Goal: Task Accomplishment & Management: Use online tool/utility

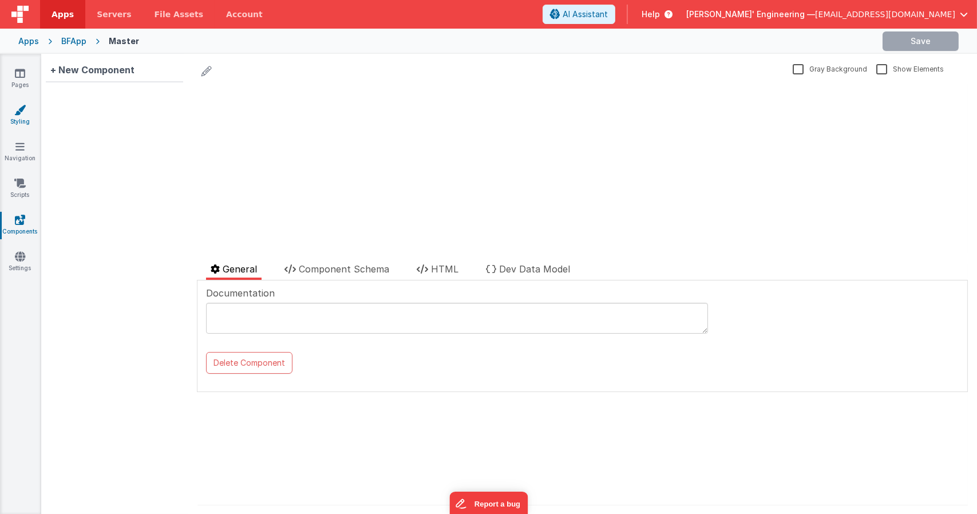
click at [14, 118] on link "Styling" at bounding box center [19, 115] width 41 height 23
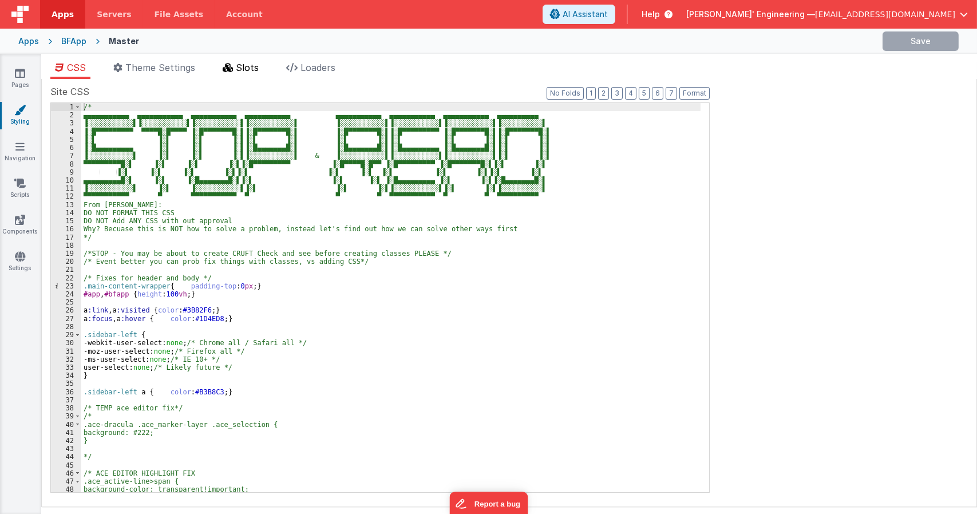
click at [230, 73] on li "Slots" at bounding box center [240, 70] width 45 height 18
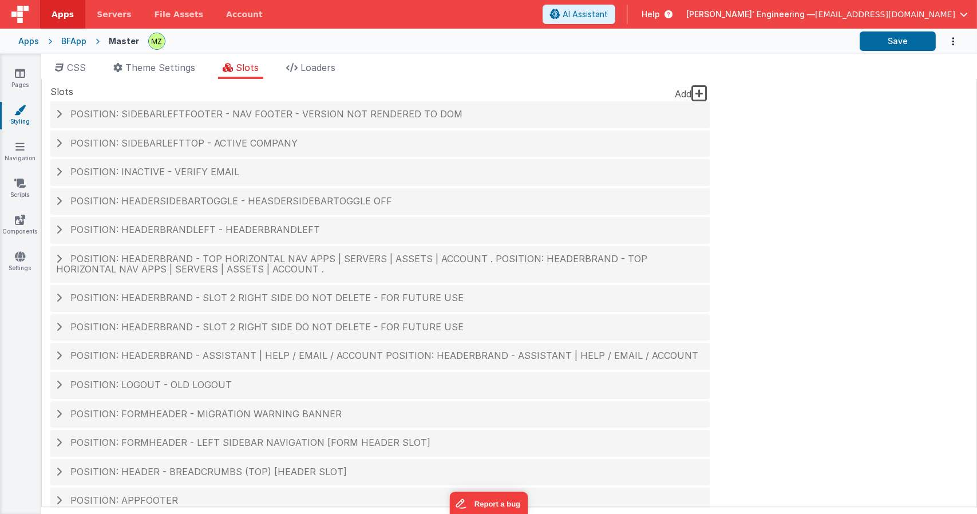
click at [810, 263] on div "Site CSS Format 7 6 5 4 3 2 1 No Folds 1 2 3 4 5 6 7 8 9 10 11 12 13 14 15 16 1…" at bounding box center [509, 293] width 936 height 428
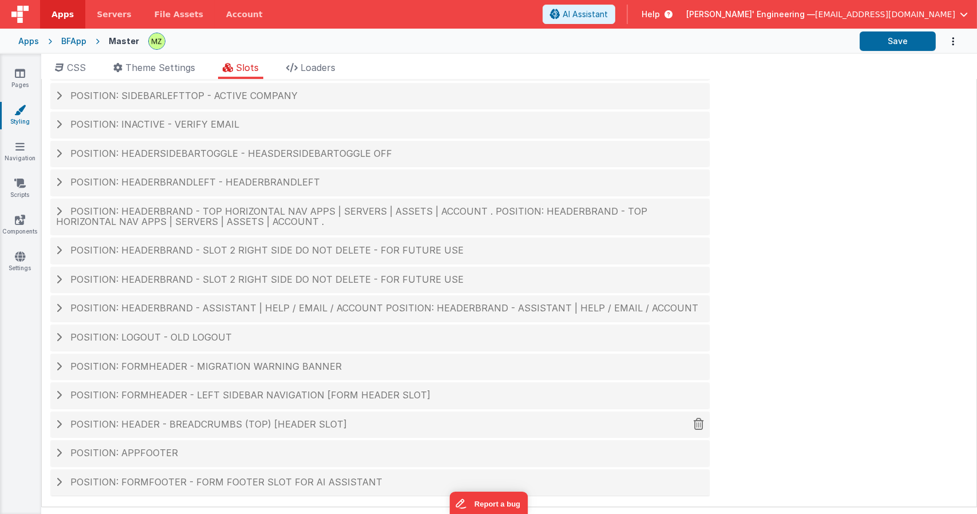
click at [257, 420] on span "Position: header - breadcrumbs (top) [header slot]" at bounding box center [208, 424] width 277 height 11
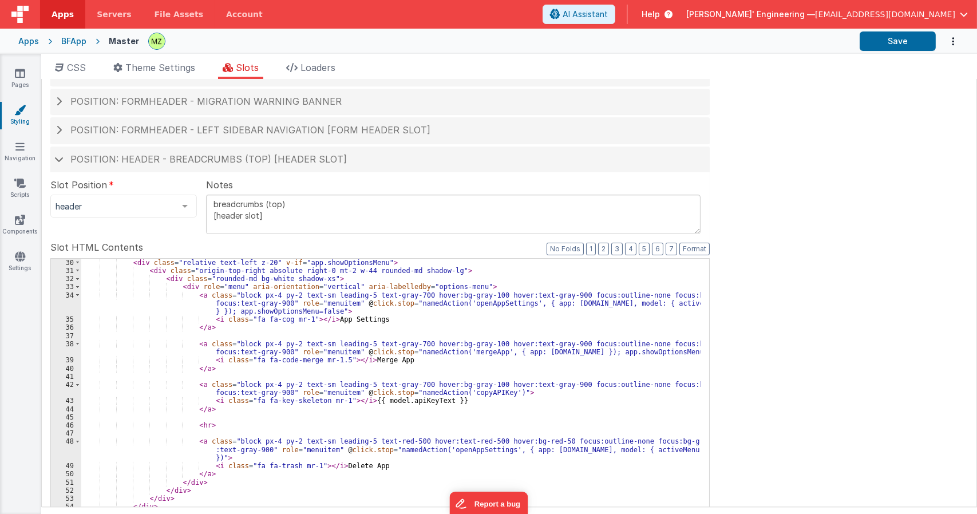
scroll to position [269, 0]
click at [297, 392] on div "< div class = "relative text-left z-20" v-if = "app.showOptionsMenu" > < div cl…" at bounding box center [391, 452] width 620 height 387
type input "apps"
type input ">"
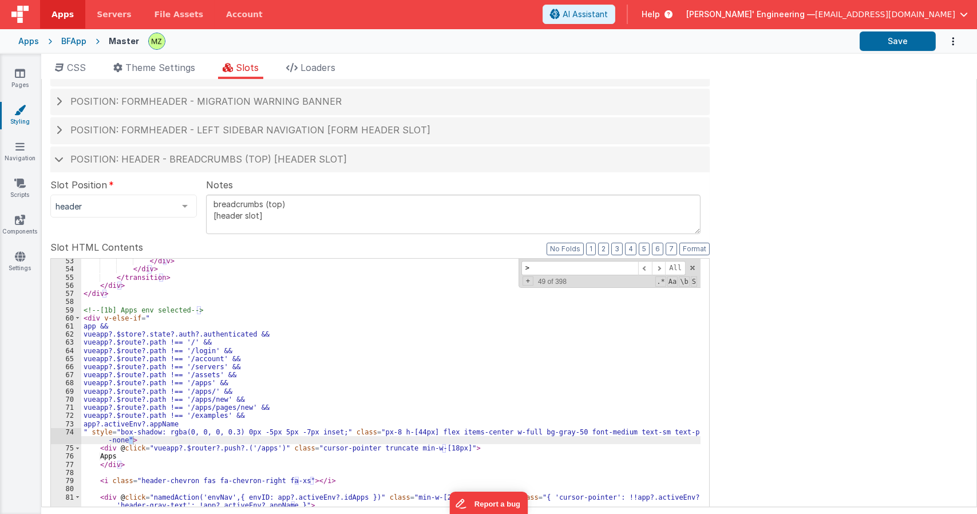
scroll to position [506, 0]
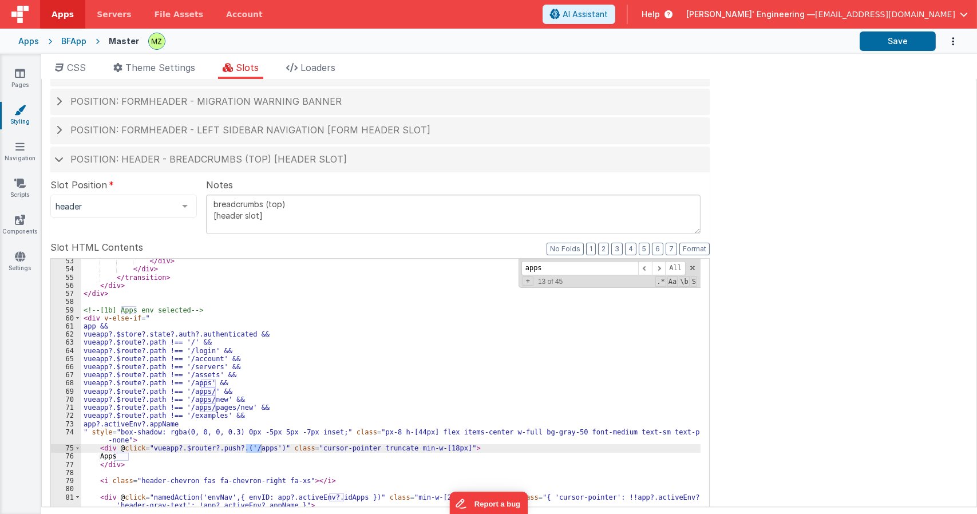
type input "apps"
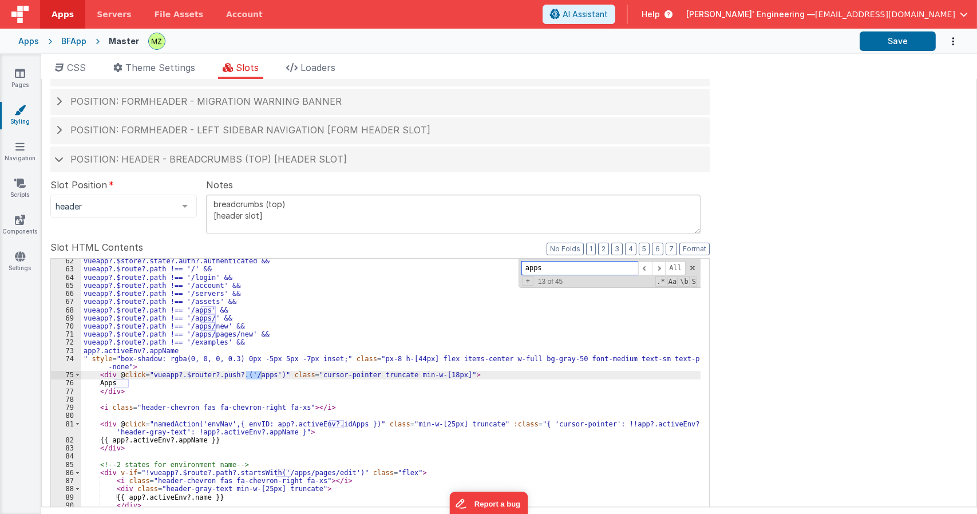
scroll to position [579, 0]
click at [98, 373] on div "vueapp?.$store?.state?.auth?.authenticated && vueapp?.$route?.path !== '/' && v…" at bounding box center [391, 450] width 620 height 387
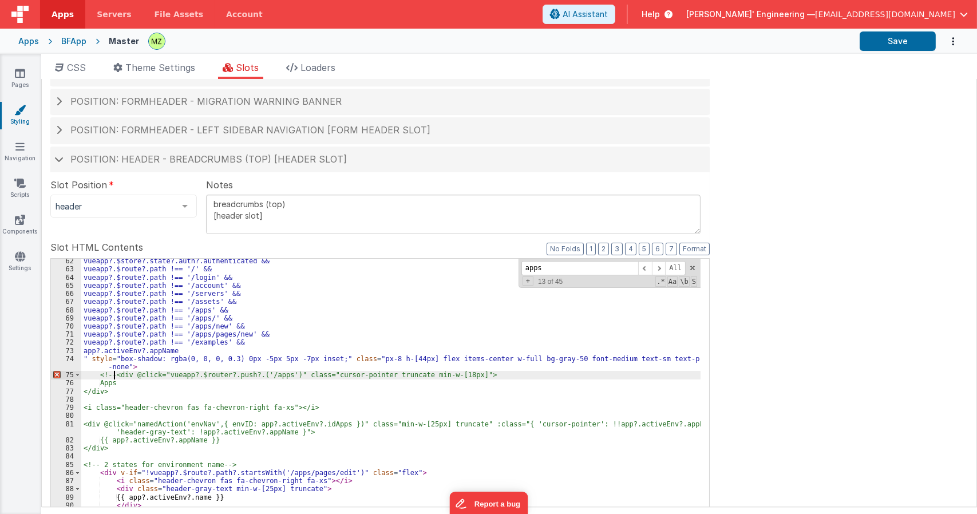
click at [317, 412] on div "vueapp?.$store?.state?.auth?.authenticated && vueapp?.$route?.path !== '/' && v…" at bounding box center [391, 450] width 620 height 387
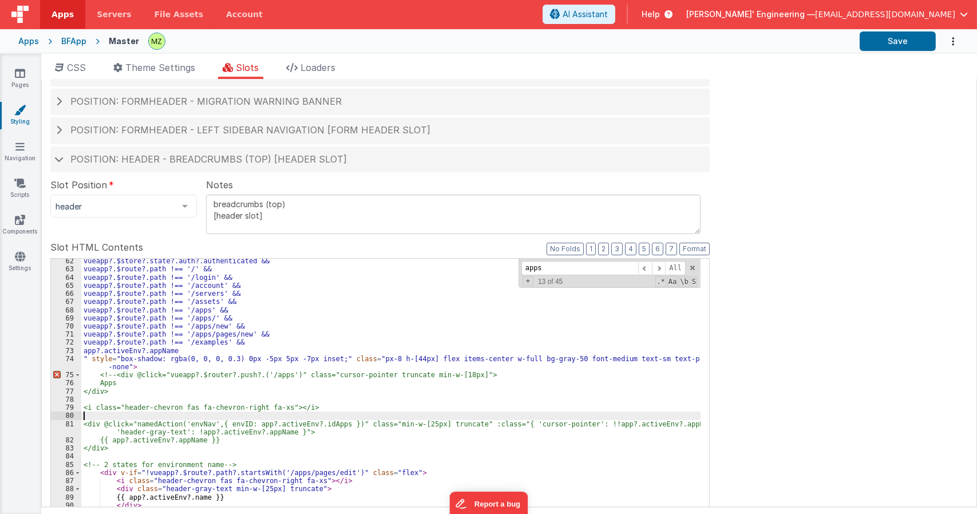
click at [319, 407] on div "vueapp?.$store?.state?.auth?.authenticated && vueapp?.$route?.path !== '/' && v…" at bounding box center [391, 450] width 620 height 387
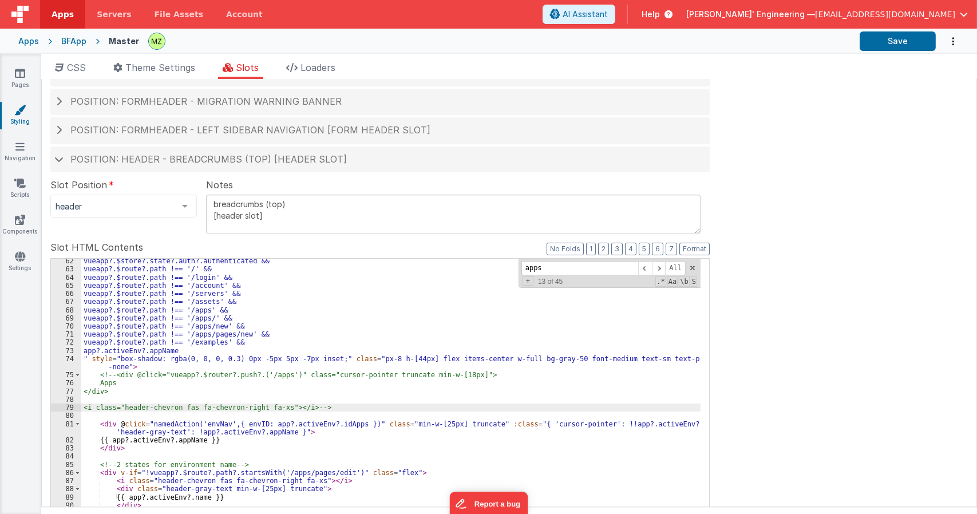
click at [174, 363] on div "vueapp?.$store?.state?.auth?.authenticated && vueapp?.$route?.path !== '/' && v…" at bounding box center [391, 450] width 620 height 387
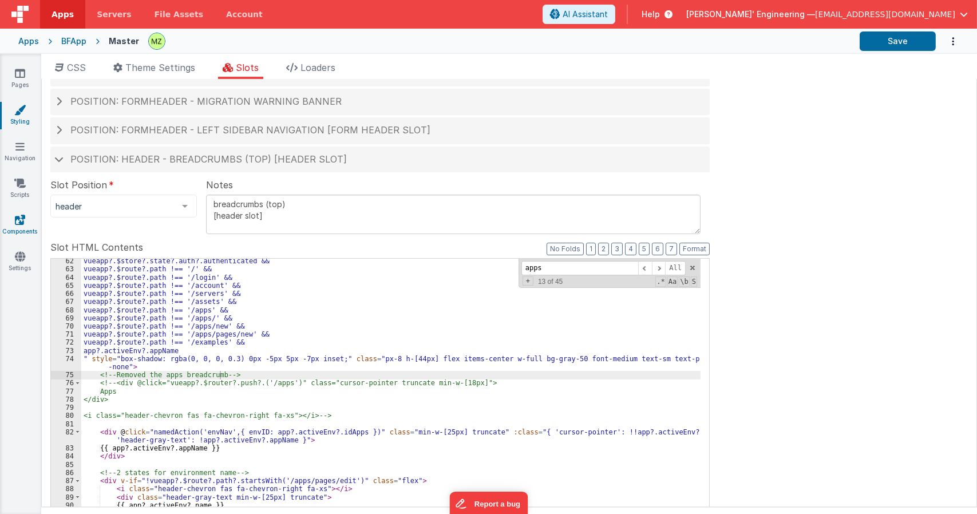
click at [16, 222] on icon at bounding box center [20, 219] width 10 height 11
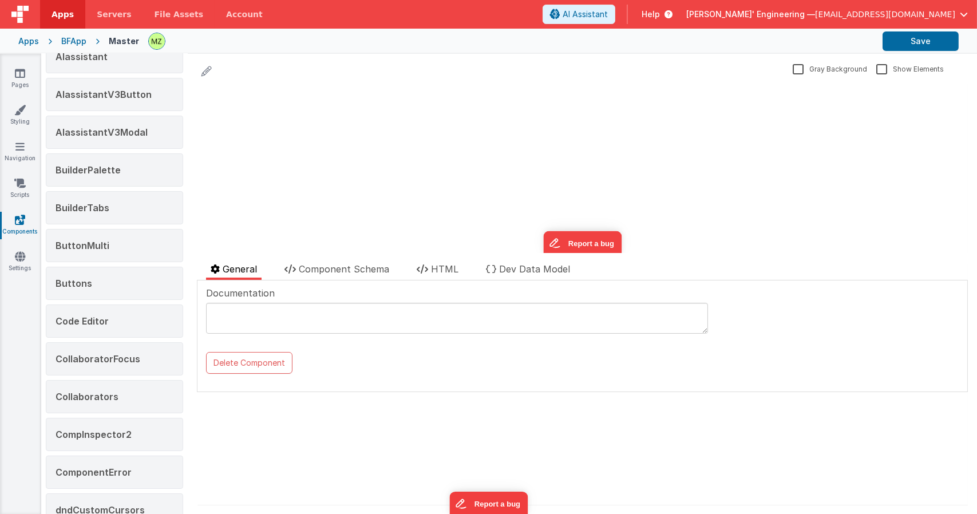
scroll to position [161, 0]
click at [116, 214] on div "BuilderTabs" at bounding box center [114, 206] width 137 height 33
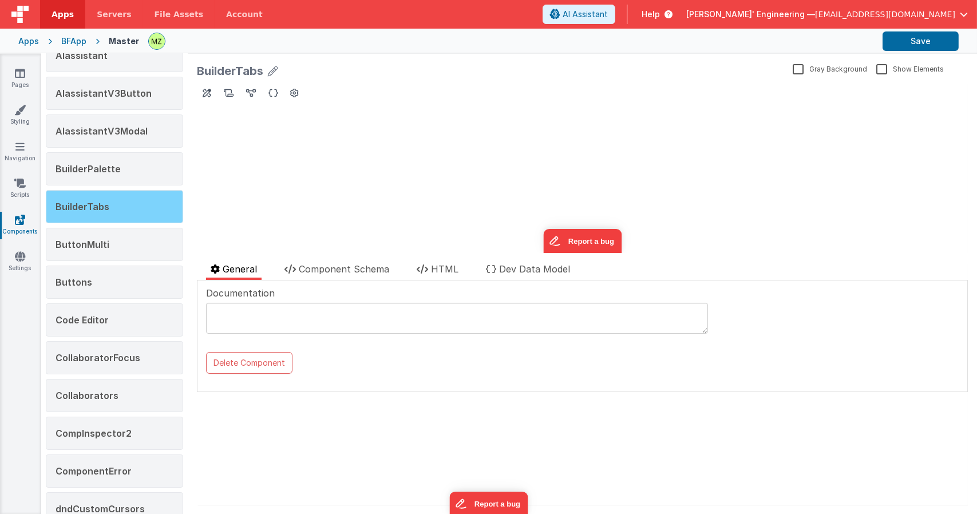
scroll to position [0, 0]
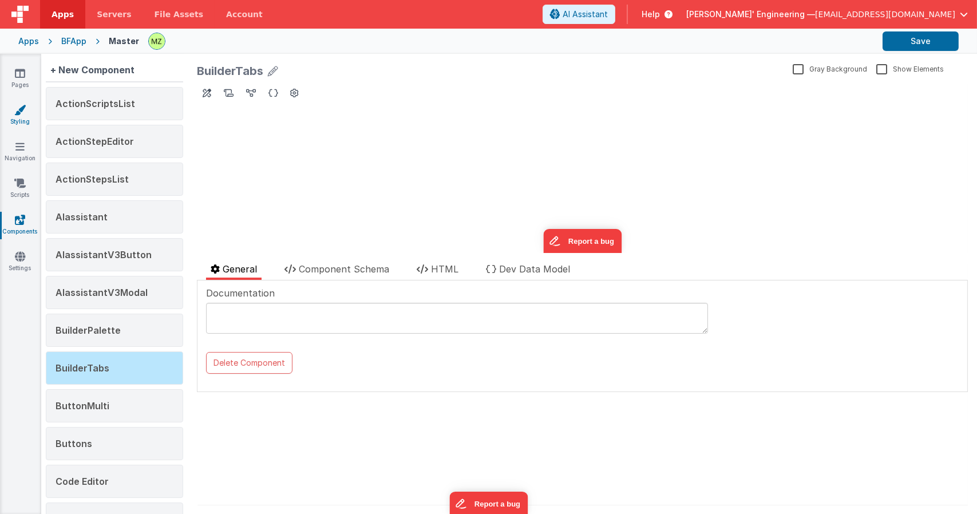
click at [16, 112] on icon at bounding box center [19, 109] width 11 height 11
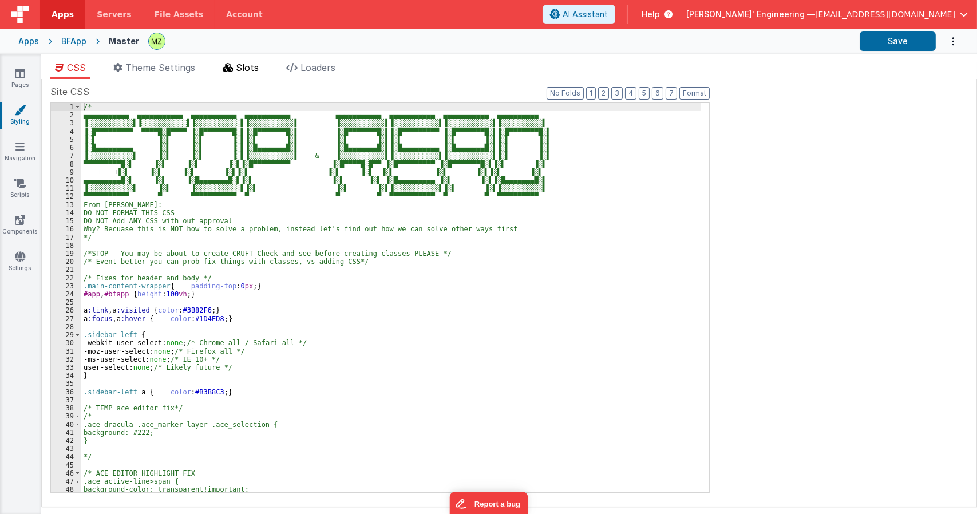
click at [231, 68] on icon at bounding box center [228, 67] width 10 height 9
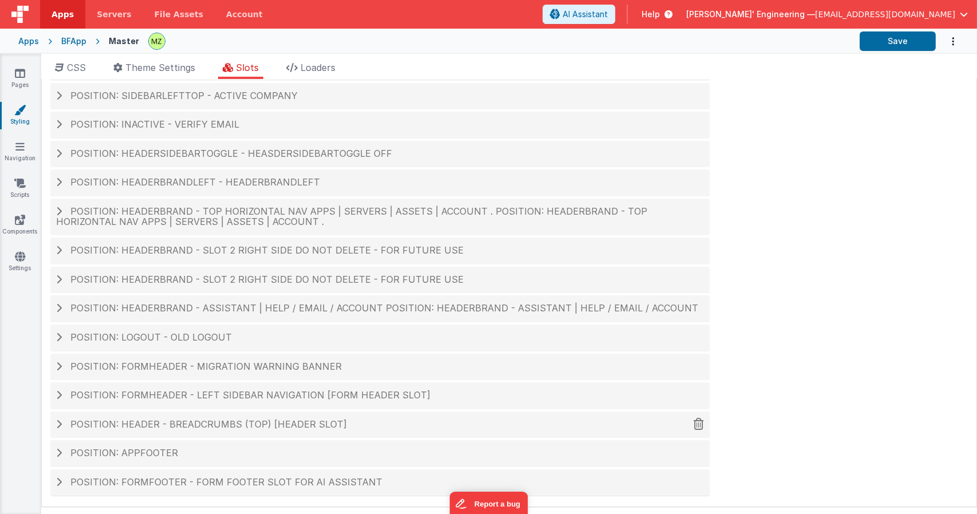
scroll to position [40, 0]
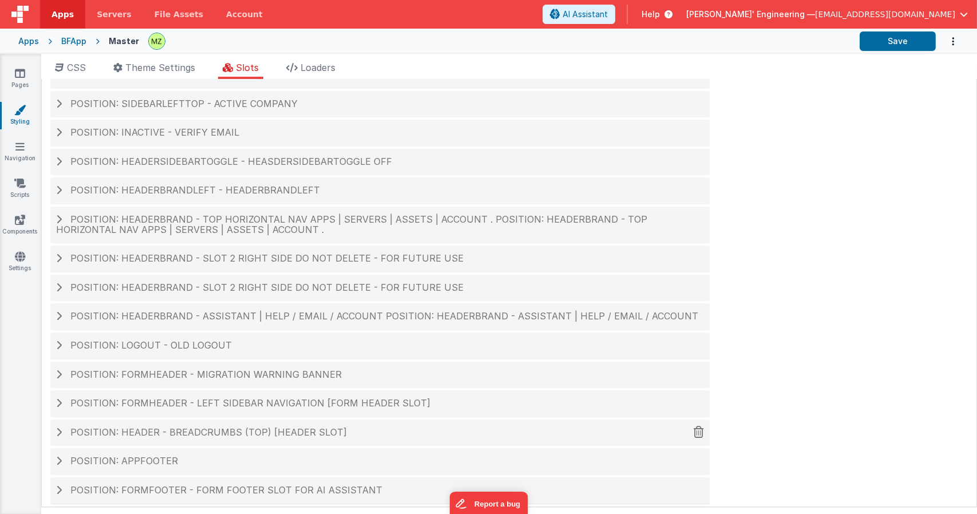
click at [206, 429] on span "Position: header - breadcrumbs (top) [header slot]" at bounding box center [208, 432] width 277 height 11
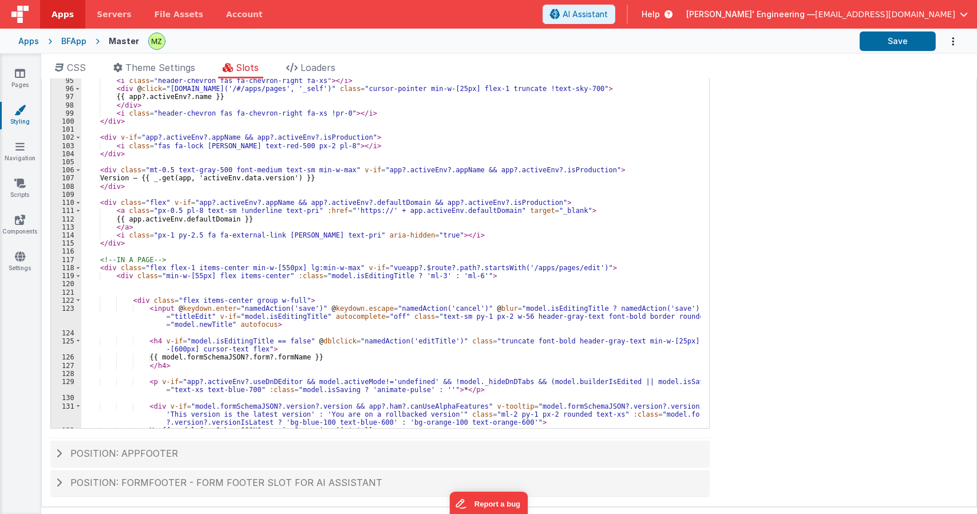
scroll to position [844, 0]
click at [339, 309] on div "</ div > < div v-else class = "flex min-w-[70px]" > < i class = "header-chevron…" at bounding box center [391, 245] width 620 height 387
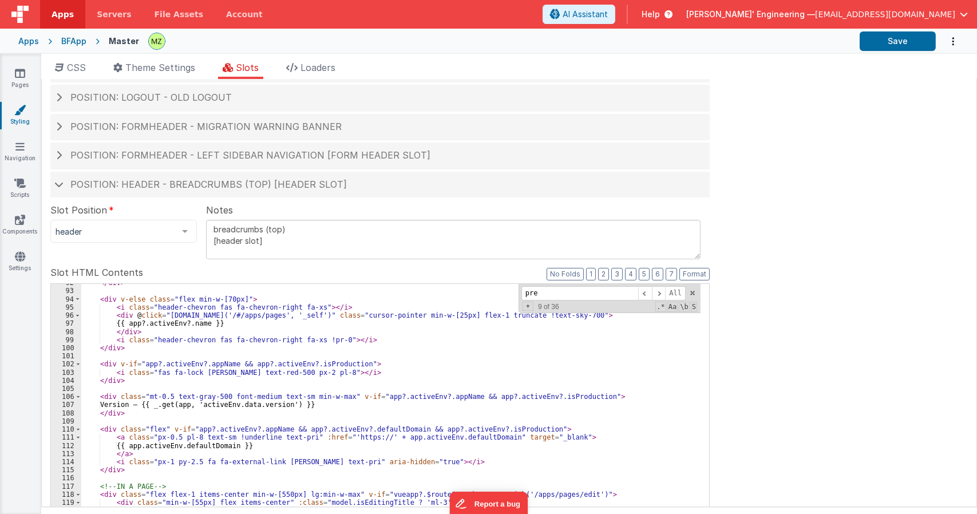
scroll to position [1557, 0]
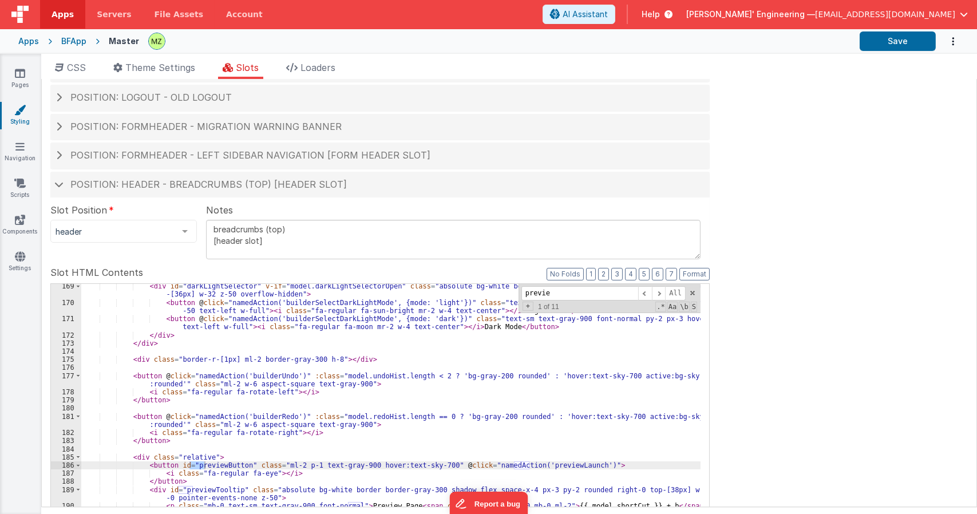
type input "preview"
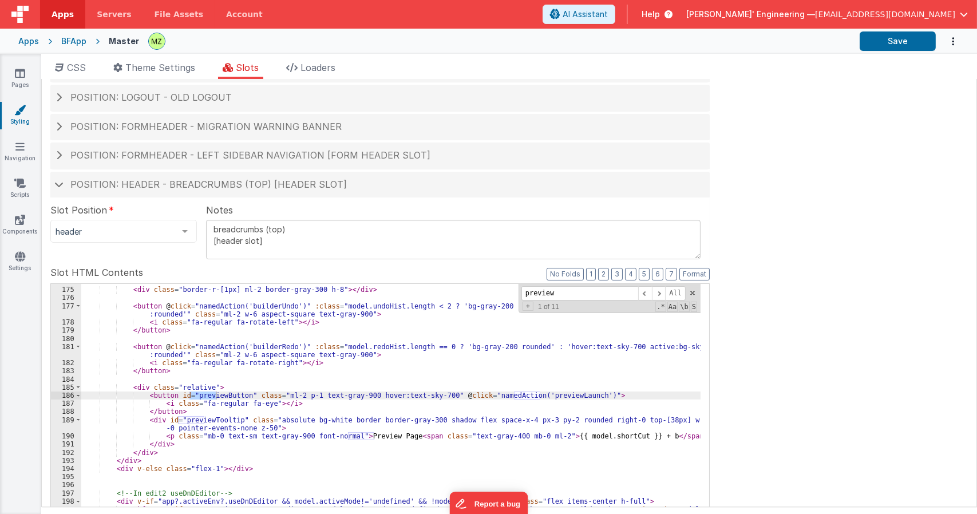
scroll to position [1629, 0]
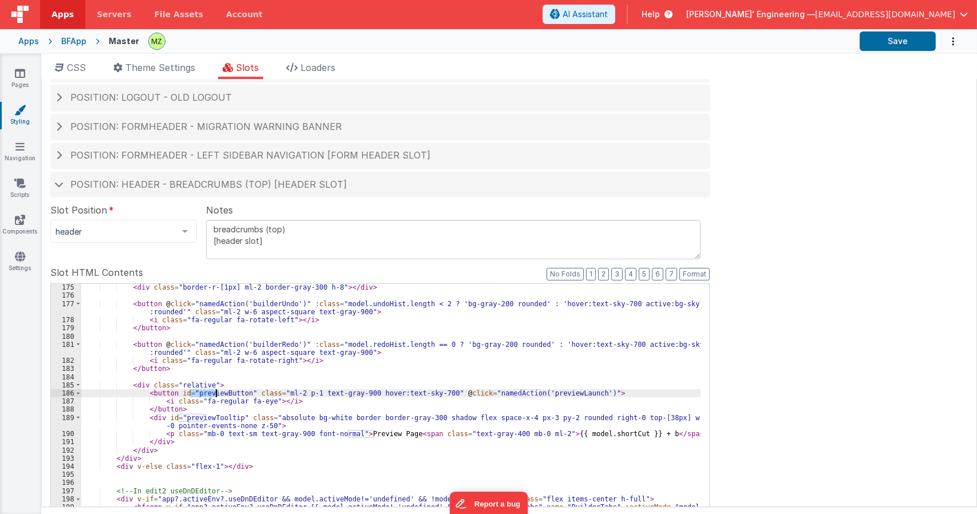
click at [428, 392] on div "< div class = "border-r-[1px] ml-2 border-gray-300 h-8" > </ div > < button @ c…" at bounding box center [391, 481] width 620 height 396
click at [407, 394] on div "< div class = "border-r-[1px] ml-2 border-gray-300 h-8" > </ div > < button @ c…" at bounding box center [391, 481] width 620 height 396
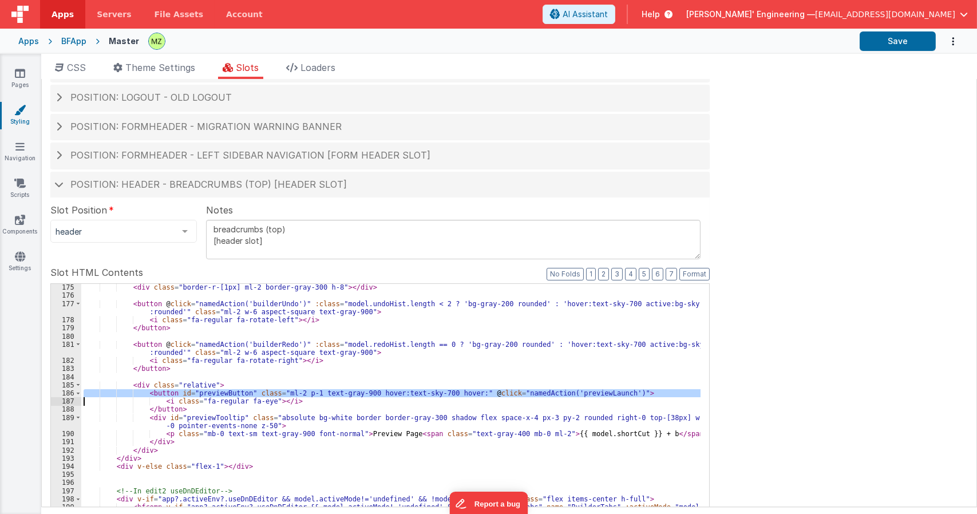
click at [384, 393] on div "< div class = "border-r-[1px] ml-2 border-gray-300 h-8" > </ div > < button @ c…" at bounding box center [391, 469] width 620 height 371
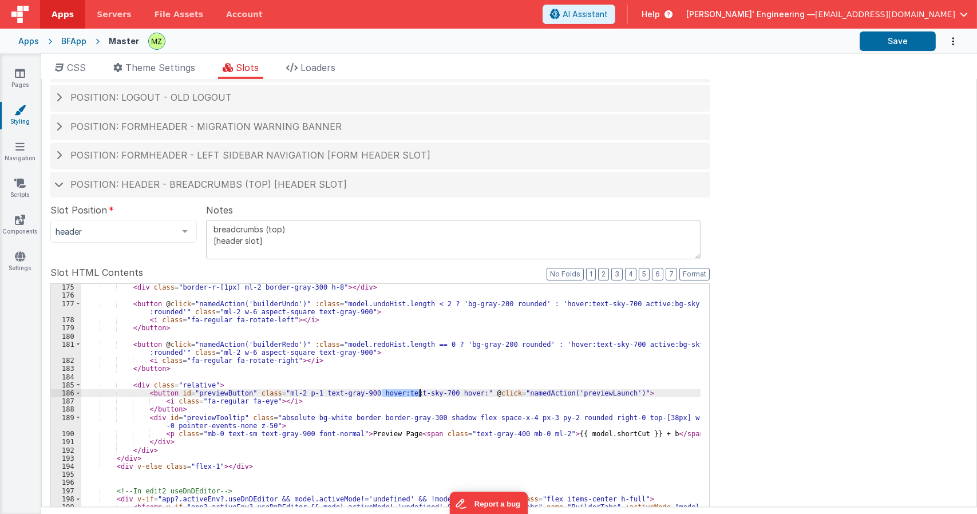
drag, startPoint x: 382, startPoint y: 392, endPoint x: 421, endPoint y: 394, distance: 39.0
click at [421, 394] on div "< div class = "border-r-[1px] ml-2 border-gray-300 h-8" > </ div > < button @ c…" at bounding box center [391, 481] width 620 height 396
click at [360, 392] on div "< div class = "border-r-[1px] ml-2 border-gray-300 h-8" > </ div > < button @ c…" at bounding box center [391, 481] width 620 height 396
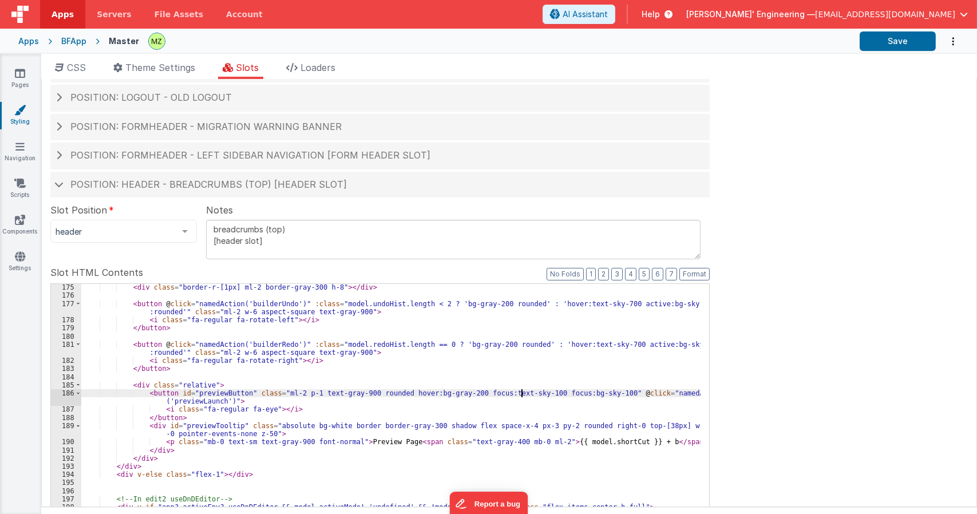
click at [521, 392] on div "< div class = "border-r-[1px] ml-2 border-gray-300 h-8" > </ div > < button @ c…" at bounding box center [391, 476] width 620 height 387
click at [551, 396] on div "< div class = "border-r-[1px] ml-2 border-gray-300 h-8" > </ div > < button @ c…" at bounding box center [391, 476] width 620 height 387
click at [479, 392] on div "< div class = "border-r-[1px] ml-2 border-gray-300 h-8" > </ div > < button @ c…" at bounding box center [391, 476] width 620 height 387
click at [522, 392] on div "< div class = "border-r-[1px] ml-2 border-gray-300 h-8" > </ div > < button @ c…" at bounding box center [391, 476] width 620 height 387
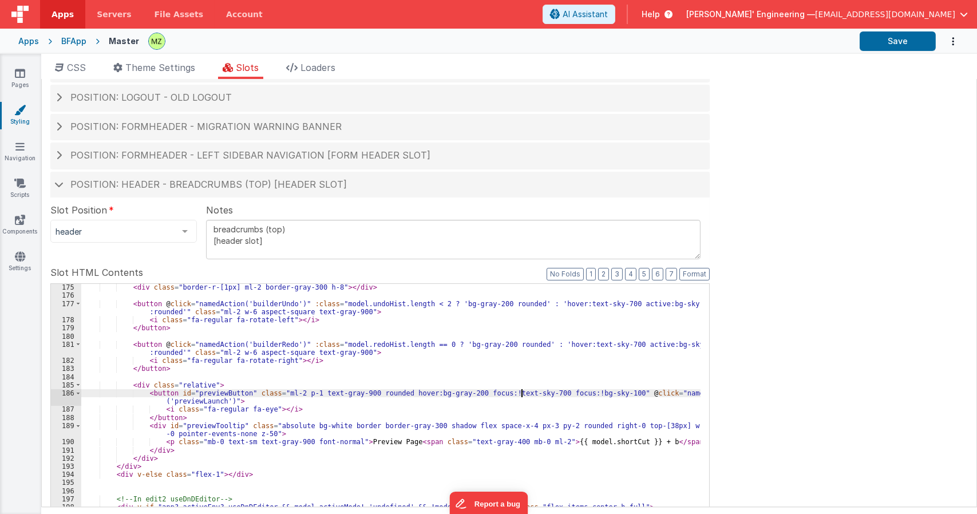
click at [546, 392] on div "< div class = "border-r-[1px] ml-2 border-gray-300 h-8" > </ div > < button @ c…" at bounding box center [391, 476] width 620 height 387
click at [465, 396] on div "< div class = "border-r-[1px] ml-2 border-gray-300 h-8" > </ div > < button @ c…" at bounding box center [391, 476] width 620 height 387
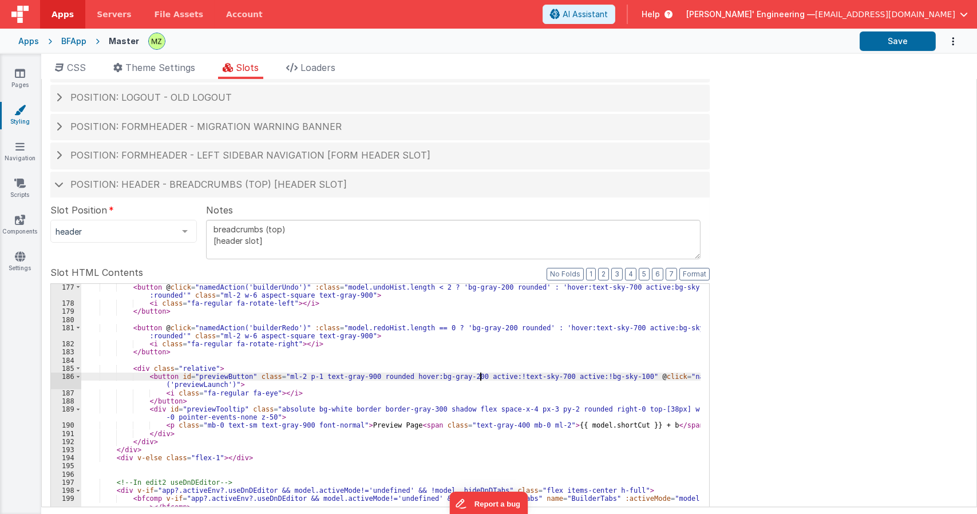
scroll to position [1646, 0]
click at [456, 377] on div "< button @ click = "namedAction('builderUndo')" :class = "model.undoHist.length…" at bounding box center [391, 485] width 620 height 404
click at [302, 377] on div "< button @ click = "namedAction('builderUndo')" :class = "model.undoHist.length…" at bounding box center [391, 485] width 620 height 404
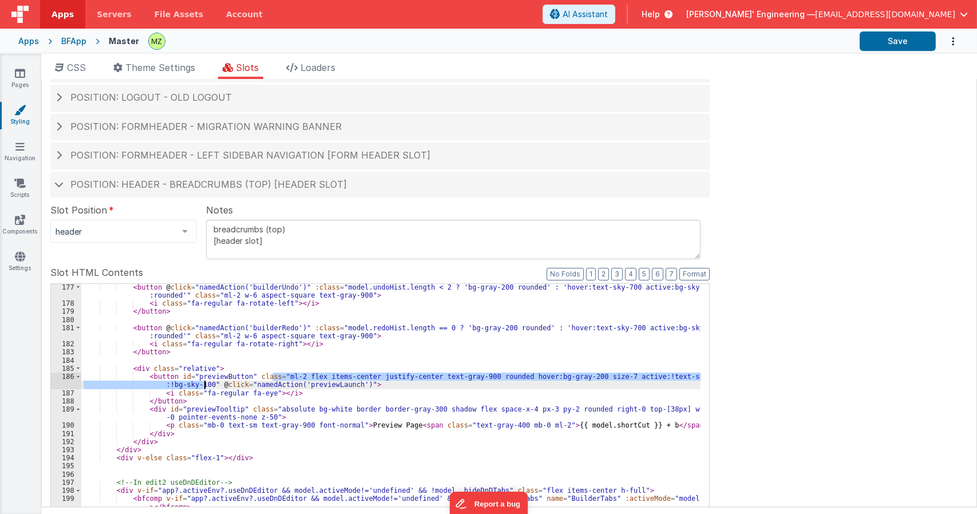
drag, startPoint x: 272, startPoint y: 378, endPoint x: 203, endPoint y: 382, distance: 68.8
click at [203, 382] on div "< button @ click = "namedAction('builderUndo')" :class = "model.undoHist.length…" at bounding box center [391, 485] width 620 height 404
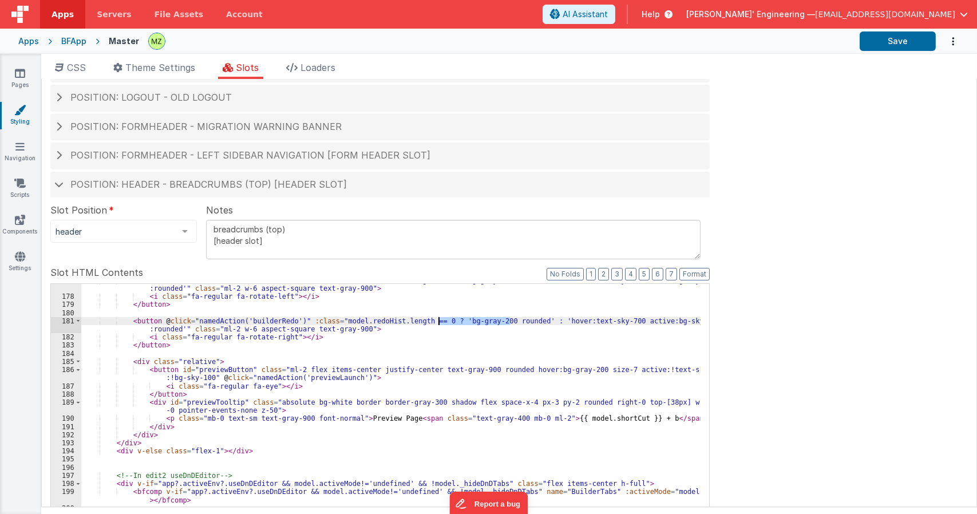
drag, startPoint x: 510, startPoint y: 319, endPoint x: 440, endPoint y: 322, distance: 70.5
click at [440, 322] on div "< button @ click = "namedAction('builderUndo')" :class = "model.undoHist.length…" at bounding box center [391, 479] width 620 height 404
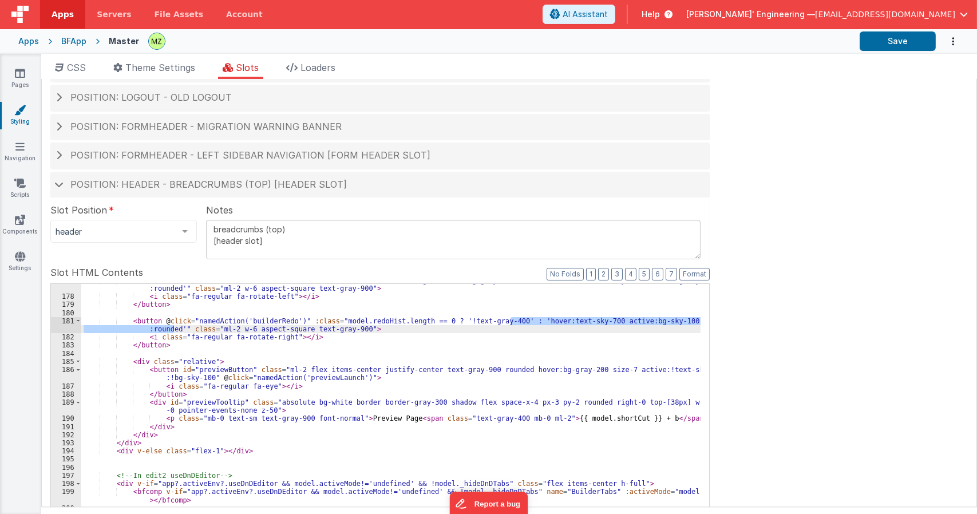
drag, startPoint x: 511, startPoint y: 320, endPoint x: 174, endPoint y: 326, distance: 337.3
click at [174, 326] on div "< button @ click = "namedAction('builderUndo')" :class = "model.undoHist.length…" at bounding box center [391, 479] width 620 height 404
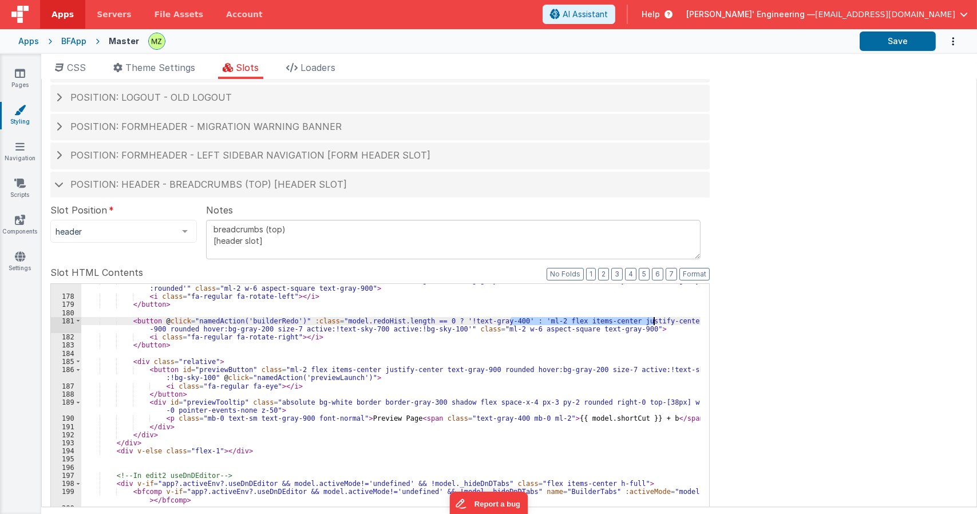
drag, startPoint x: 511, startPoint y: 320, endPoint x: 656, endPoint y: 319, distance: 144.9
click at [656, 319] on div "< button @ click = "namedAction('builderUndo')" :class = "model.undoHist.length…" at bounding box center [391, 479] width 620 height 404
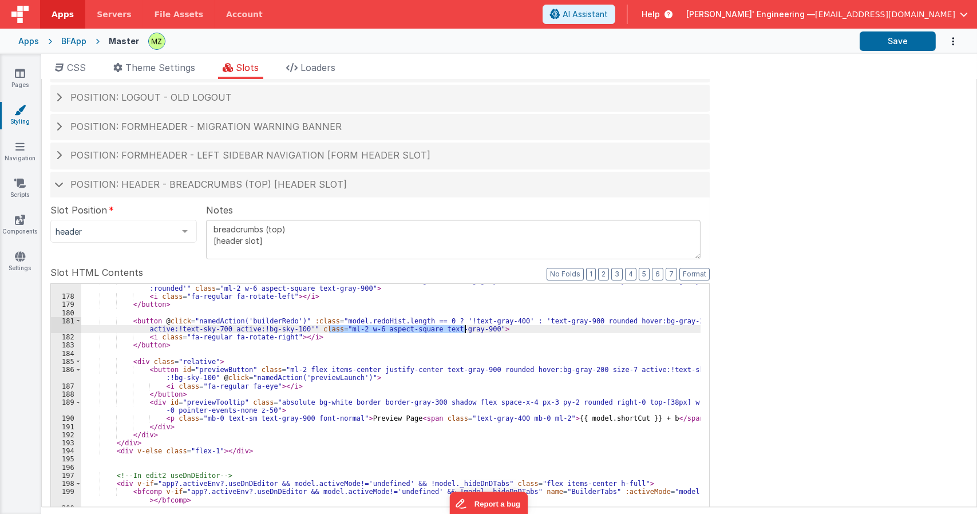
drag, startPoint x: 328, startPoint y: 328, endPoint x: 464, endPoint y: 328, distance: 136.8
click at [464, 328] on div "< button @ click = "namedAction('builderUndo')" :class = "model.undoHist.length…" at bounding box center [391, 479] width 620 height 404
drag, startPoint x: 662, startPoint y: 319, endPoint x: 698, endPoint y: 320, distance: 36.1
click at [698, 320] on div "177 178 179 180 181 182 183 184 185 186 187 188 189 190 191 192 193 194 195 196…" at bounding box center [380, 469] width 660 height 372
click at [451, 328] on div "< button @ click = "namedAction('builderUndo')" :class = "model.undoHist.length…" at bounding box center [391, 479] width 620 height 404
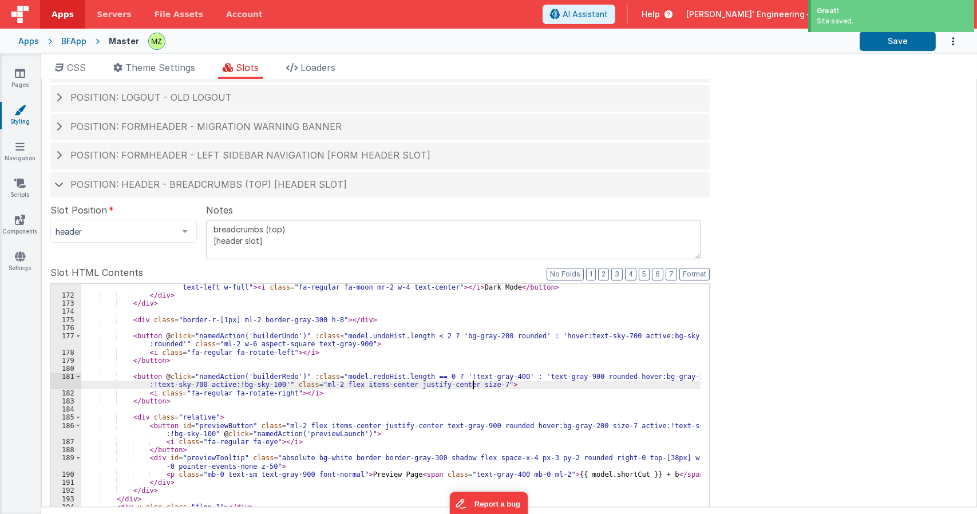
scroll to position [1594, 0]
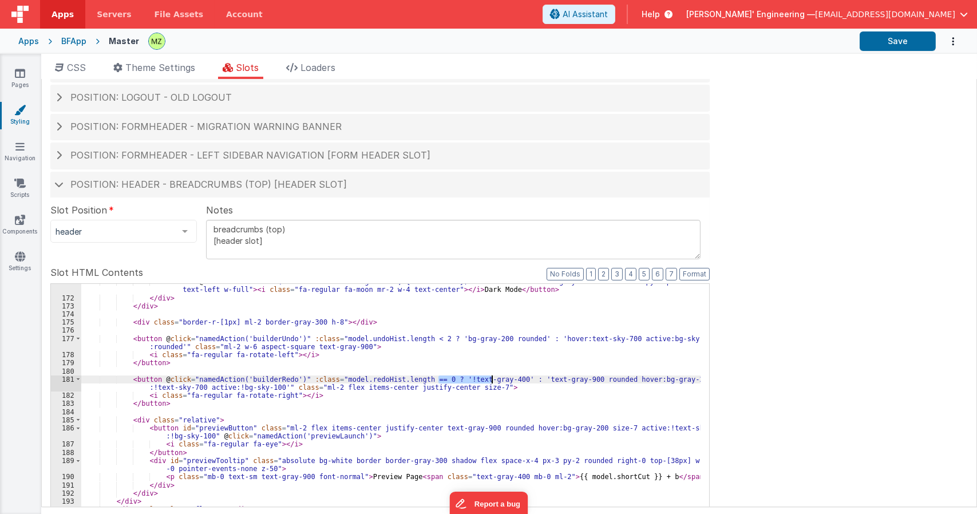
drag, startPoint x: 440, startPoint y: 378, endPoint x: 491, endPoint y: 377, distance: 51.5
click at [491, 377] on div "< button @ click = "namedAction('builderSelectDarkLightMode', {mode: 'dark'})" …" at bounding box center [391, 484] width 620 height 412
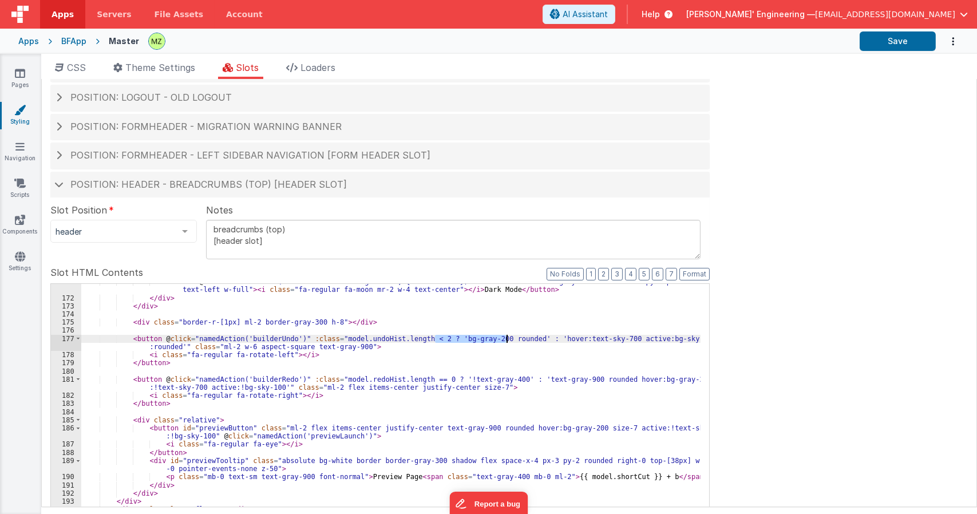
drag, startPoint x: 436, startPoint y: 337, endPoint x: 508, endPoint y: 337, distance: 71.6
click at [508, 337] on div "< button @ click = "namedAction('builderSelectDarkLightMode', {mode: 'dark'})" …" at bounding box center [391, 484] width 620 height 412
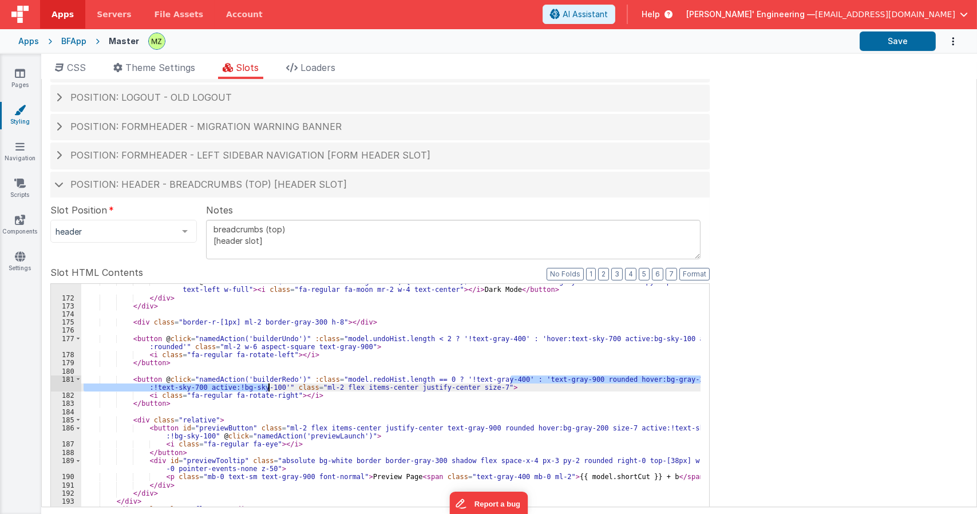
drag, startPoint x: 510, startPoint y: 379, endPoint x: 267, endPoint y: 383, distance: 243.4
click at [267, 383] on div "< button @ click = "namedAction('builderSelectDarkLightMode', {mode: 'dark'})" …" at bounding box center [391, 484] width 620 height 412
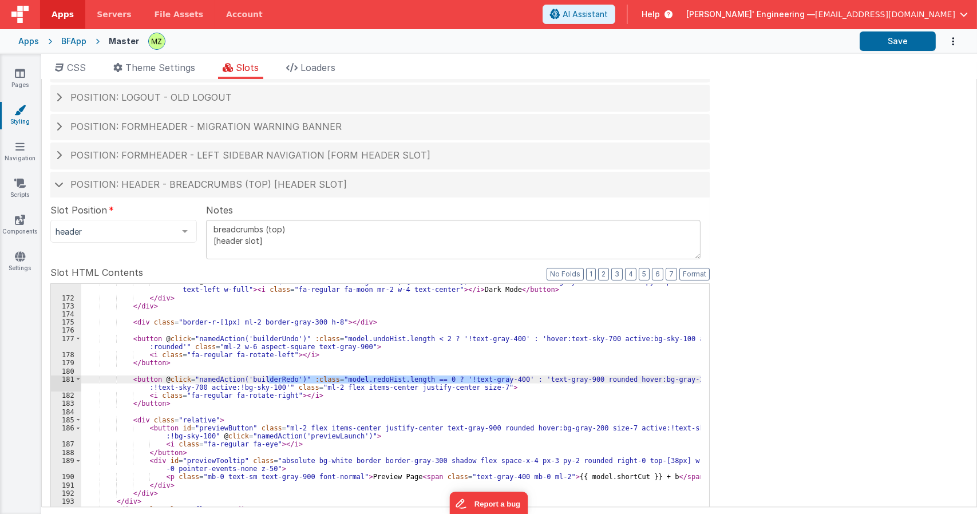
click at [334, 377] on div "< button @ click = "namedAction('builderSelectDarkLightMode', {mode: 'dark'})" …" at bounding box center [391, 469] width 620 height 371
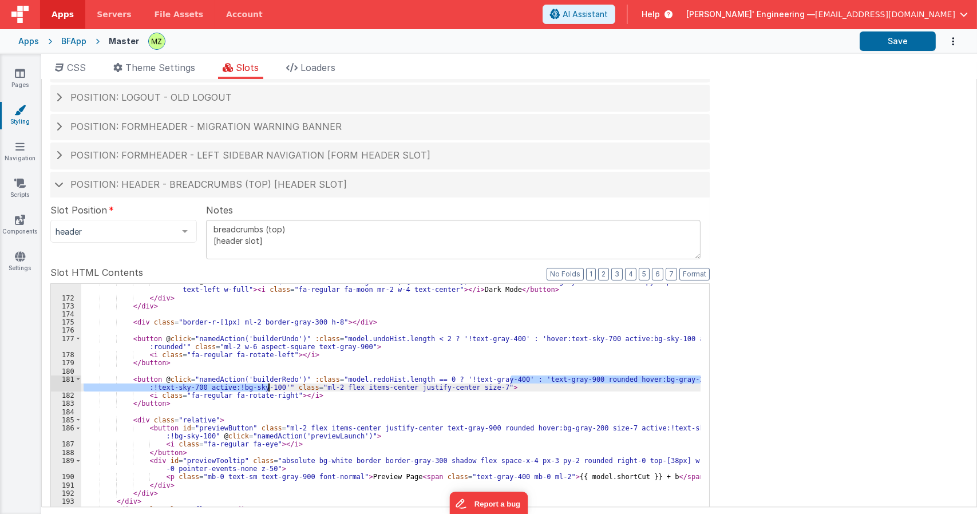
drag, startPoint x: 509, startPoint y: 380, endPoint x: 268, endPoint y: 386, distance: 241.1
click at [268, 386] on div "< button @ click = "namedAction('builderSelectDarkLightMode', {mode: 'dark'})" …" at bounding box center [391, 484] width 620 height 412
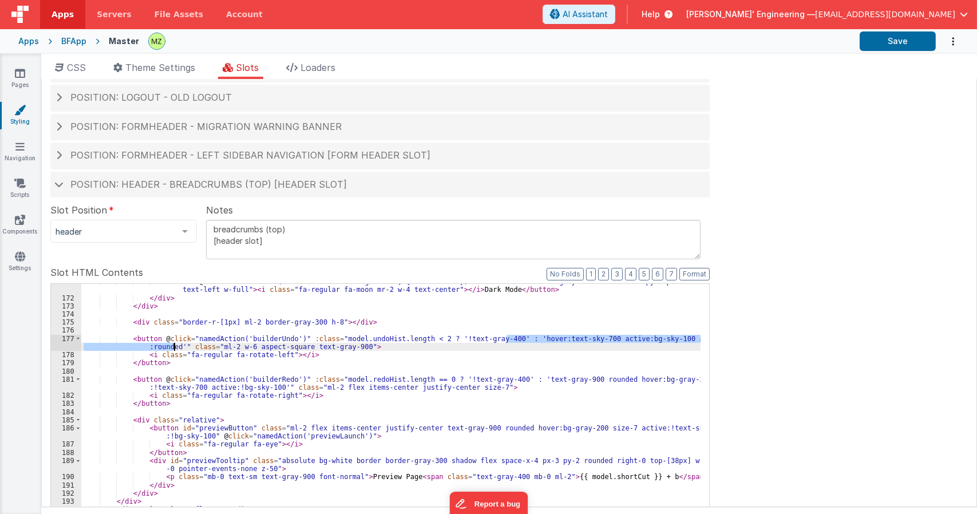
drag, startPoint x: 507, startPoint y: 337, endPoint x: 173, endPoint y: 348, distance: 334.0
click at [173, 348] on div "< button @ click = "namedAction('builderSelectDarkLightMode', {mode: 'dark'})" …" at bounding box center [391, 484] width 620 height 412
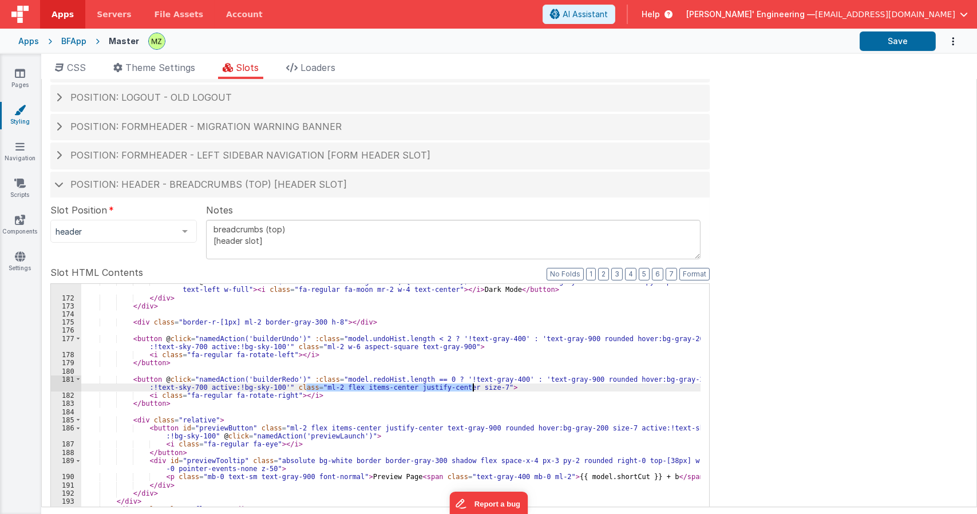
drag, startPoint x: 306, startPoint y: 387, endPoint x: 474, endPoint y: 391, distance: 167.8
click at [474, 391] on div "< button @ click = "namedAction('builderSelectDarkLightMode', {mode: 'dark'})" …" at bounding box center [391, 484] width 620 height 412
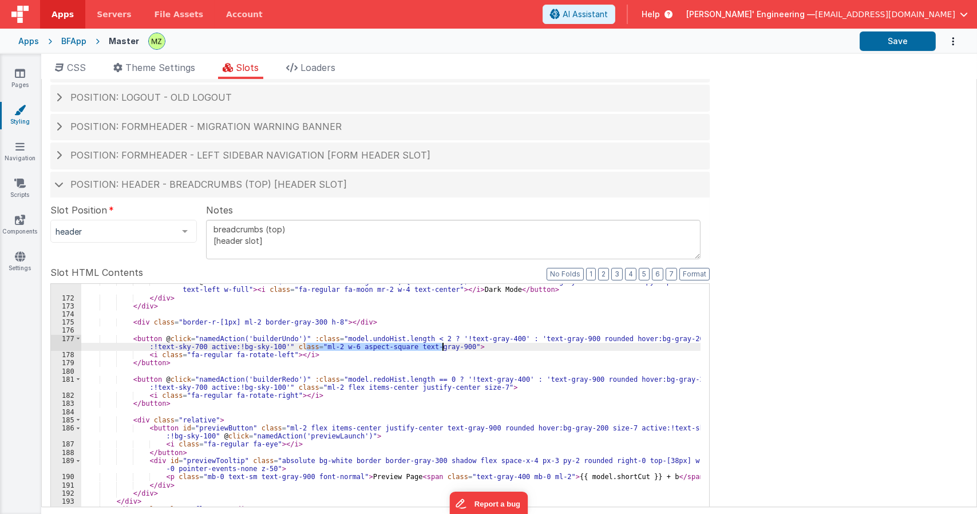
drag, startPoint x: 306, startPoint y: 347, endPoint x: 442, endPoint y: 348, distance: 135.7
click at [442, 348] on div "< button @ click = "namedAction('builderSelectDarkLightMode', {mode: 'dark'})" …" at bounding box center [391, 484] width 620 height 412
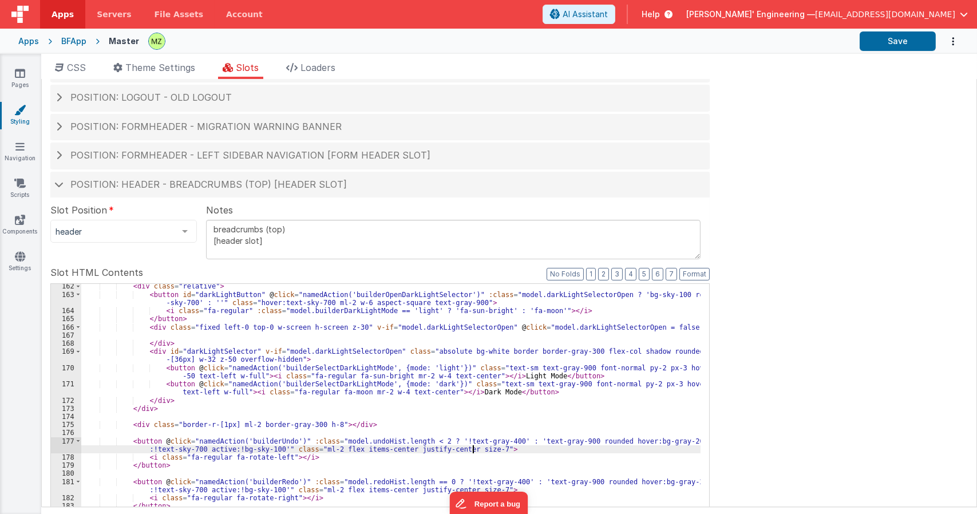
scroll to position [1492, 0]
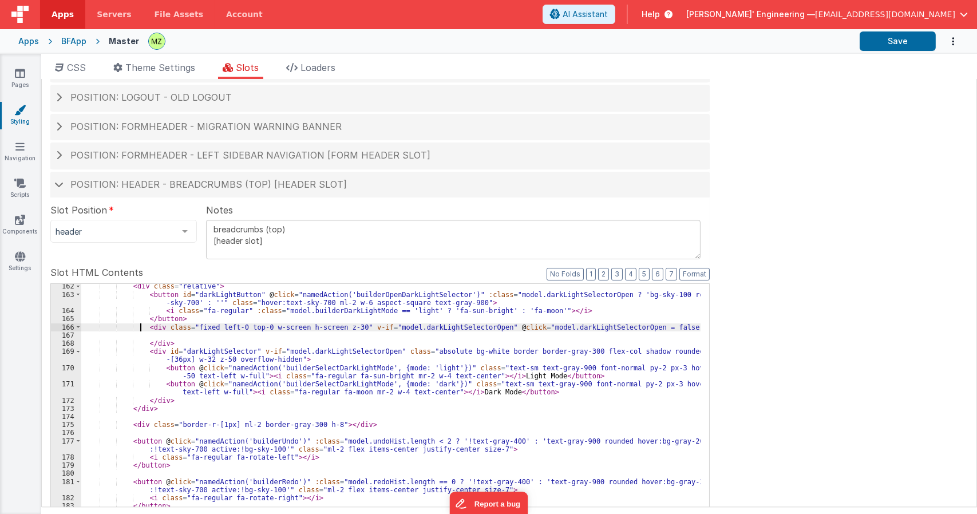
click at [142, 327] on div "< div class = "relative" > < button id = "darkLightButton" @ click = "namedActi…" at bounding box center [391, 480] width 620 height 396
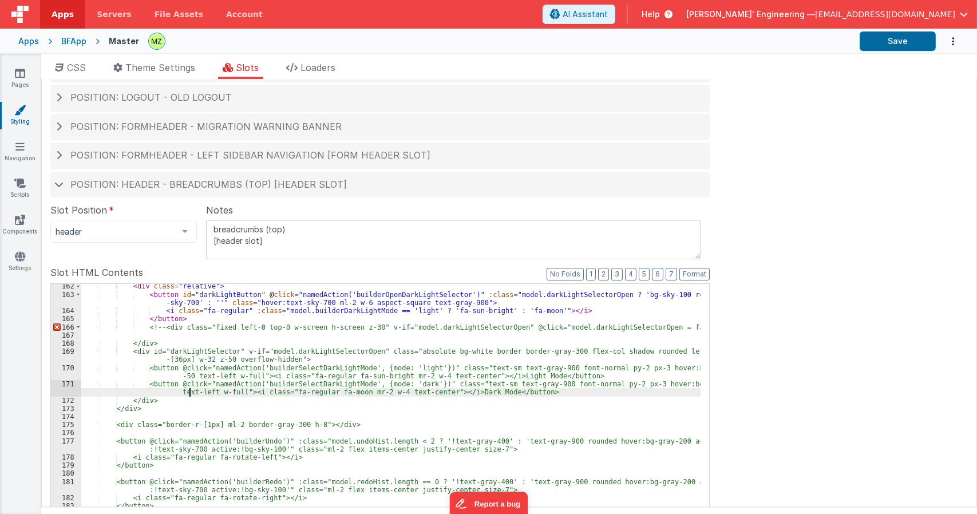
click at [188, 396] on div "< div class = "relative" > < button id = "darkLightButton" @ click = "namedActi…" at bounding box center [391, 480] width 620 height 396
click at [182, 400] on div "< div class = "relative" > < button id = "darkLightButton" @ click = "namedActi…" at bounding box center [391, 480] width 620 height 396
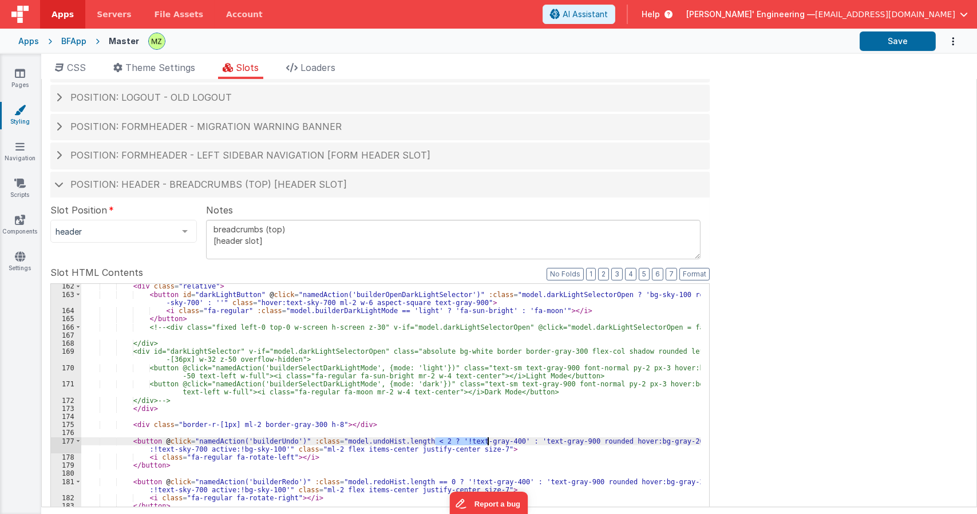
drag, startPoint x: 435, startPoint y: 439, endPoint x: 488, endPoint y: 439, distance: 53.2
click at [488, 439] on div "< div class = "relative" > < button id = "darkLightButton" @ click = "namedActi…" at bounding box center [391, 480] width 620 height 396
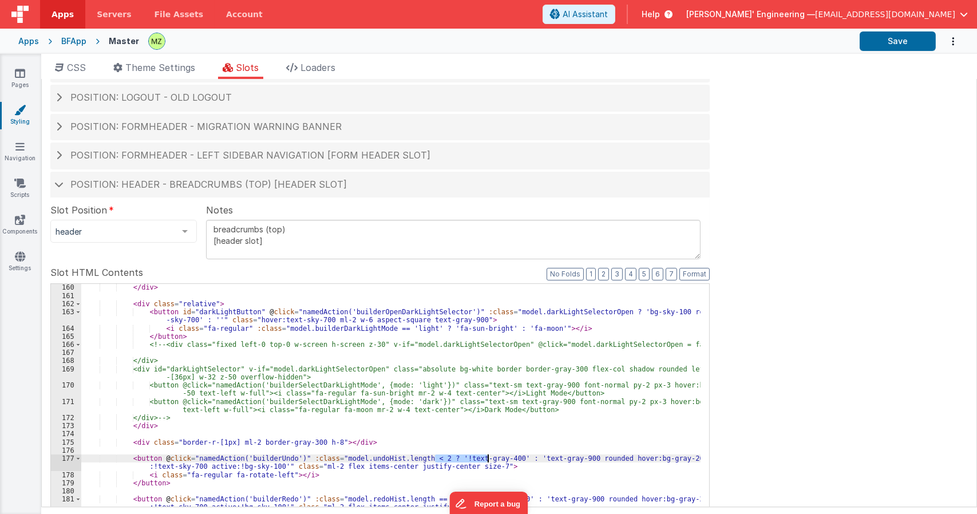
scroll to position [1472, 0]
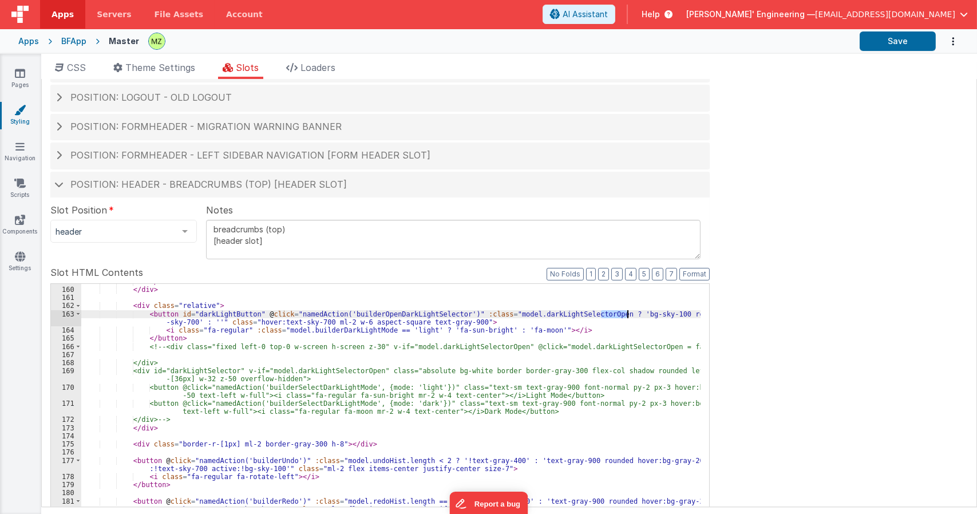
drag, startPoint x: 602, startPoint y: 313, endPoint x: 626, endPoint y: 314, distance: 24.6
click at [626, 314] on div "</ div > </ div > < div class = "relative" > < button id = "darkLightButton" @ …" at bounding box center [391, 471] width 620 height 387
click at [601, 314] on div "</ div > </ div > < div class = "relative" > < button id = "darkLightButton" @ …" at bounding box center [391, 469] width 620 height 371
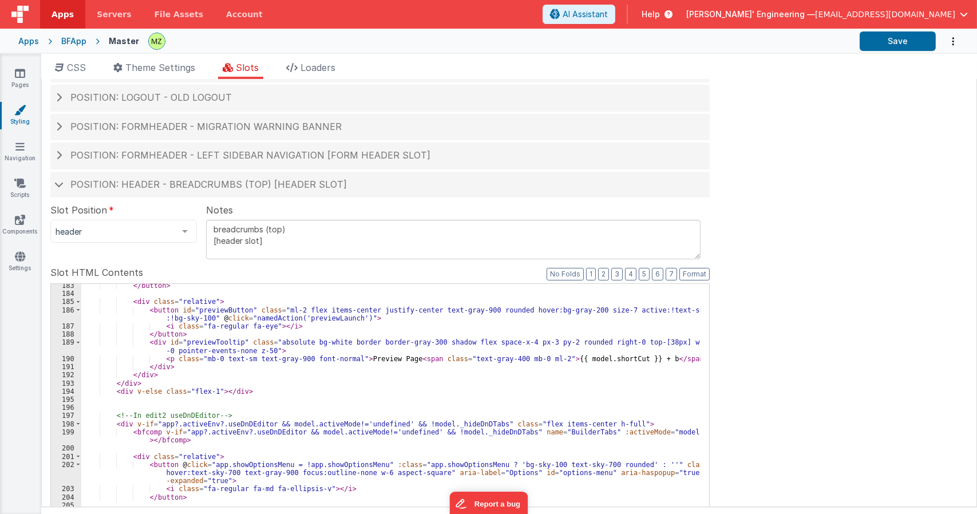
scroll to position [1713, 0]
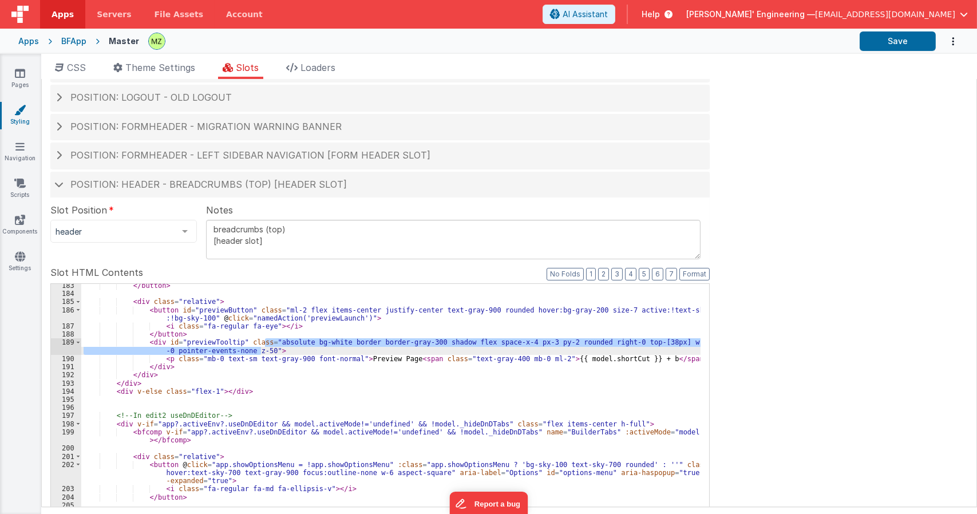
click at [262, 348] on div "</ button > < div class = "relative" > < button id = "previewButton" class = "m…" at bounding box center [391, 480] width 620 height 396
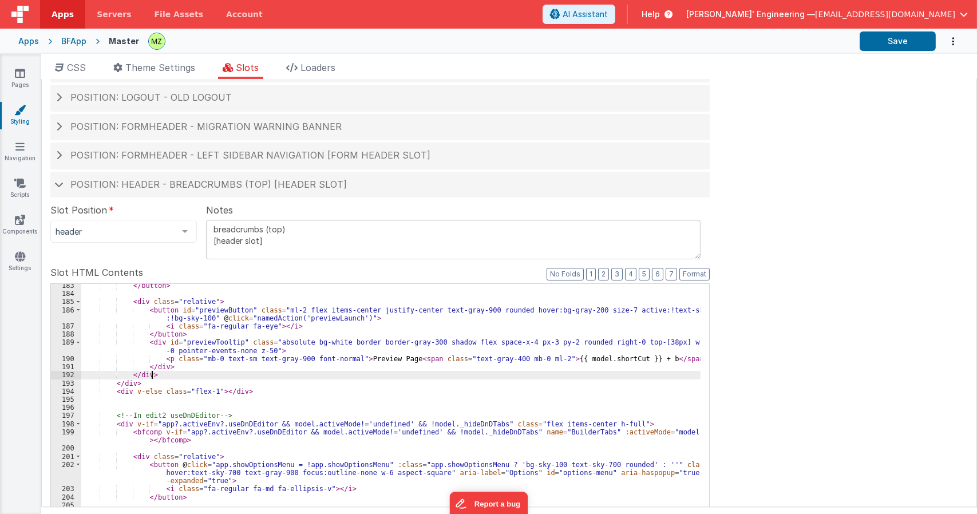
click at [352, 376] on div "</ button > < div class = "relative" > < button id = "previewButton" class = "m…" at bounding box center [391, 480] width 620 height 396
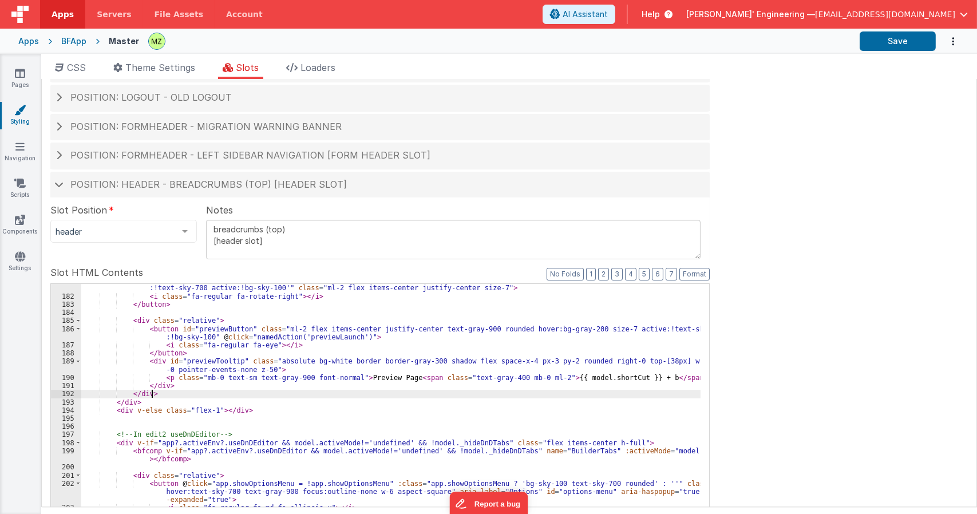
scroll to position [1688, 0]
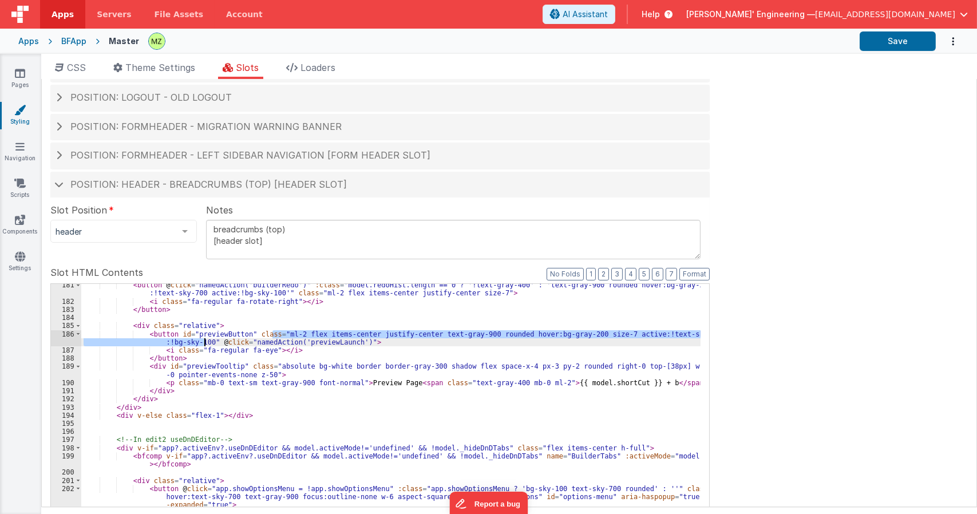
drag, startPoint x: 271, startPoint y: 334, endPoint x: 204, endPoint y: 342, distance: 68.1
click at [204, 342] on div "< button @ click = "namedAction('builderRedo')" :class = "model.redoHist.length…" at bounding box center [391, 479] width 620 height 396
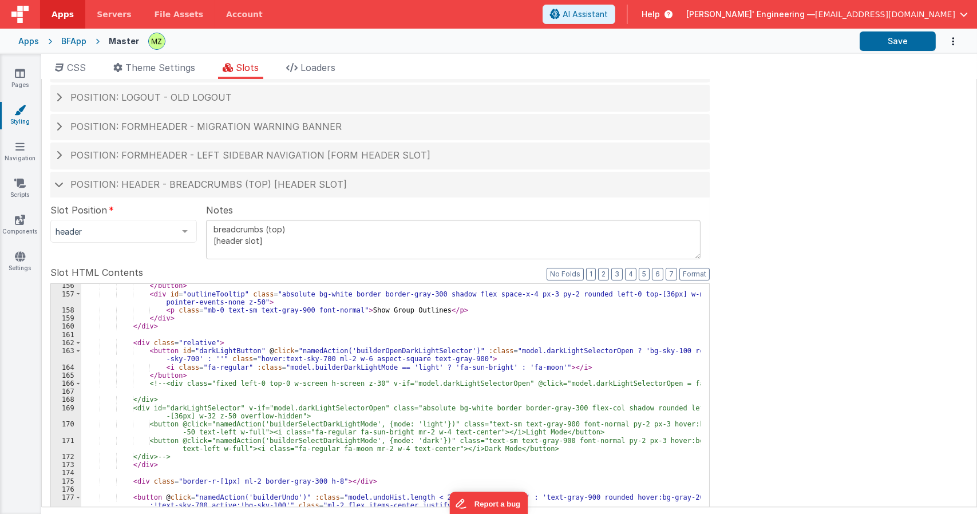
scroll to position [287, 0]
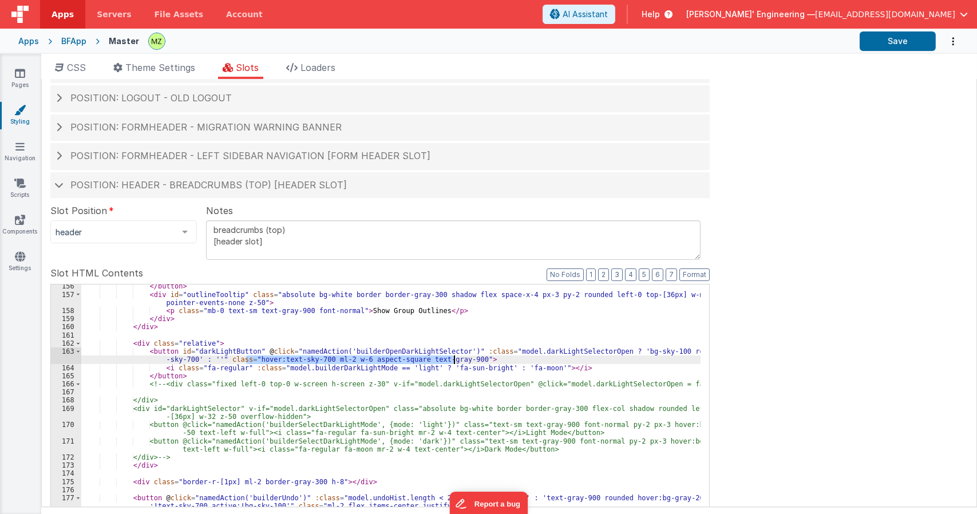
drag, startPoint x: 246, startPoint y: 358, endPoint x: 454, endPoint y: 359, distance: 207.8
click at [454, 359] on div "</ button > < div id = "outlineTooltip" class = "absolute bg-white border borde…" at bounding box center [391, 475] width 620 height 387
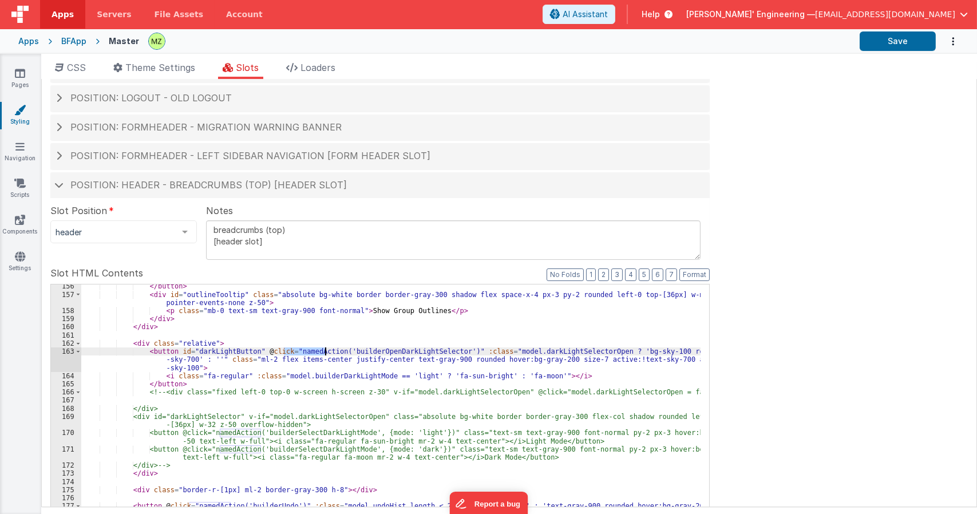
drag, startPoint x: 285, startPoint y: 351, endPoint x: 426, endPoint y: 358, distance: 141.6
click at [426, 358] on div "</ button > < div id = "outlineTooltip" class = "absolute bg-white border borde…" at bounding box center [391, 475] width 620 height 387
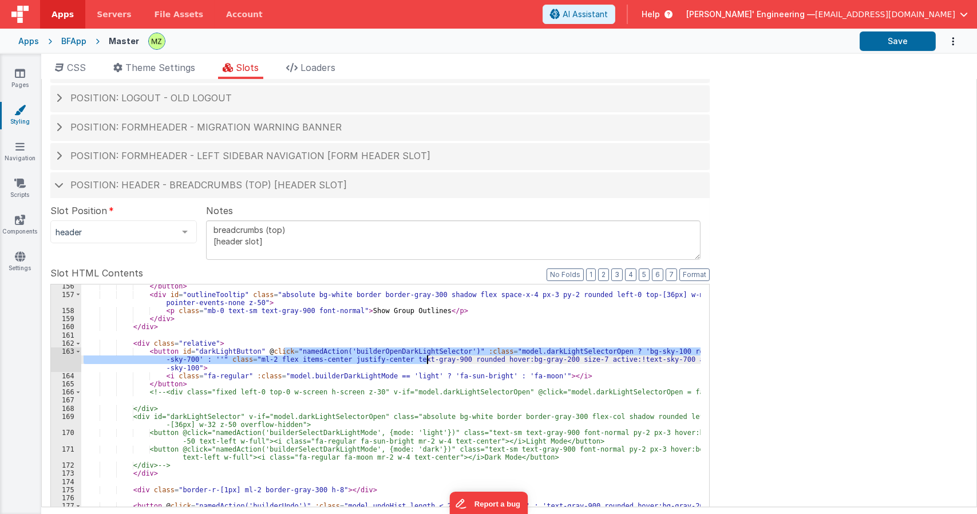
drag, startPoint x: 426, startPoint y: 358, endPoint x: 439, endPoint y: 348, distance: 16.7
click at [446, 350] on div "</ button > < div id = "outlineTooltip" class = "absolute bg-white border borde…" at bounding box center [391, 470] width 620 height 371
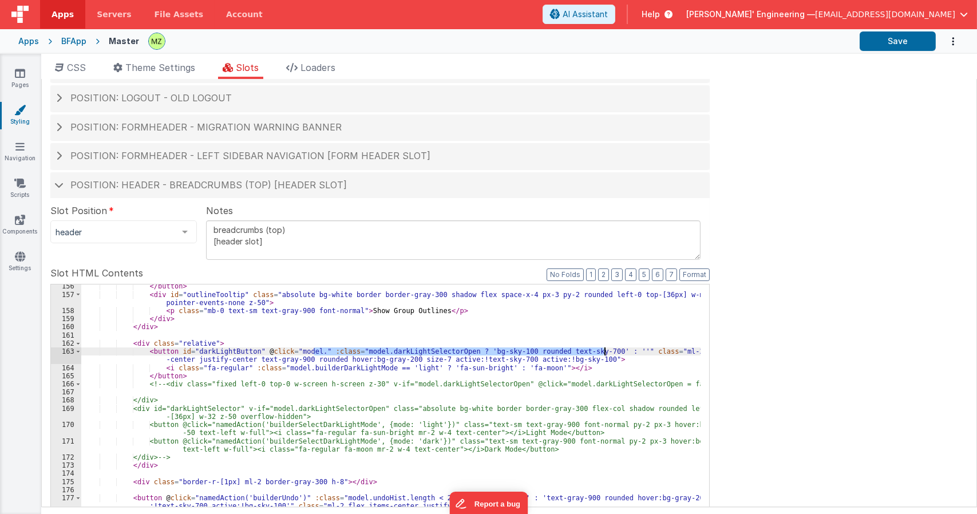
drag, startPoint x: 313, startPoint y: 352, endPoint x: 603, endPoint y: 348, distance: 290.3
click at [603, 348] on div "</ button > < div id = "outlineTooltip" class = "absolute bg-white border borde…" at bounding box center [391, 475] width 620 height 387
click at [315, 370] on div "</ button > < div id = "outlineTooltip" class = "absolute bg-white border borde…" at bounding box center [391, 475] width 620 height 387
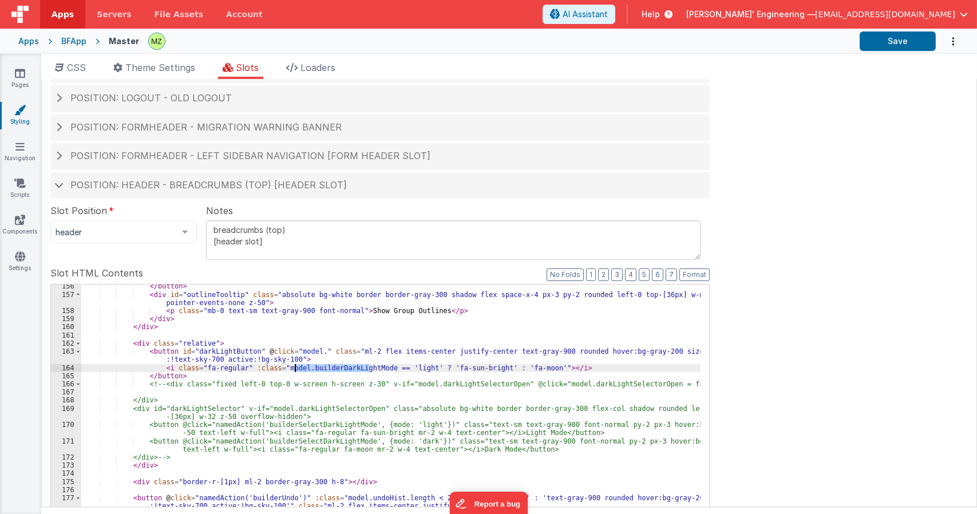
click at [315, 370] on div "</ button > < div id = "outlineTooltip" class = "absolute bg-white border borde…" at bounding box center [391, 475] width 620 height 387
click at [306, 348] on div "</ button > < div id = "outlineTooltip" class = "absolute bg-white border borde…" at bounding box center [391, 475] width 620 height 387
paste textarea
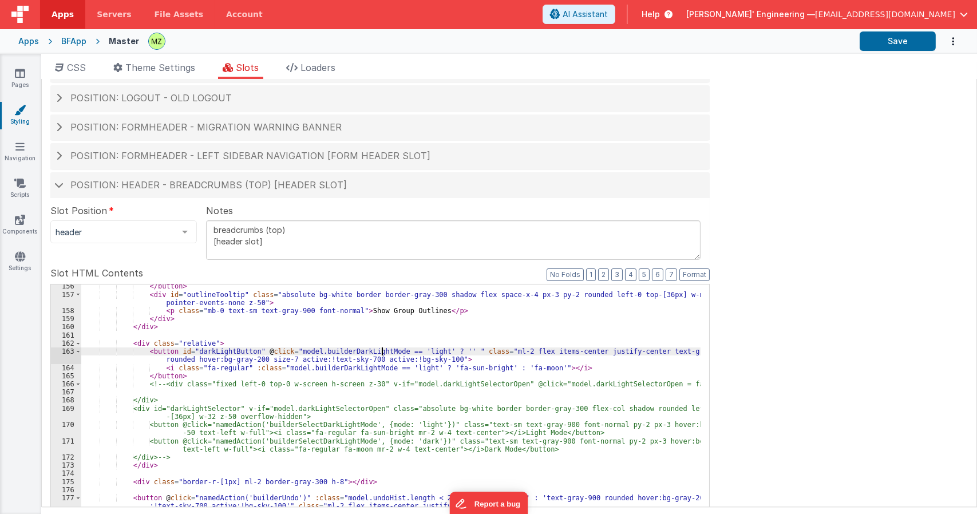
click at [383, 352] on div "</ button > < div id = "outlineTooltip" class = "absolute bg-white border borde…" at bounding box center [391, 475] width 620 height 387
drag, startPoint x: 380, startPoint y: 350, endPoint x: 364, endPoint y: 351, distance: 16.0
click at [364, 351] on div "</ button > < div id = "outlineTooltip" class = "absolute bg-white border borde…" at bounding box center [391, 475] width 620 height 387
drag, startPoint x: 383, startPoint y: 352, endPoint x: 284, endPoint y: 352, distance: 99.1
click at [284, 352] on div "</ button > < div id = "outlineTooltip" class = "absolute bg-white border borde…" at bounding box center [391, 475] width 620 height 387
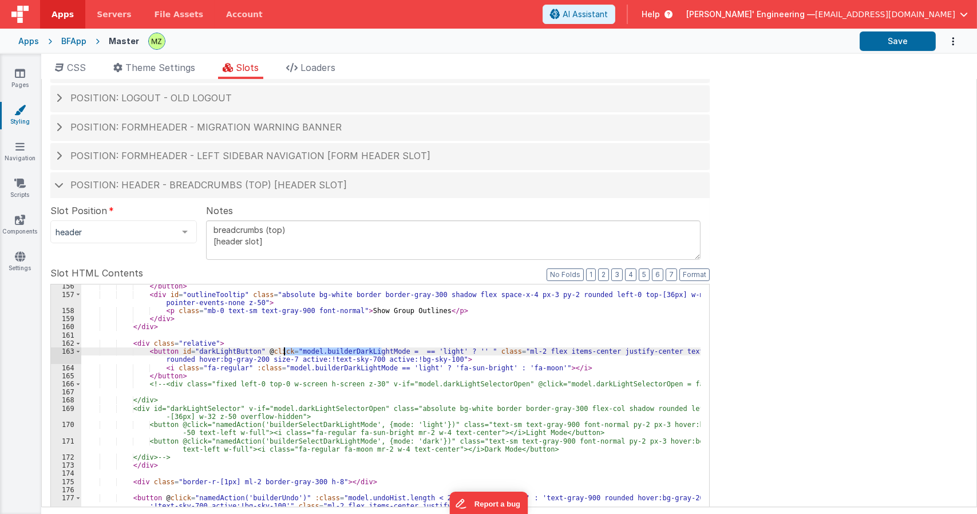
click at [395, 349] on div "</ button > < div id = "outlineTooltip" class = "absolute bg-white border borde…" at bounding box center [391, 475] width 620 height 387
paste textarea
click at [549, 349] on div "</ button > < div id = "outlineTooltip" class = "absolute bg-white border borde…" at bounding box center [391, 475] width 620 height 387
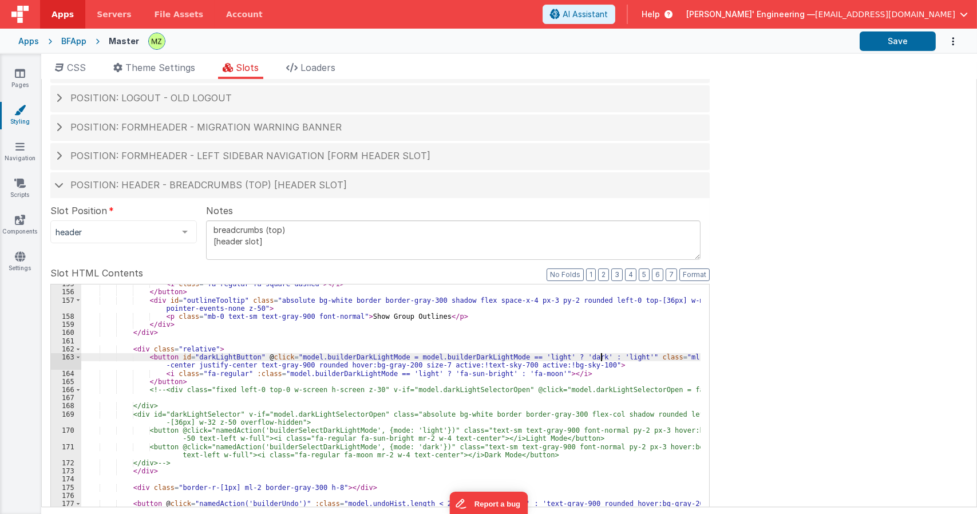
scroll to position [1418, 0]
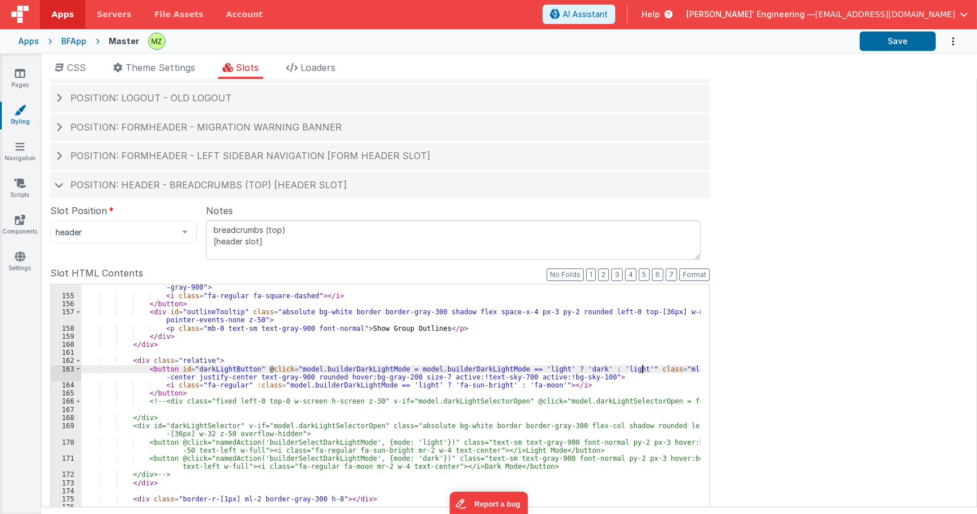
click at [641, 369] on div "< button id = "outlineButton" @ click = "model.builderShowOutlines = !model.bui…" at bounding box center [391, 469] width 620 height 404
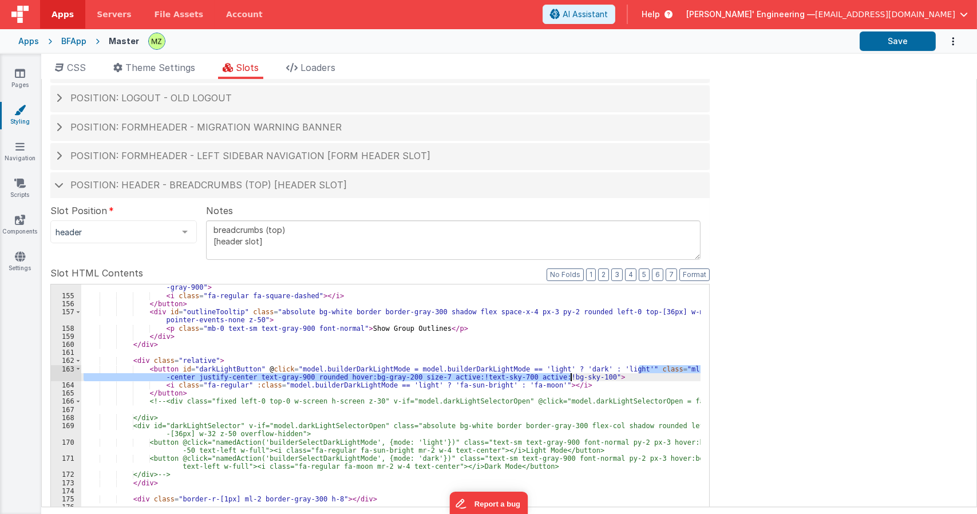
drag, startPoint x: 640, startPoint y: 370, endPoint x: 569, endPoint y: 378, distance: 71.5
click at [569, 378] on div "< button id = "outlineButton" @ click = "model.builderShowOutlines = !model.bui…" at bounding box center [391, 469] width 620 height 404
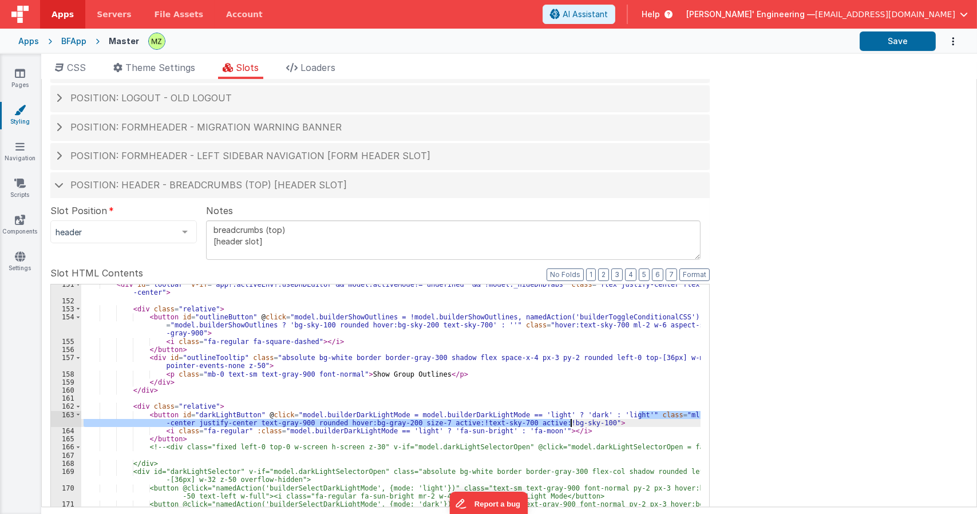
scroll to position [1372, 0]
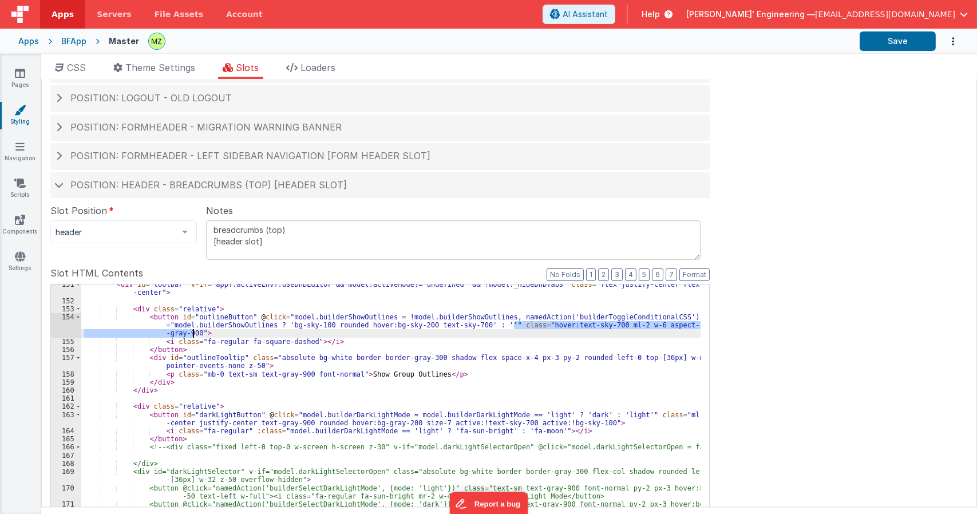
drag, startPoint x: 513, startPoint y: 322, endPoint x: 194, endPoint y: 330, distance: 319.0
click at [194, 330] on div "< div id = "toolbar" v-if = "app?.activeEnv?.useDnDEditor && model.activeMode!=…" at bounding box center [391, 483] width 620 height 404
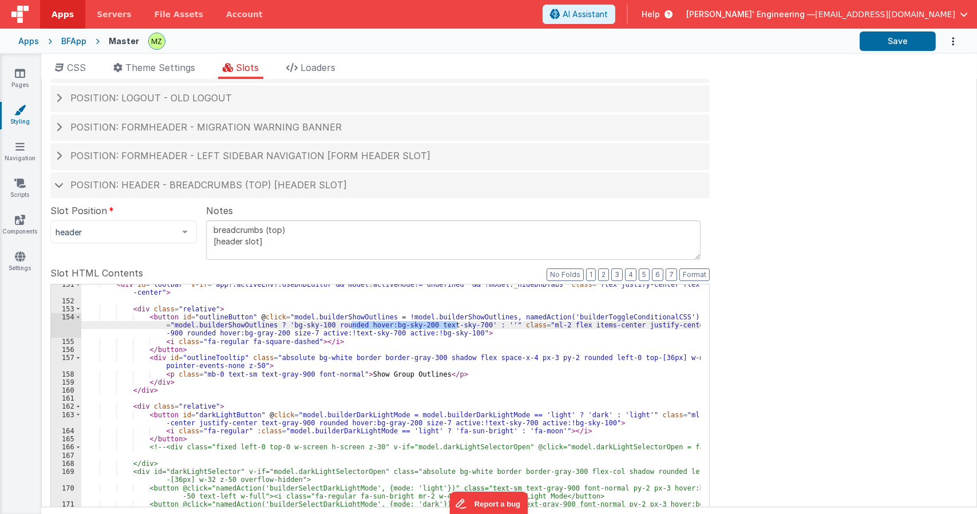
drag, startPoint x: 350, startPoint y: 325, endPoint x: 457, endPoint y: 326, distance: 107.6
click at [457, 326] on div "< div id = "toolbar" v-if = "app?.activeEnv?.useDnDEditor && model.activeMode!=…" at bounding box center [391, 483] width 620 height 404
click at [458, 326] on div "< div id = "toolbar" v-if = "app?.activeEnv?.useDnDEditor && model.activeMode!=…" at bounding box center [391, 470] width 620 height 371
drag, startPoint x: 275, startPoint y: 322, endPoint x: 318, endPoint y: 321, distance: 42.4
click at [318, 321] on div "< div id = "toolbar" v-if = "app?.activeEnv?.useDnDEditor && model.activeMode!=…" at bounding box center [391, 483] width 620 height 404
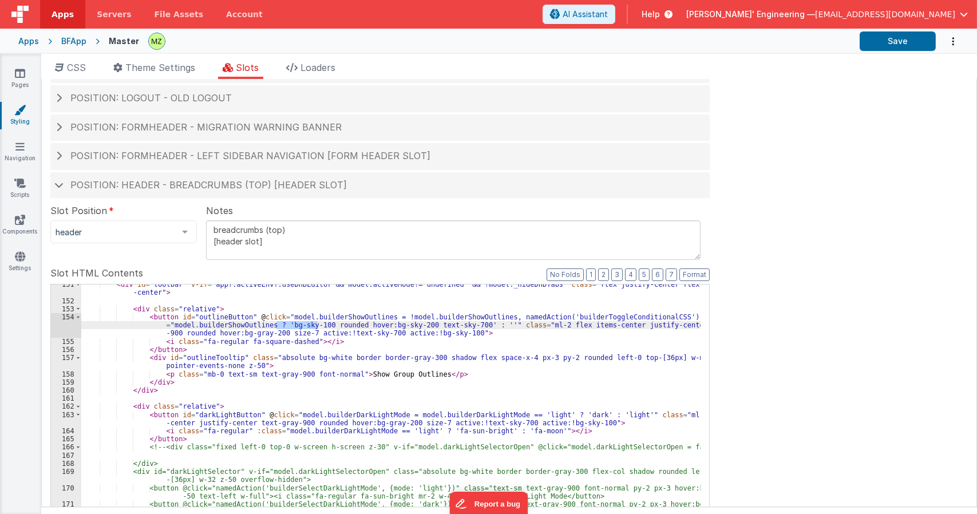
click at [357, 324] on div "< div id = "toolbar" v-if = "app?.activeEnv?.useDnDEditor && model.activeMode!=…" at bounding box center [391, 483] width 620 height 404
drag, startPoint x: 352, startPoint y: 327, endPoint x: 411, endPoint y: 328, distance: 59.0
click at [411, 328] on div "< div id = "toolbar" v-if = "app?.activeEnv?.useDnDEditor && model.activeMode!=…" at bounding box center [391, 483] width 620 height 404
click at [406, 334] on div "< div id = "toolbar" v-if = "app?.activeEnv?.useDnDEditor && model.activeMode!=…" at bounding box center [391, 483] width 620 height 404
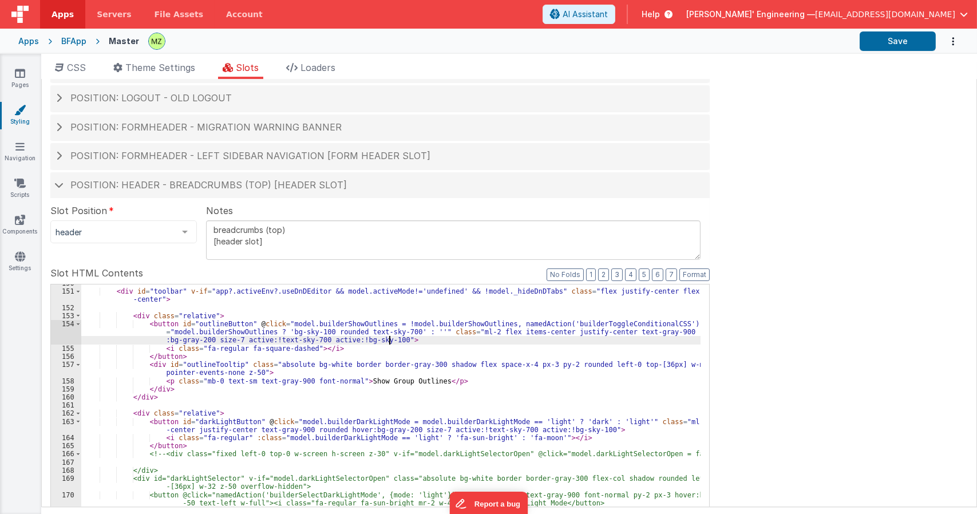
scroll to position [1365, 0]
drag, startPoint x: 679, startPoint y: 336, endPoint x: 203, endPoint y: 340, distance: 475.8
click at [203, 340] on div "< div id = "toolbar" v-if = "app?.activeEnv?.useDnDEditor && model.activeMode!=…" at bounding box center [391, 477] width 620 height 396
click at [350, 392] on div "< div id = "toolbar" v-if = "app?.activeEnv?.useDnDEditor && model.activeMode!=…" at bounding box center [391, 477] width 620 height 396
drag, startPoint x: 676, startPoint y: 334, endPoint x: 208, endPoint y: 338, distance: 467.2
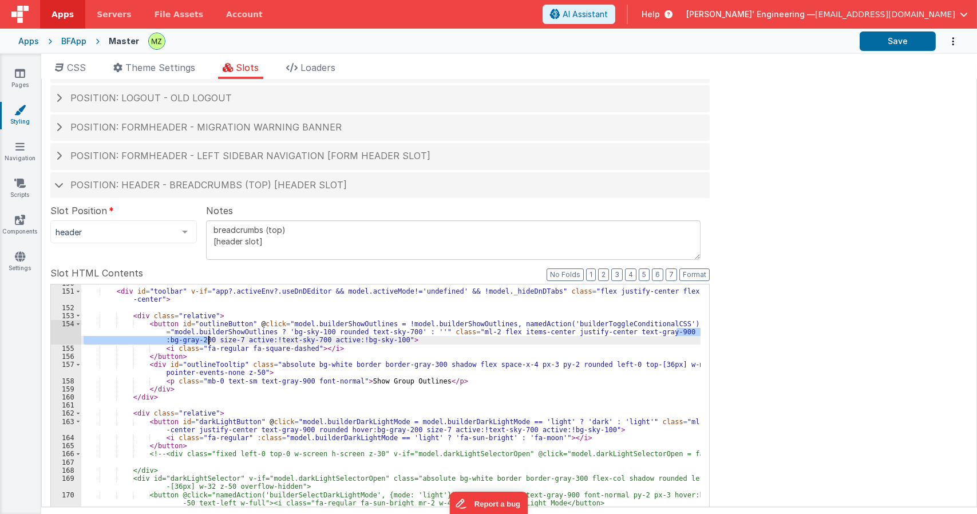
click at [208, 338] on div "< div id = "toolbar" v-if = "app?.activeEnv?.useDnDEditor && model.activeMode!=…" at bounding box center [391, 477] width 620 height 396
click at [413, 332] on div "< div id = "toolbar" v-if = "app?.activeEnv?.useDnDEditor && model.activeMode!=…" at bounding box center [391, 477] width 620 height 396
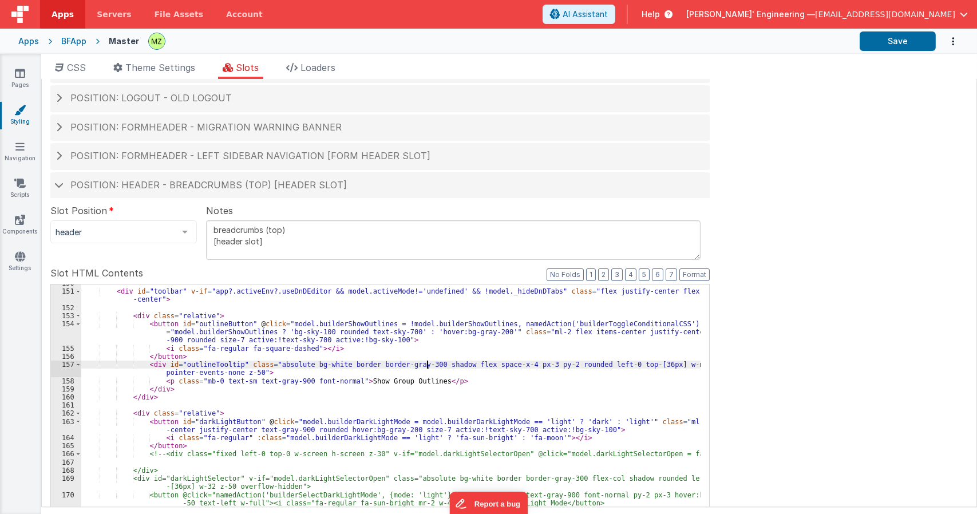
click at [426, 365] on div "< div id = "toolbar" v-if = "app?.activeEnv?.useDnDEditor && model.activeMode!=…" at bounding box center [391, 477] width 620 height 396
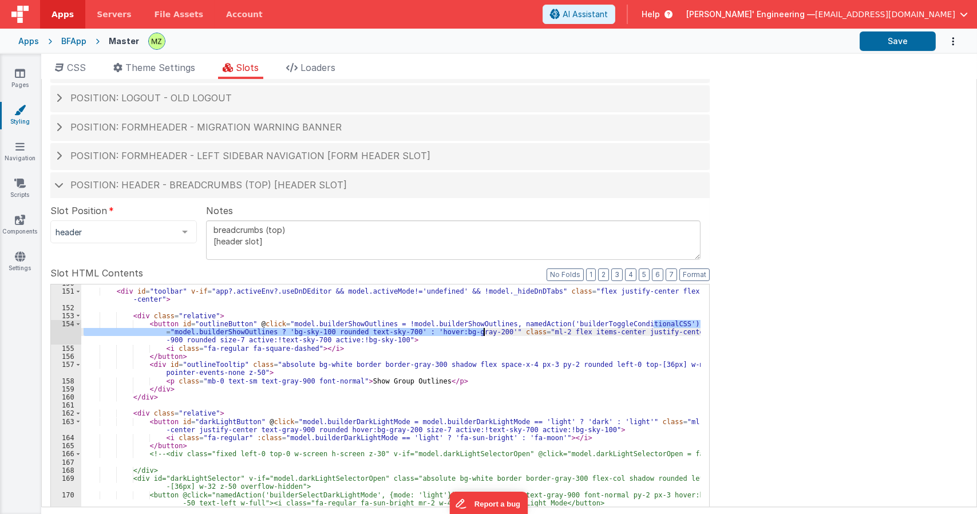
drag, startPoint x: 654, startPoint y: 323, endPoint x: 485, endPoint y: 333, distance: 169.8
click at [485, 333] on div "< div id = "toolbar" v-if = "app?.activeEnv?.useDnDEditor && model.activeMode!=…" at bounding box center [391, 477] width 620 height 396
click at [613, 423] on div "< div id = "toolbar" v-if = "app?.activeEnv?.useDnDEditor && model.activeMode!=…" at bounding box center [391, 477] width 620 height 396
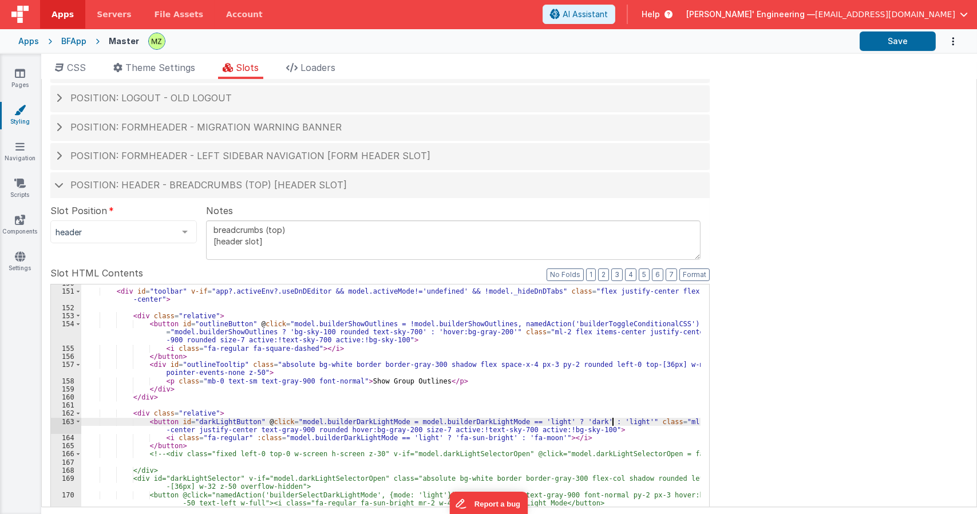
paste textarea
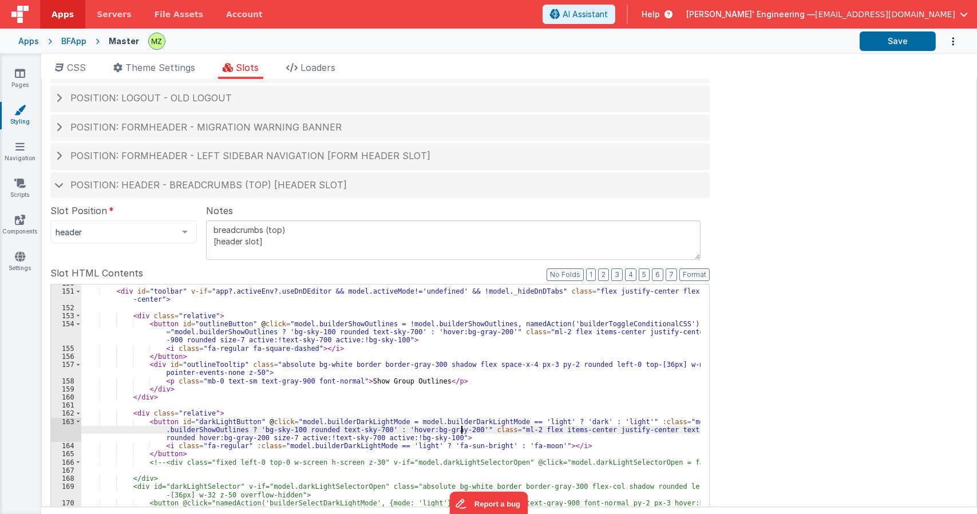
click at [337, 445] on div "< div id = "toolbar" v-if = "app?.activeEnv?.useDnDEditor && model.activeMode!=…" at bounding box center [391, 472] width 620 height 387
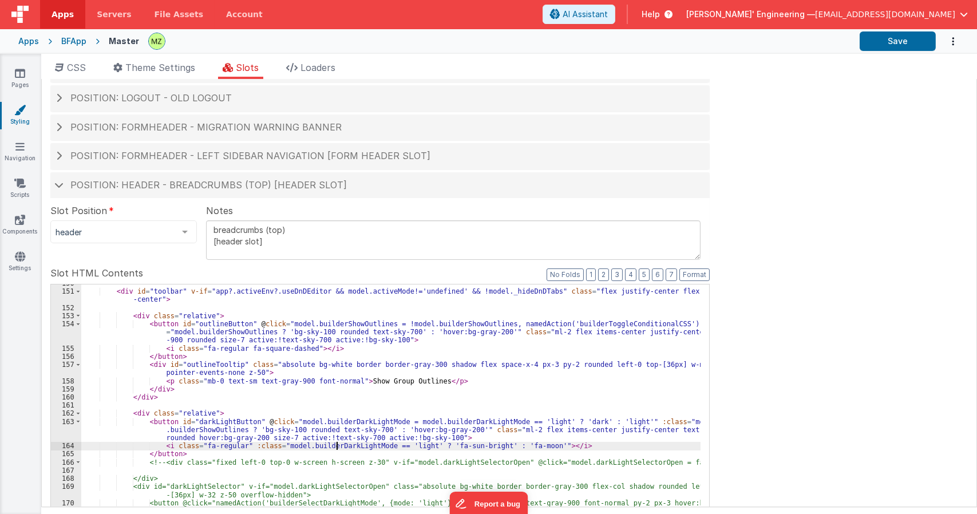
click at [337, 445] on div "< div id = "toolbar" v-if = "app?.activeEnv?.useDnDEditor && model.activeMode!=…" at bounding box center [391, 472] width 620 height 387
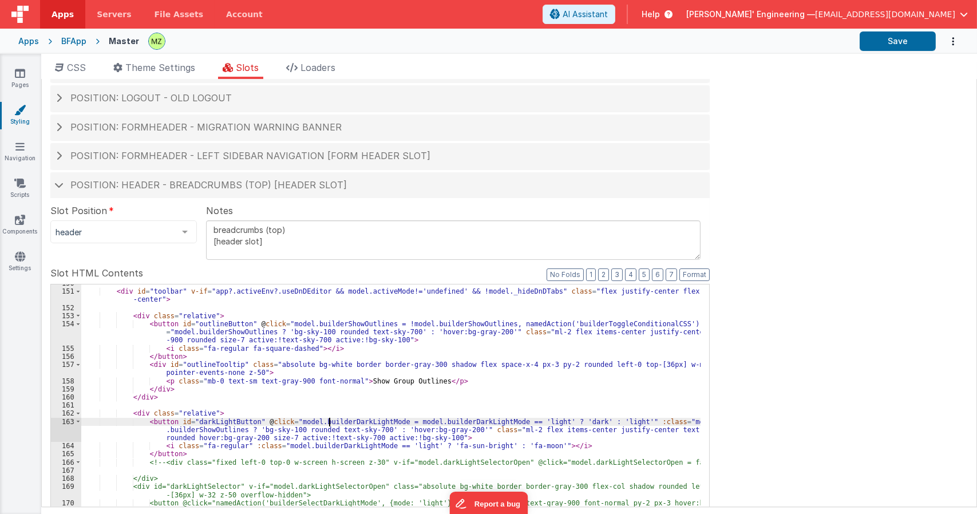
click at [330, 420] on div "< div id = "toolbar" v-if = "app?.activeEnv?.useDnDEditor && model.activeMode!=…" at bounding box center [391, 472] width 620 height 387
click at [191, 429] on div "< div id = "toolbar" v-if = "app?.activeEnv?.useDnDEditor && model.activeMode!=…" at bounding box center [391, 472] width 620 height 387
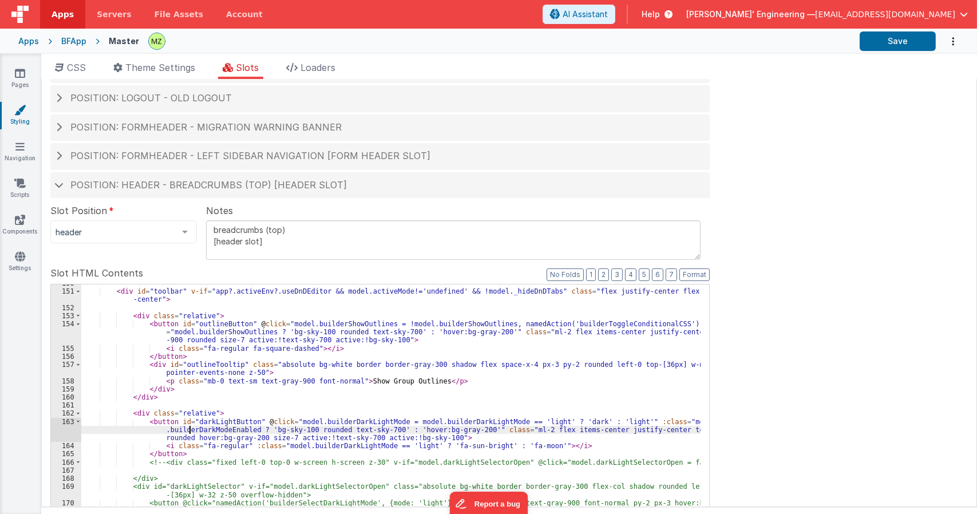
click at [191, 429] on div "< div id = "toolbar" v-if = "app?.activeEnv?.useDnDEditor && model.activeMode!=…" at bounding box center [391, 472] width 620 height 387
click at [333, 421] on div "< div id = "toolbar" v-if = "app?.activeEnv?.useDnDEditor && model.activeMode!=…" at bounding box center [391, 472] width 620 height 387
click at [437, 348] on div "< div id = "toolbar" v-if = "app?.activeEnv?.useDnDEditor && model.activeMode!=…" at bounding box center [391, 472] width 620 height 387
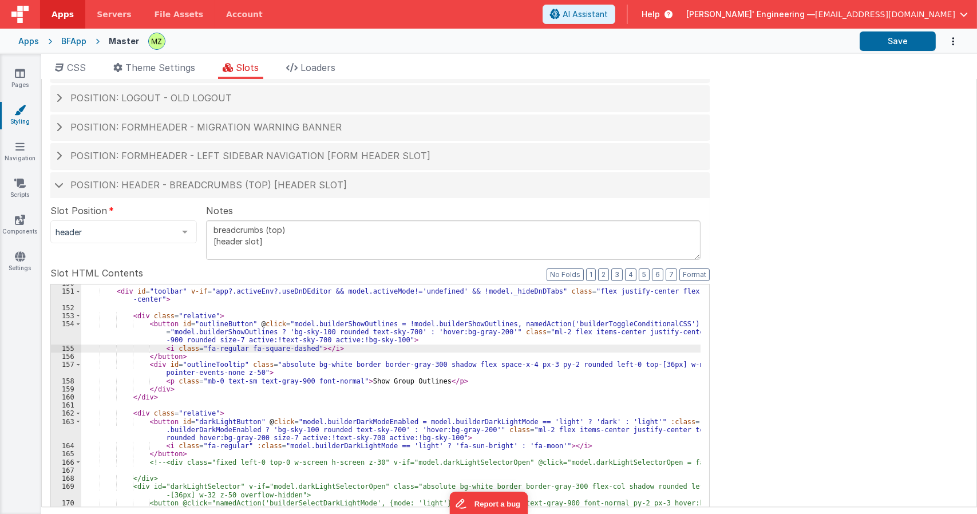
click at [371, 420] on div "< div id = "toolbar" v-if = "app?.activeEnv?.useDnDEditor && model.activeMode!=…" at bounding box center [391, 472] width 620 height 387
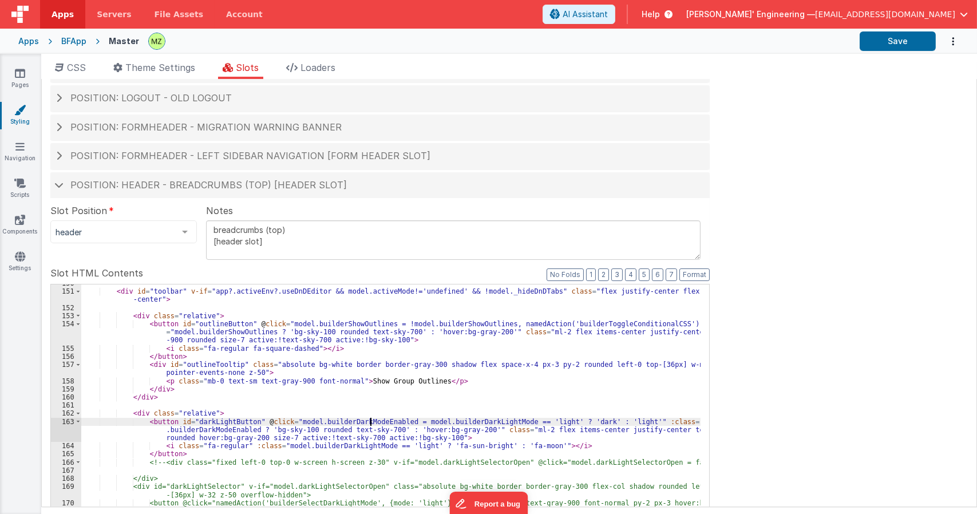
click at [371, 420] on div "< div id = "toolbar" v-if = "app?.activeEnv?.useDnDEditor && model.activeMode!=…" at bounding box center [391, 472] width 620 height 387
click at [399, 420] on div "< div id = "toolbar" v-if = "app?.activeEnv?.useDnDEditor && model.activeMode!=…" at bounding box center [391, 472] width 620 height 387
click at [460, 420] on div "< div id = "toolbar" v-if = "app?.activeEnv?.useDnDEditor && model.activeMode!=…" at bounding box center [391, 472] width 620 height 387
drag, startPoint x: 510, startPoint y: 422, endPoint x: 578, endPoint y: 420, distance: 68.2
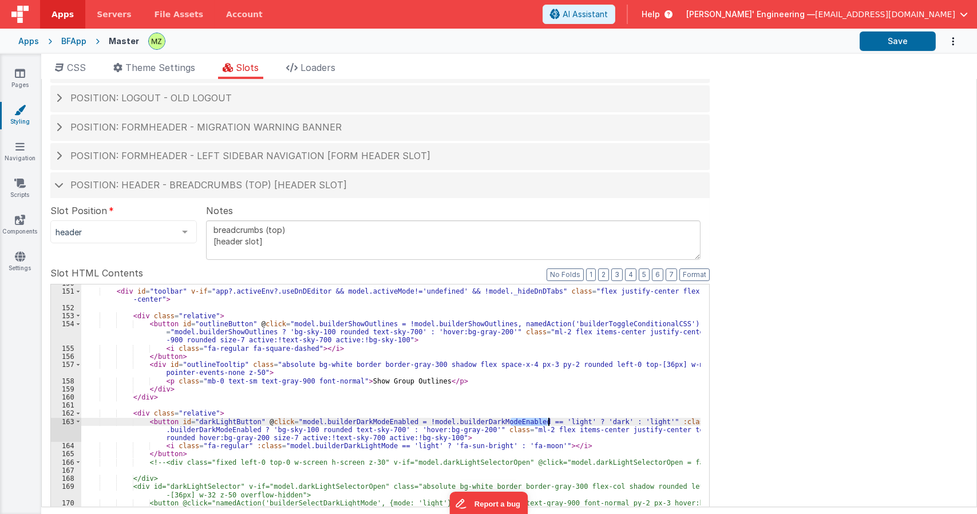
click at [578, 420] on div "< div id = "toolbar" v-if = "app?.activeEnv?.useDnDEditor && model.activeMode!=…" at bounding box center [391, 472] width 620 height 387
drag, startPoint x: 601, startPoint y: 423, endPoint x: 610, endPoint y: 423, distance: 9.8
click at [610, 423] on div "< div id = "toolbar" v-if = "app?.activeEnv?.useDnDEditor && model.activeMode!=…" at bounding box center [391, 472] width 620 height 387
click at [622, 421] on div "< div id = "toolbar" v-if = "app?.activeEnv?.useDnDEditor && model.activeMode!=…" at bounding box center [391, 472] width 620 height 387
click at [602, 421] on div "< div id = "toolbar" v-if = "app?.activeEnv?.useDnDEditor && model.activeMode!=…" at bounding box center [391, 472] width 620 height 387
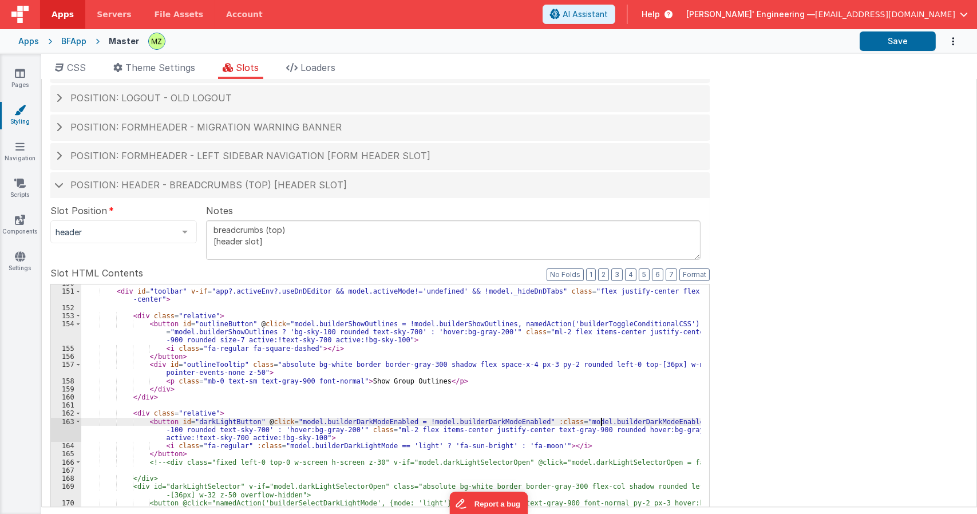
click at [602, 421] on div "< div id = "toolbar" v-if = "app?.activeEnv?.useDnDEditor && model.activeMode!=…" at bounding box center [391, 472] width 620 height 387
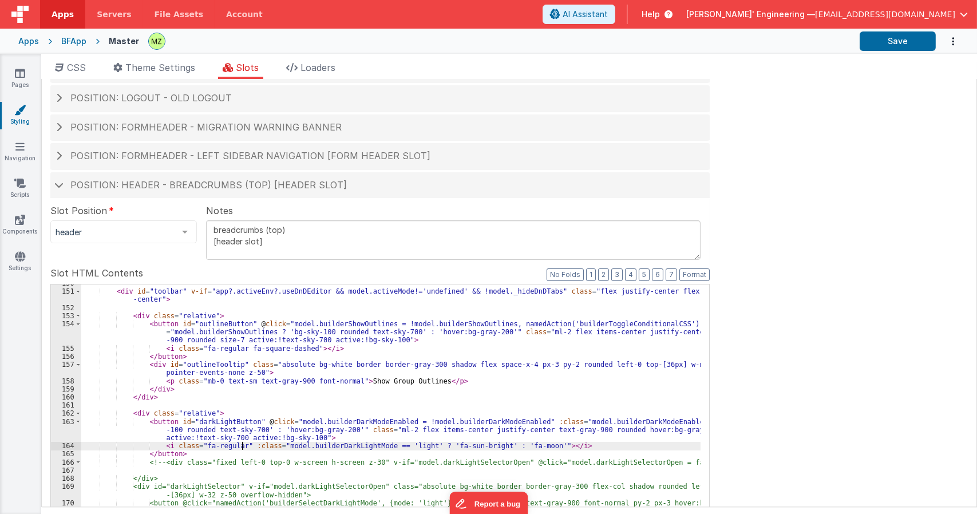
drag, startPoint x: 243, startPoint y: 447, endPoint x: 385, endPoint y: 439, distance: 141.7
click at [385, 439] on div "< div id = "toolbar" v-if = "app?.activeEnv?.useDnDEditor && model.activeMode!=…" at bounding box center [391, 472] width 620 height 387
click at [475, 445] on div "< div id = "toolbar" v-if = "app?.activeEnv?.useDnDEditor && model.activeMode!=…" at bounding box center [391, 472] width 620 height 387
click at [235, 446] on div "< div id = "toolbar" v-if = "app?.activeEnv?.useDnDEditor && model.activeMode!=…" at bounding box center [391, 472] width 620 height 387
drag, startPoint x: 270, startPoint y: 447, endPoint x: 559, endPoint y: 444, distance: 288.6
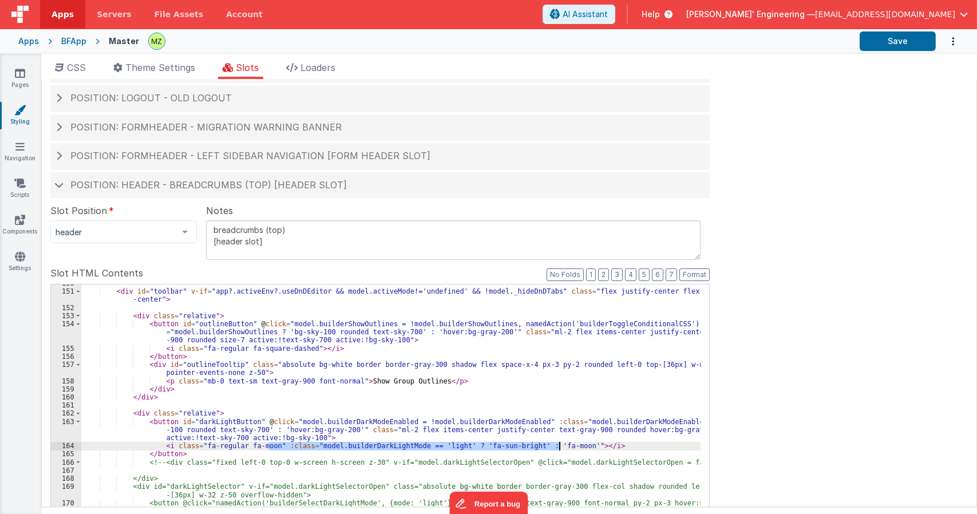
click at [559, 444] on div "< div id = "toolbar" v-if = "app?.activeEnv?.useDnDEditor && model.activeMode!=…" at bounding box center [391, 472] width 620 height 387
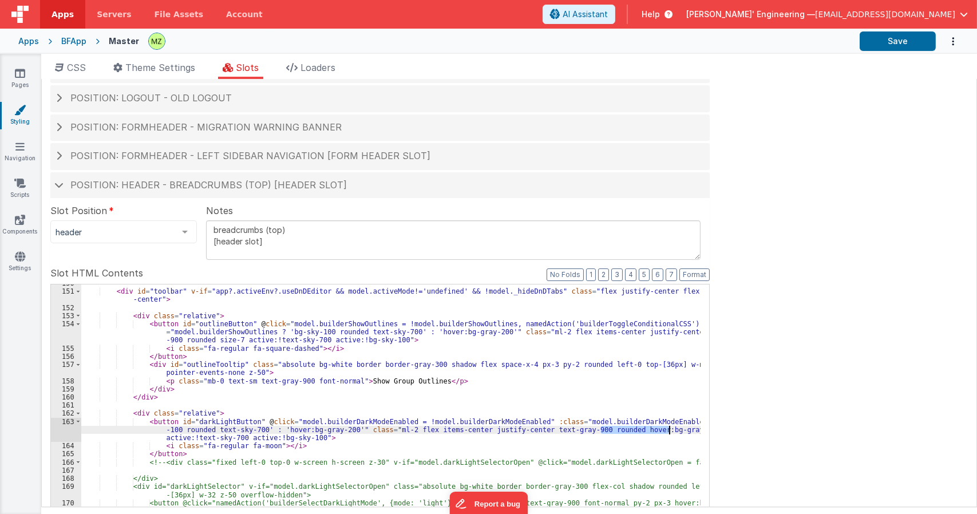
drag, startPoint x: 602, startPoint y: 428, endPoint x: 669, endPoint y: 431, distance: 67.1
click at [669, 431] on div "< div id = "toolbar" v-if = "app?.activeEnv?.useDnDEditor && model.activeMode!=…" at bounding box center [391, 472] width 620 height 387
click at [509, 422] on div "< div id = "toolbar" v-if = "app?.activeEnv?.useDnDEditor && model.activeMode!=…" at bounding box center [391, 472] width 620 height 387
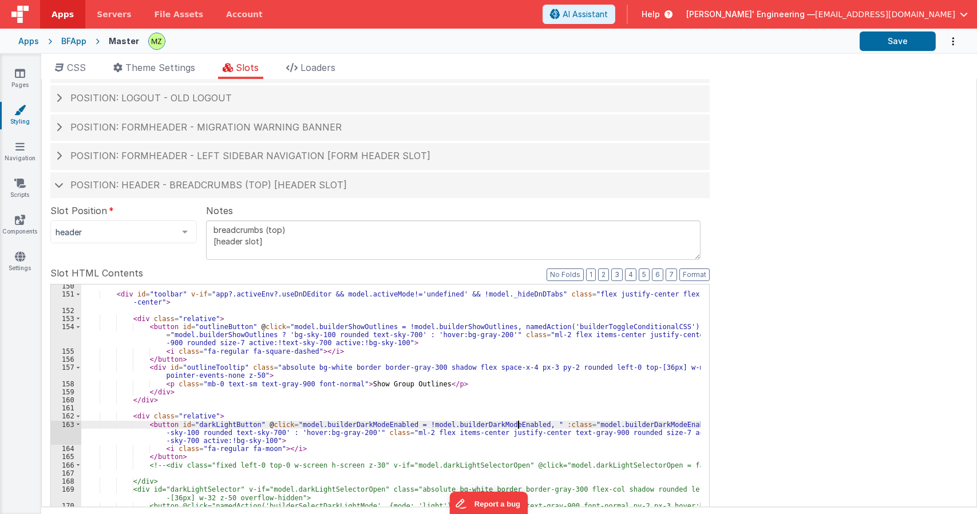
scroll to position [1362, 0]
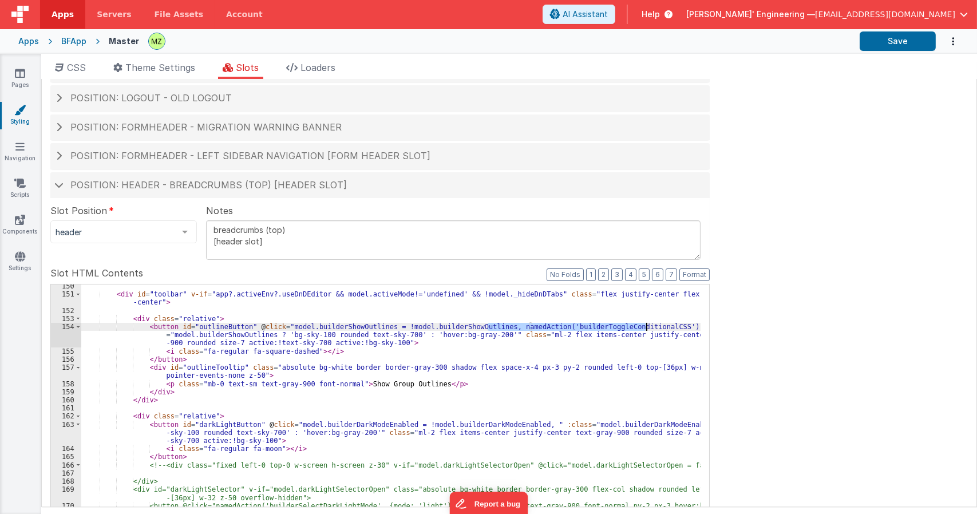
drag, startPoint x: 486, startPoint y: 327, endPoint x: 648, endPoint y: 323, distance: 162.1
click at [648, 323] on div "< div id = "toolbar" v-if = "app?.activeEnv?.useDnDEditor && model.activeMode!=…" at bounding box center [391, 475] width 620 height 387
click at [518, 423] on div "< div id = "toolbar" v-if = "app?.activeEnv?.useDnDEditor && model.activeMode!=…" at bounding box center [391, 475] width 620 height 387
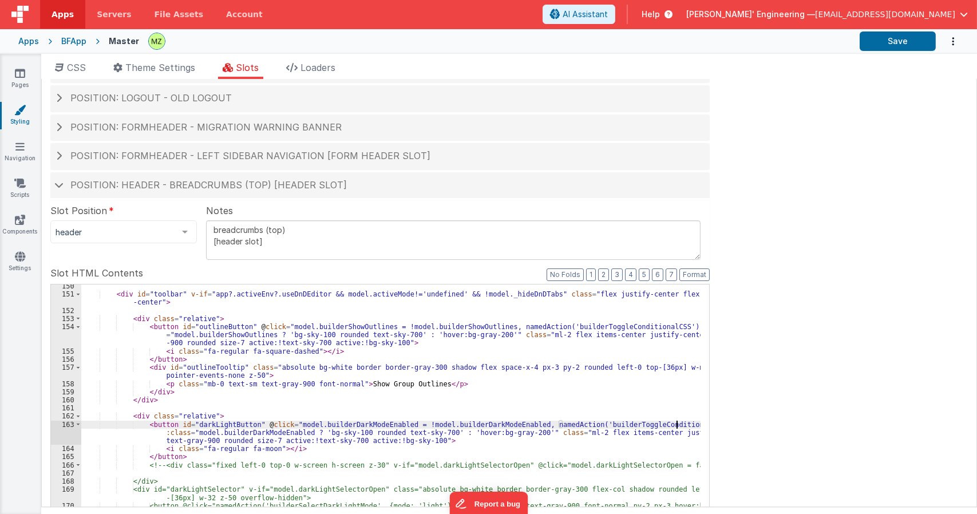
click at [492, 424] on div "< div id = "toolbar" v-if = "app?.activeEnv?.useDnDEditor && model.activeMode!=…" at bounding box center [391, 475] width 620 height 387
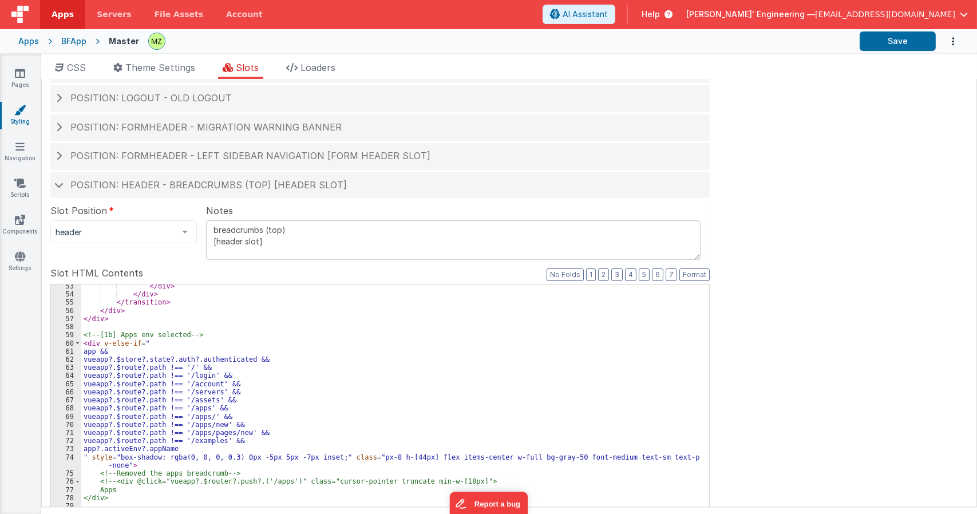
scroll to position [559, 0]
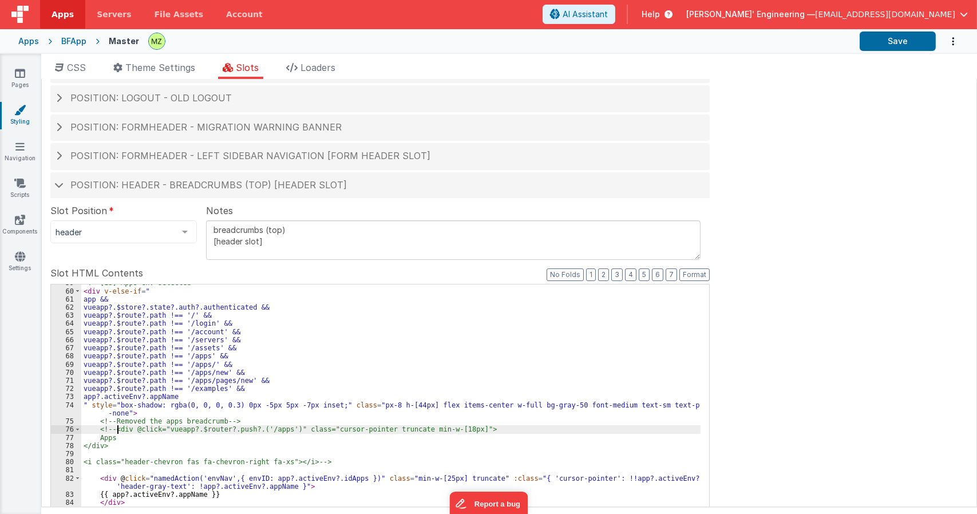
click at [116, 431] on div "<!-- [1b] Apps env selected --> < div v-else-if = " app && vueapp?.$store?.stat…" at bounding box center [391, 472] width 620 height 387
click at [328, 462] on div "<!-- [1b] Apps env selected --> < div v-else-if = " app && vueapp?.$store?.stat…" at bounding box center [391, 472] width 620 height 387
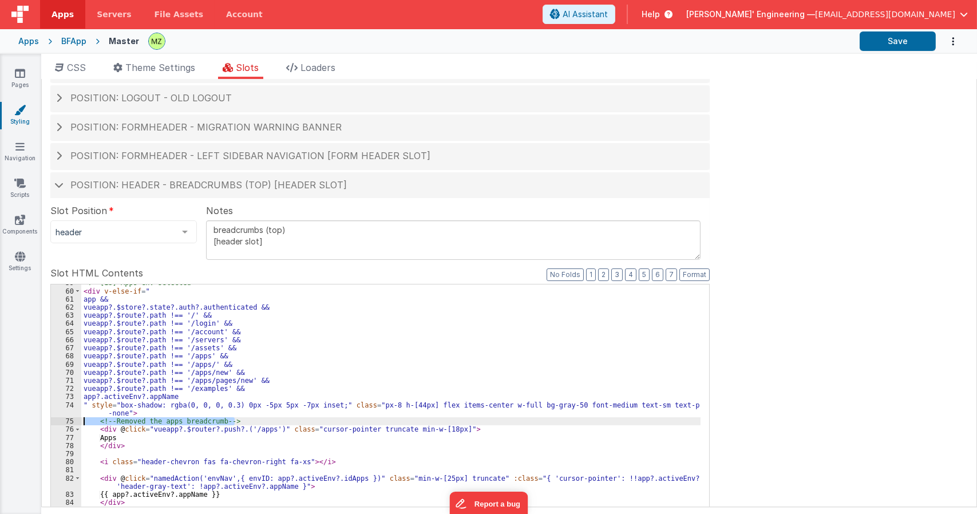
drag, startPoint x: 258, startPoint y: 419, endPoint x: 73, endPoint y: 425, distance: 185.0
click at [73, 425] on div "59 60 61 62 63 64 65 66 67 68 69 70 71 72 73 74 75 76 77 78 79 80 81 82 83 84 8…" at bounding box center [380, 470] width 660 height 372
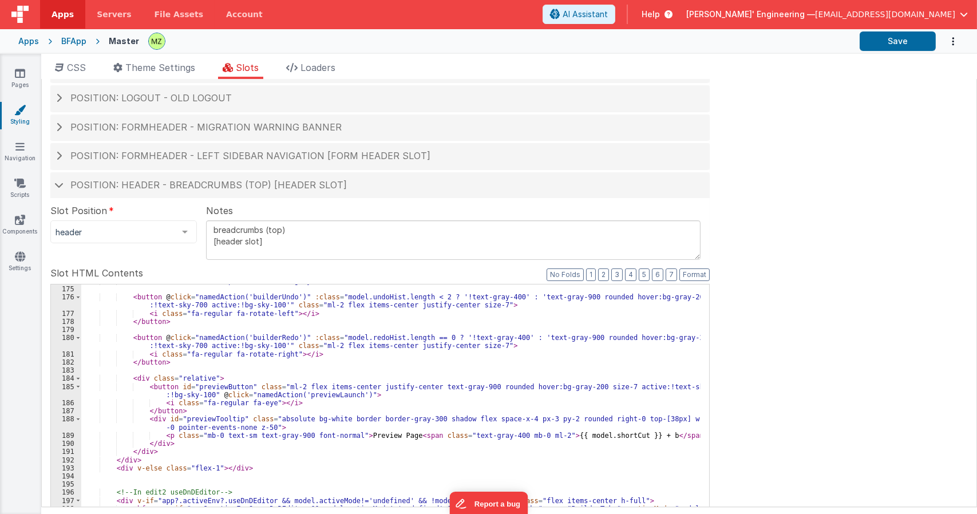
scroll to position [1636, 0]
click at [219, 382] on div "< div class = "border-r-[1px] ml-2 border-gray-300 h-8" > </ div > < button @ c…" at bounding box center [391, 470] width 620 height 387
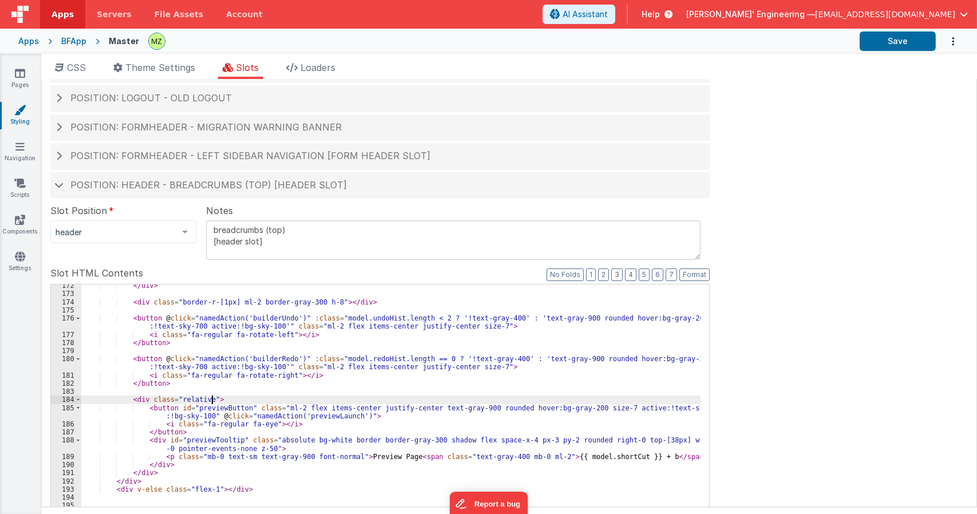
scroll to position [1615, 0]
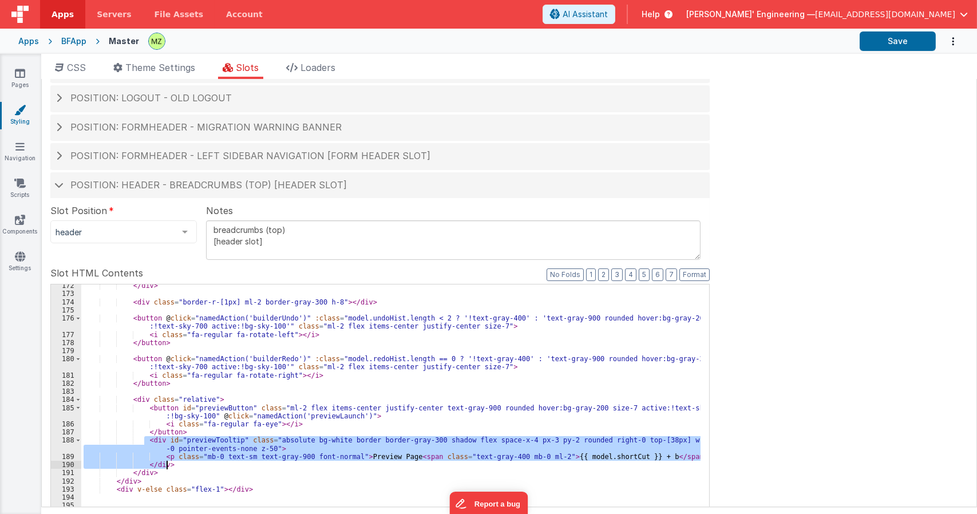
drag, startPoint x: 144, startPoint y: 441, endPoint x: 187, endPoint y: 467, distance: 49.8
click at [187, 467] on div "</ div > < div class = "border-r-[1px] ml-2 border-gray-300 h-8" > </ div > < b…" at bounding box center [391, 475] width 620 height 387
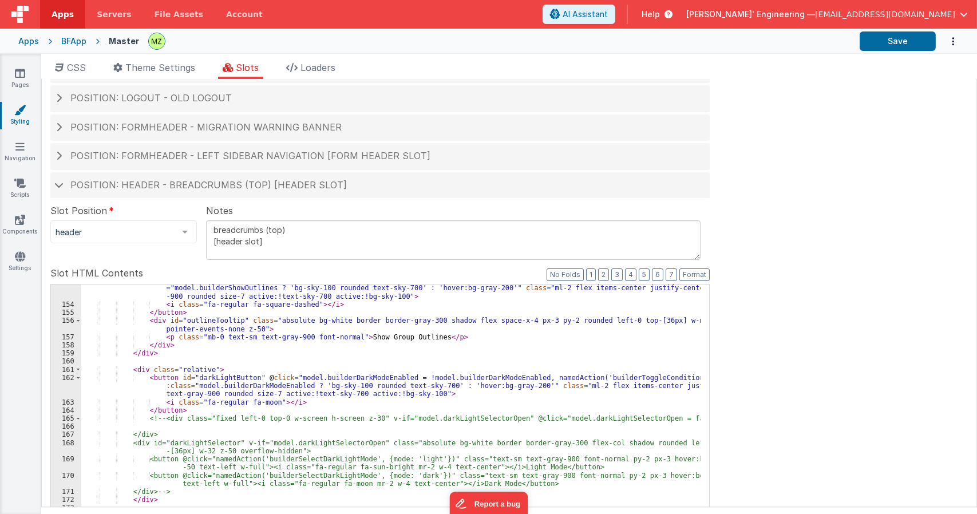
scroll to position [1426, 0]
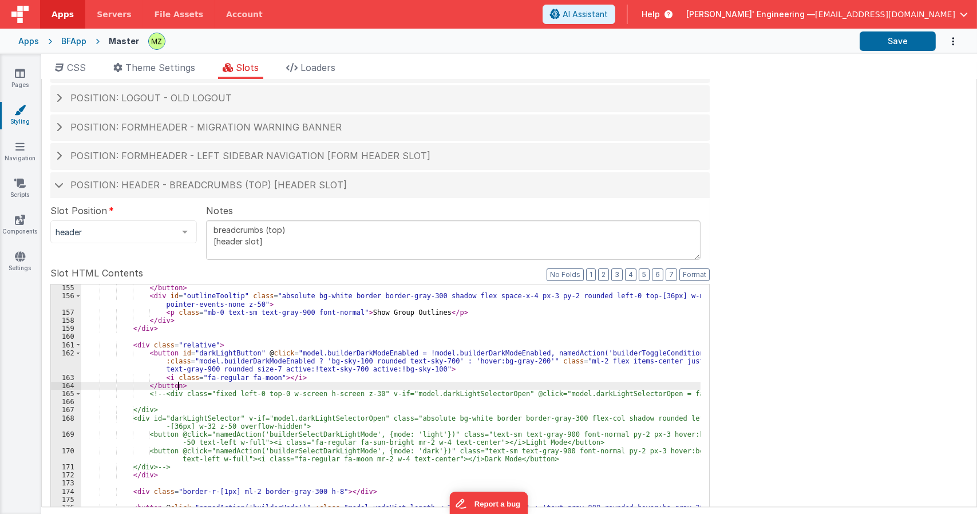
click at [188, 386] on div "</ button > < div id = "outlineTooltip" class = "absolute bg-white border borde…" at bounding box center [391, 477] width 620 height 387
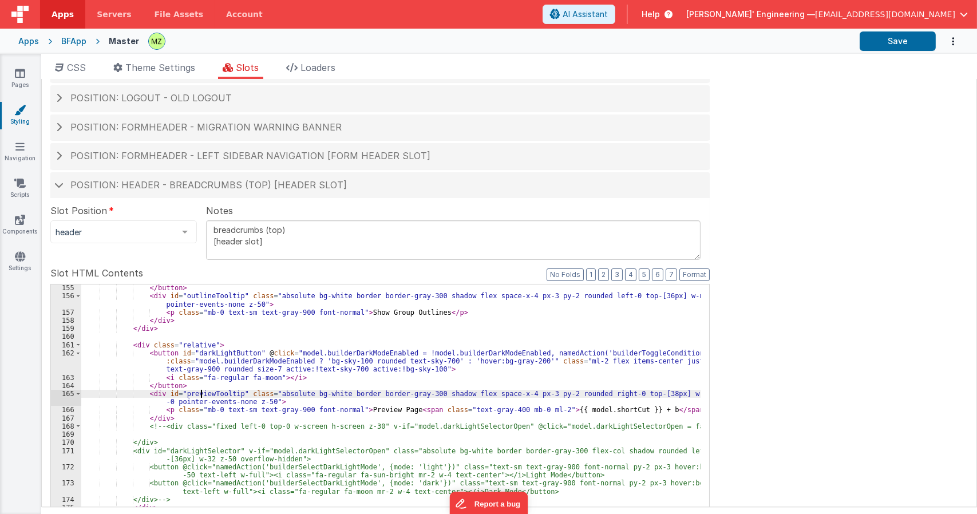
click at [202, 390] on div "</ button > < div id = "outlineTooltip" class = "absolute bg-white border borde…" at bounding box center [391, 482] width 620 height 396
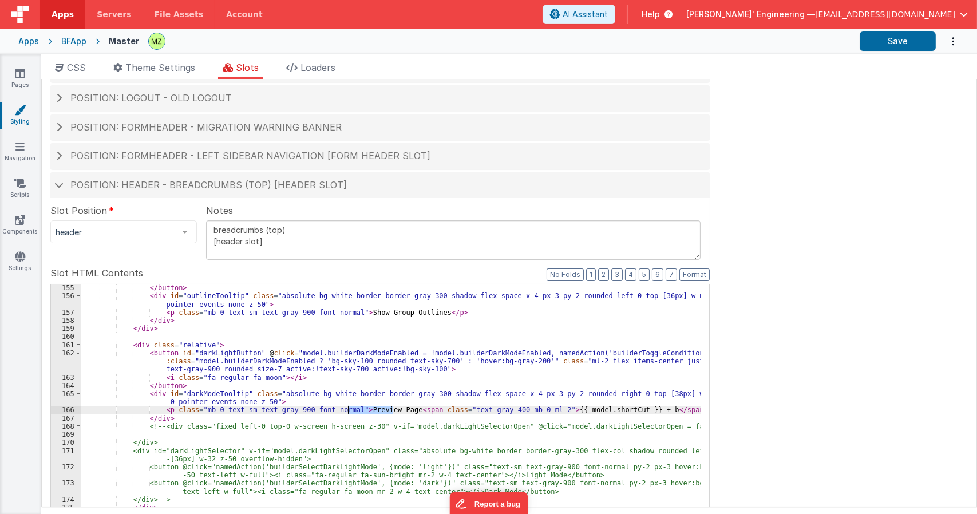
drag, startPoint x: 393, startPoint y: 409, endPoint x: 348, endPoint y: 411, distance: 45.2
click at [348, 411] on div "</ button > < div id = "outlineTooltip" class = "absolute bg-white border borde…" at bounding box center [391, 482] width 620 height 396
drag, startPoint x: 410, startPoint y: 409, endPoint x: 672, endPoint y: 409, distance: 262.2
click at [672, 409] on div "</ button > < div id = "outlineTooltip" class = "absolute bg-white border borde…" at bounding box center [391, 482] width 620 height 396
click at [208, 392] on div "</ button > < div id = "outlineTooltip" class = "absolute bg-white border borde…" at bounding box center [391, 482] width 620 height 396
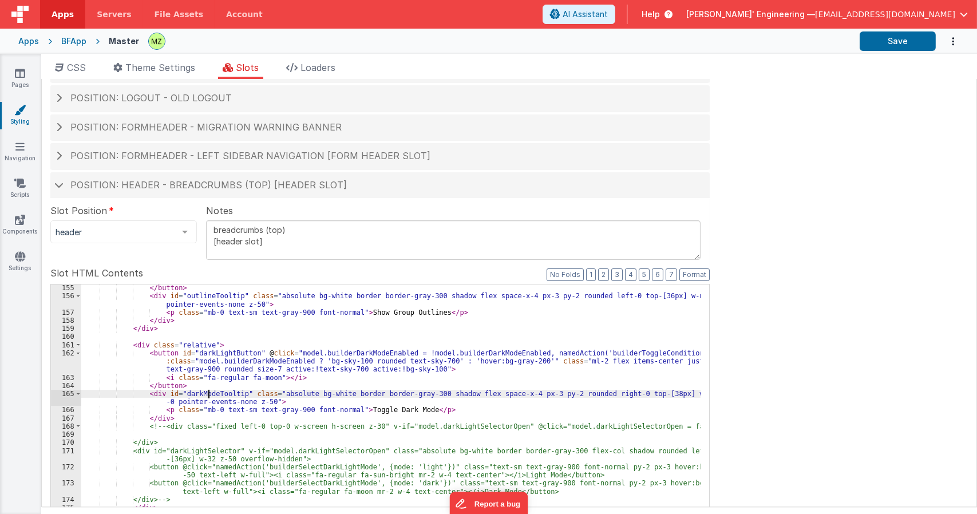
click at [208, 392] on div "</ button > < div id = "outlineTooltip" class = "absolute bg-white border borde…" at bounding box center [391, 482] width 620 height 396
click at [74, 70] on span "CSS" at bounding box center [76, 67] width 19 height 11
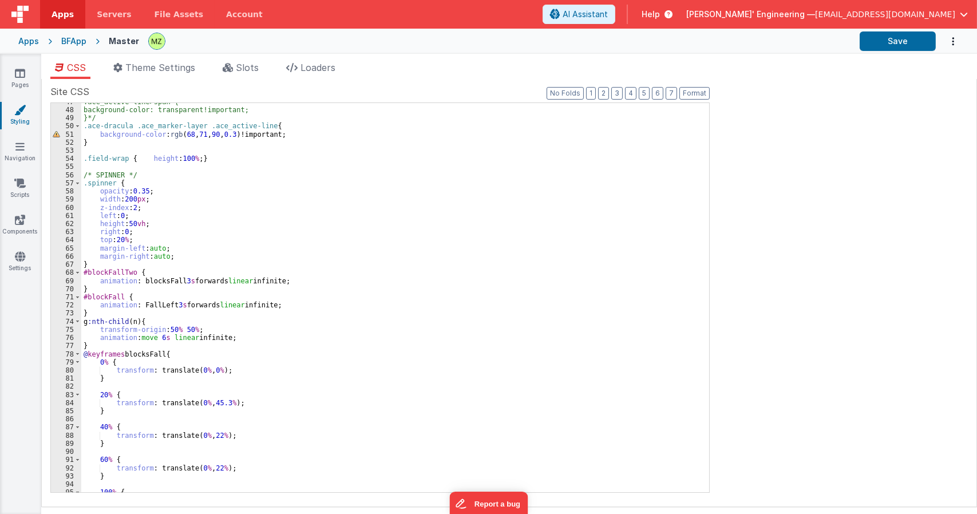
scroll to position [392, 0]
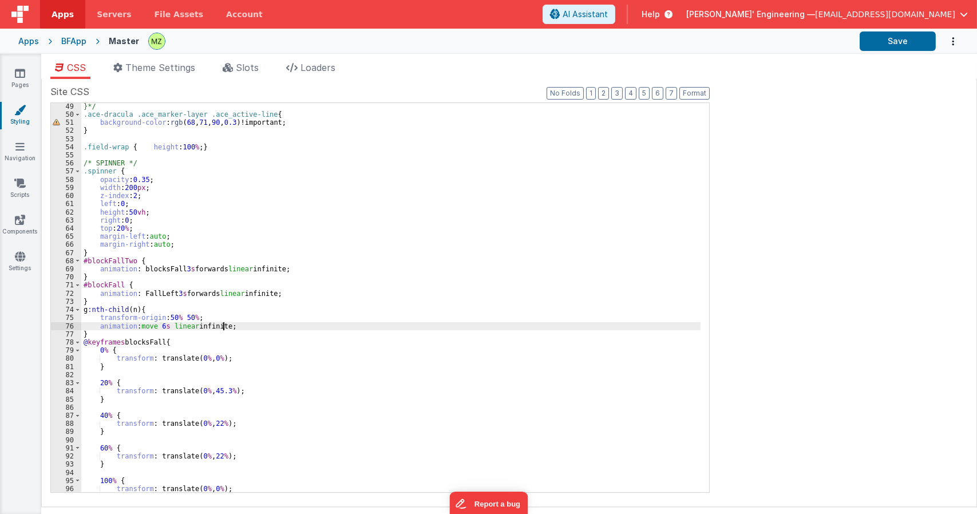
click at [223, 322] on div "}*/ .ace-dracula .ace_marker-layer .ace_active-line { background-color : rgb ( …" at bounding box center [391, 305] width 620 height 406
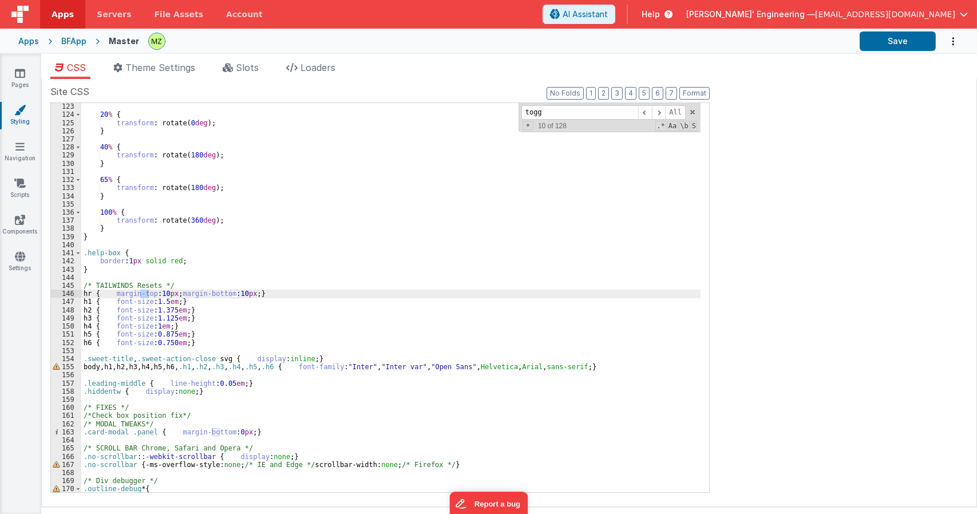
scroll to position [2191, 0]
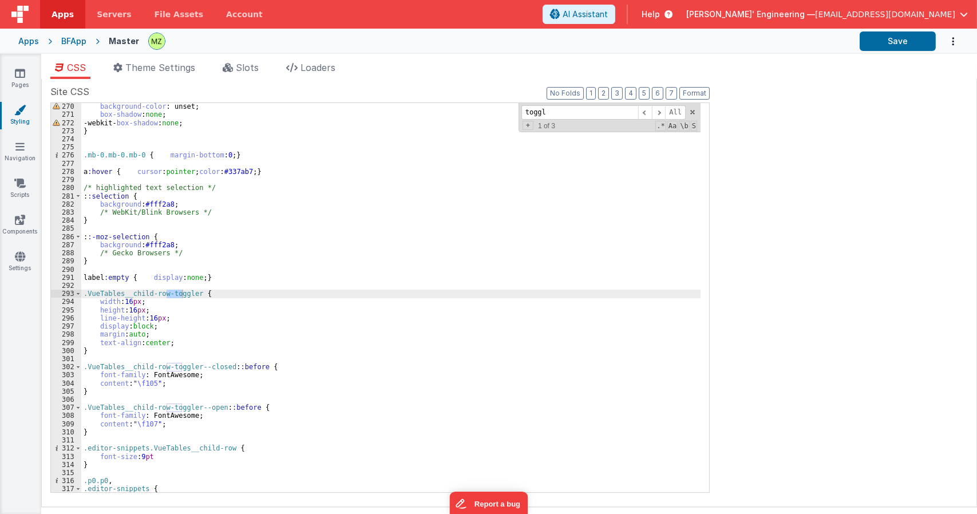
type input "toggle"
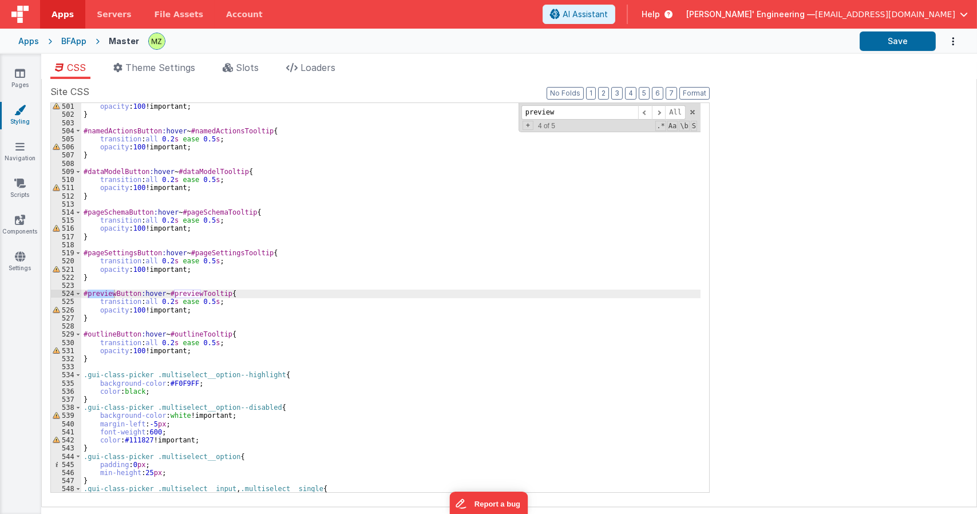
scroll to position [4072, 0]
type input "preview"
click at [105, 319] on div "opacity : 100 !important; } #namedActionsButton :hover ~ #namedActionsTooltip {…" at bounding box center [391, 305] width 620 height 406
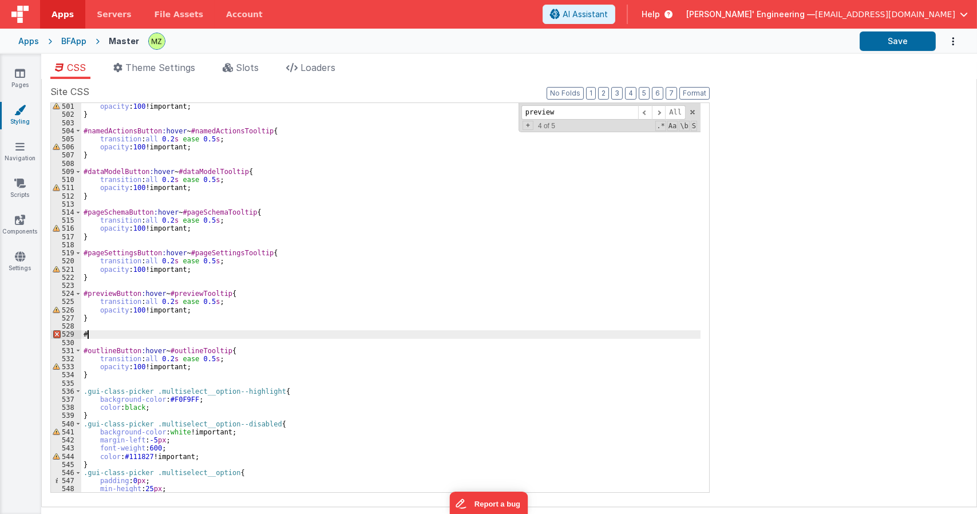
paste textarea
click at [142, 336] on div "opacity : 100 !important; } #namedActionsButton :hover ~ #namedActionsTooltip {…" at bounding box center [391, 305] width 620 height 406
click at [116, 337] on div "opacity : 100 !important; } #namedActionsButton :hover ~ #namedActionsTooltip {…" at bounding box center [391, 305] width 620 height 406
click at [188, 334] on div "opacity : 100 !important; } #namedActionsButton :hover ~ #namedActionsTooltip {…" at bounding box center [391, 305] width 620 height 406
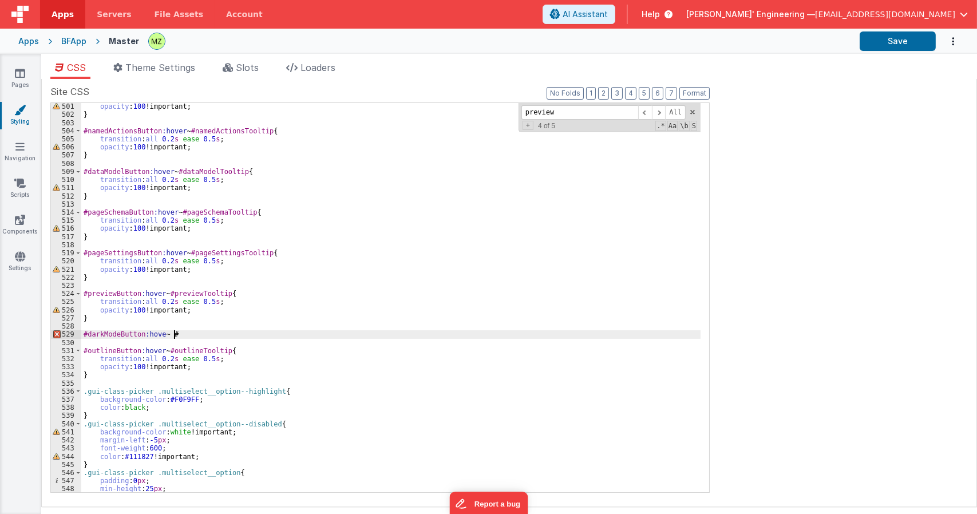
paste textarea
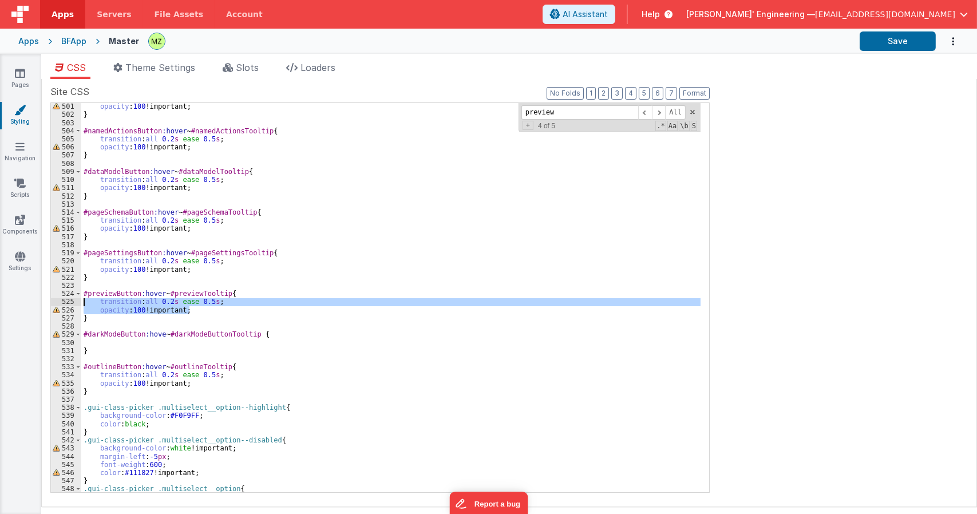
drag, startPoint x: 202, startPoint y: 309, endPoint x: 72, endPoint y: 302, distance: 129.6
click at [72, 302] on div "501 502 503 504 505 506 507 508 509 510 511 512 513 514 515 516 517 518 519 520…" at bounding box center [380, 297] width 660 height 390
click at [97, 341] on div "opacity : 100 !important; } #namedActionsButton :hover ~ #namedActionsTooltip {…" at bounding box center [391, 305] width 620 height 406
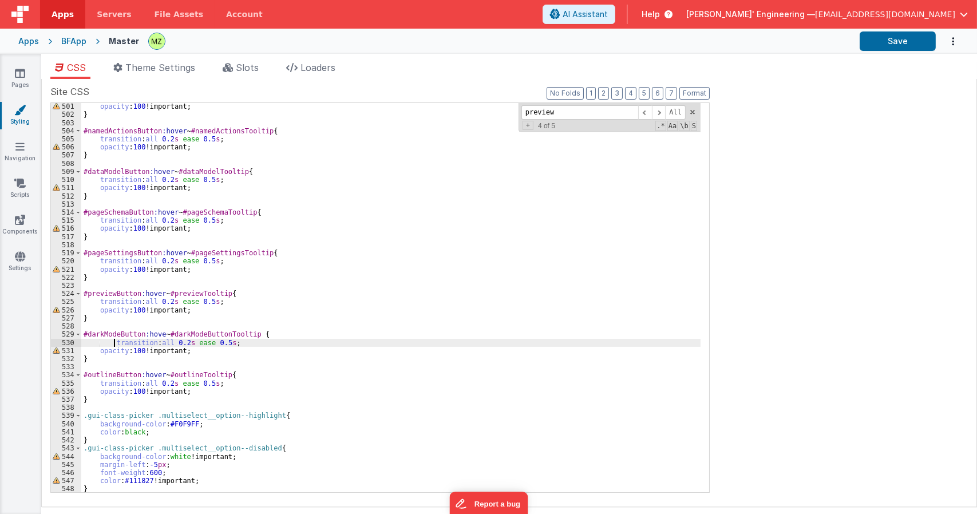
click at [114, 341] on div "opacity : 100 !important; } #namedActionsButton :hover ~ #namedActionsTooltip {…" at bounding box center [391, 305] width 620 height 406
click at [123, 333] on div "opacity : 100 !important; } #namedActionsButton :hover ~ #namedActionsTooltip {…" at bounding box center [391, 305] width 620 height 406
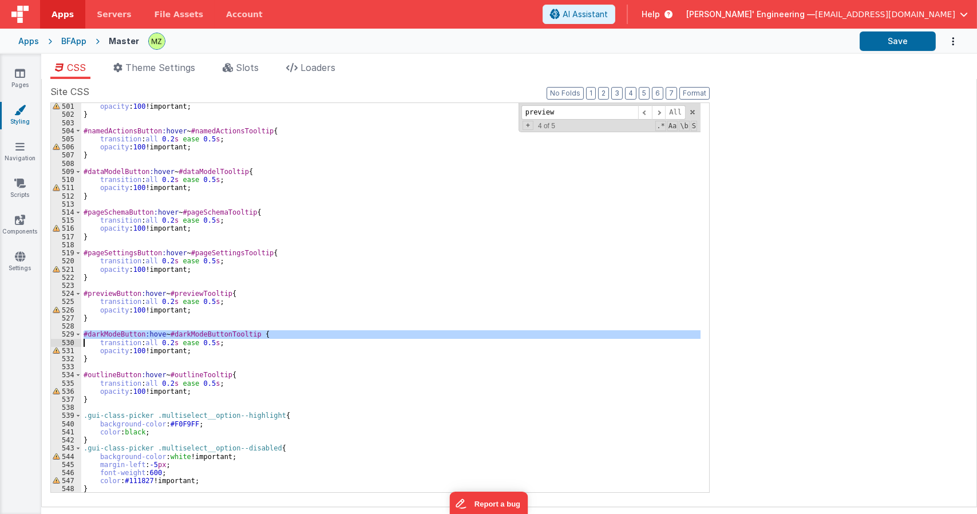
click at [123, 333] on div "opacity : 100 !important; } #namedActionsButton :hover ~ #namedActionsTooltip {…" at bounding box center [391, 297] width 620 height 389
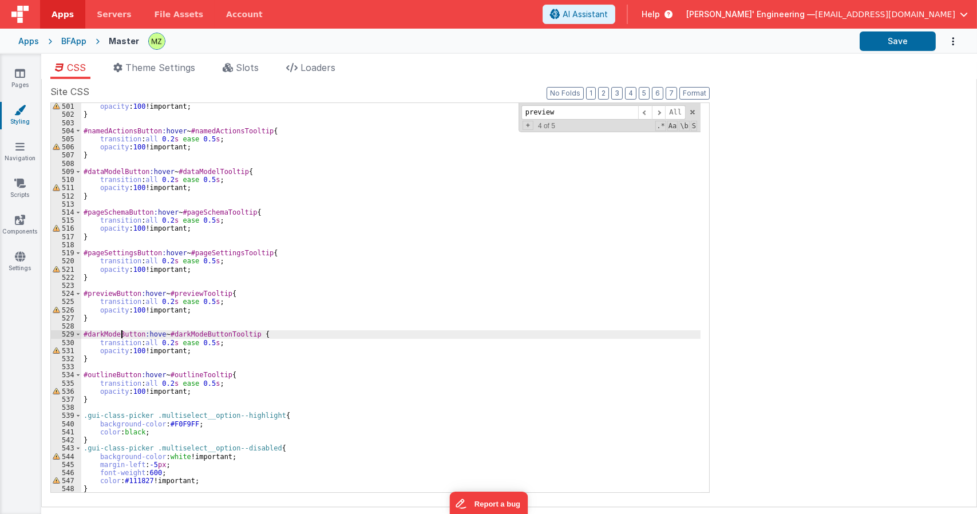
click at [123, 333] on div "opacity : 100 !important; } #namedActionsButton :hover ~ #namedActionsTooltip {…" at bounding box center [391, 305] width 620 height 406
click at [250, 72] on span "Slots" at bounding box center [247, 67] width 23 height 11
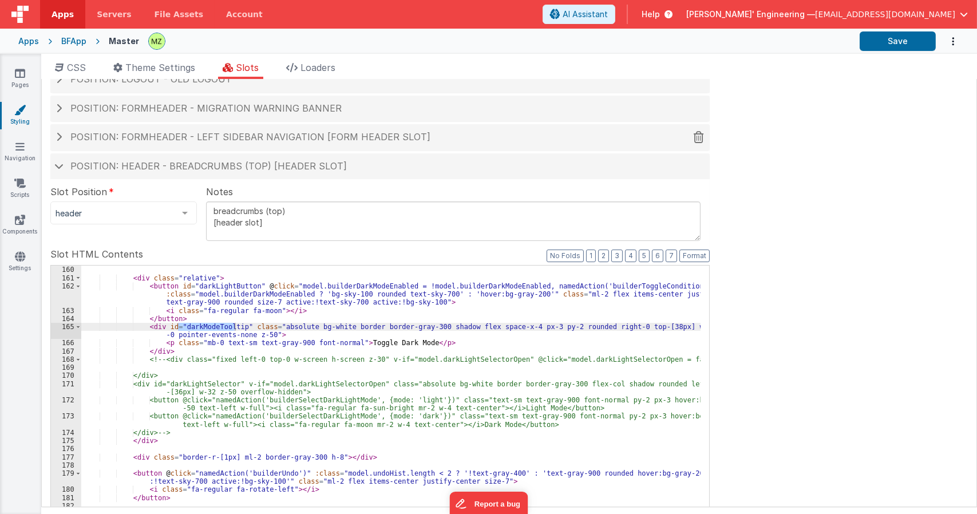
scroll to position [1472, 0]
click at [220, 289] on div "</ div > < div class = "relative" > < button id = "darkLightButton" @ click = "…" at bounding box center [391, 452] width 620 height 387
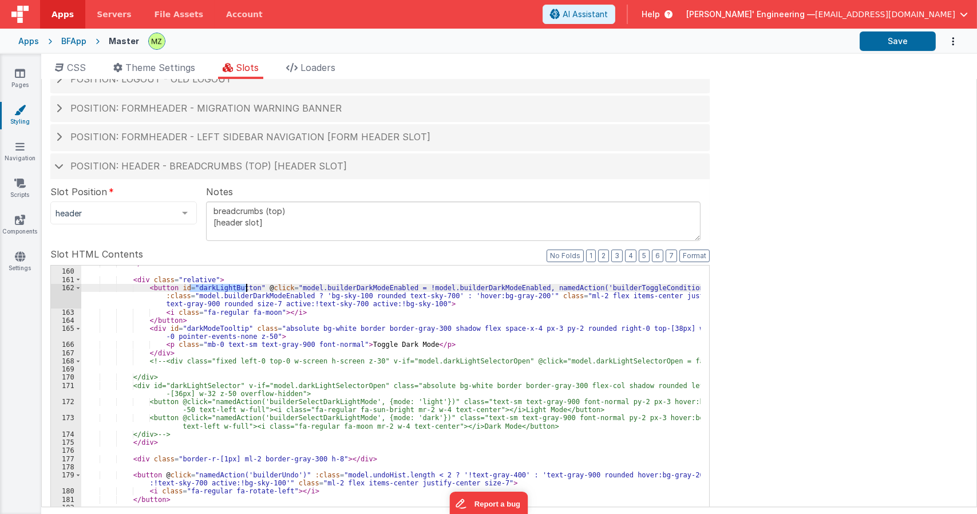
click at [220, 289] on div "</ div > < div class = "relative" > < button id = "darkLightButton" @ click = "…" at bounding box center [391, 452] width 620 height 387
click at [217, 288] on div "</ div > < div class = "relative" > < button id = "darkModeButton" @ click = "m…" at bounding box center [391, 452] width 620 height 387
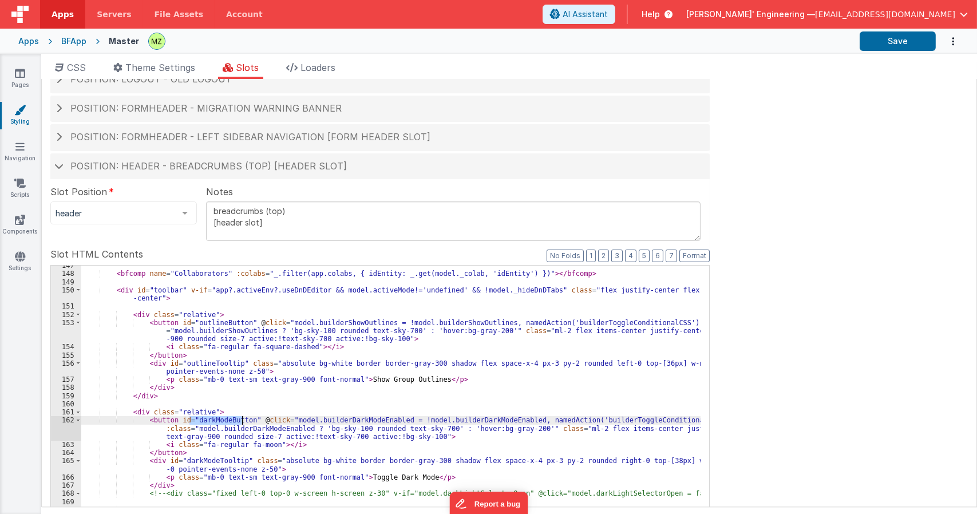
scroll to position [1339, 0]
click at [80, 65] on span "CSS" at bounding box center [76, 67] width 19 height 11
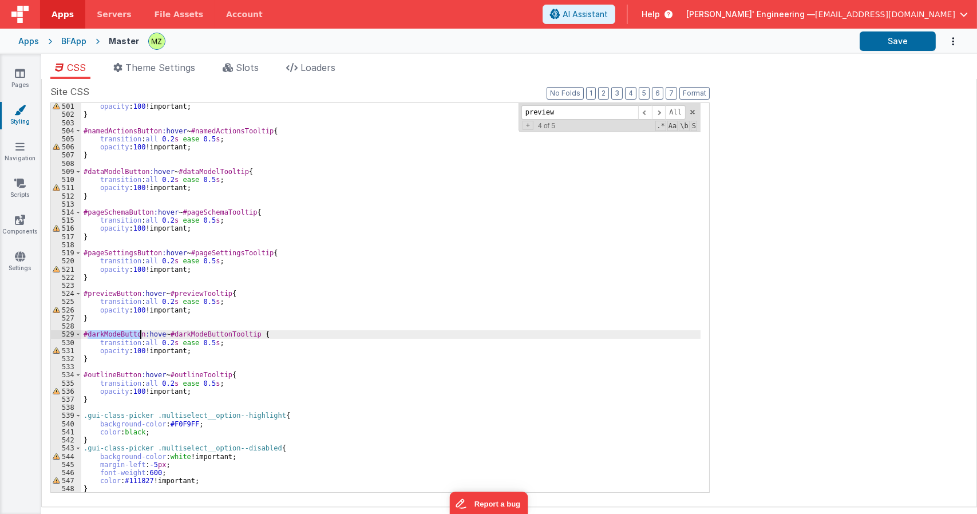
click at [127, 332] on div "opacity : 100 !important; } #namedActionsButton :hover ~ #namedActionsTooltip {…" at bounding box center [391, 297] width 620 height 389
click at [127, 332] on div "opacity : 100 !important; } #namedActionsButton :hover ~ #namedActionsTooltip {…" at bounding box center [391, 305] width 620 height 406
paste textarea
click at [158, 333] on div "opacity : 100 !important; } #namedActionsButton :hover ~ #namedActionsTooltip {…" at bounding box center [391, 305] width 620 height 406
click at [294, 69] on icon at bounding box center [291, 67] width 11 height 9
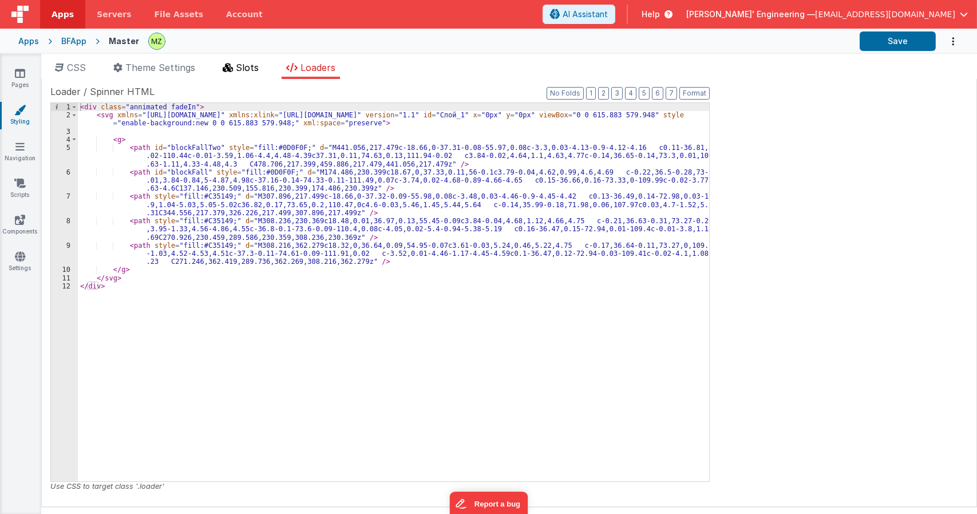
click at [236, 68] on li "Slots" at bounding box center [240, 70] width 45 height 18
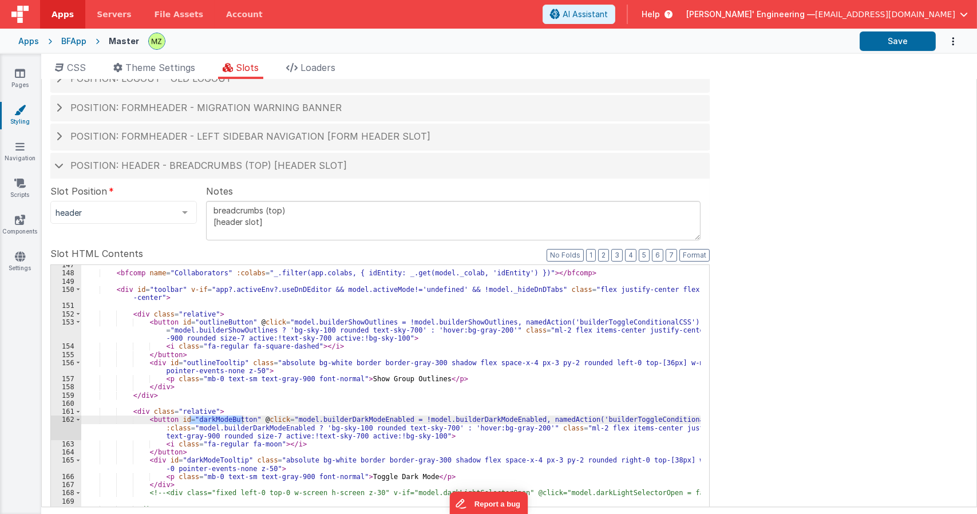
scroll to position [307, 0]
click at [217, 459] on div "< bfcomp name = "Collaborators" :colabs = "_.filter(app.colabs, { idEntity: _.g…" at bounding box center [391, 454] width 620 height 387
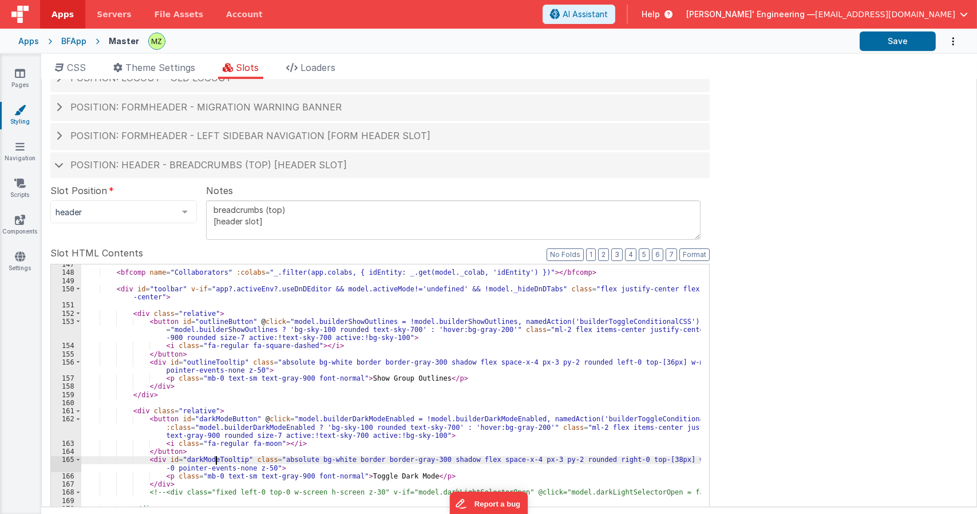
click at [217, 459] on div "< bfcomp name = "Collaborators" :colabs = "_.filter(app.colabs, { idEntity: _.g…" at bounding box center [391, 454] width 620 height 387
click at [81, 66] on span "CSS" at bounding box center [76, 67] width 19 height 11
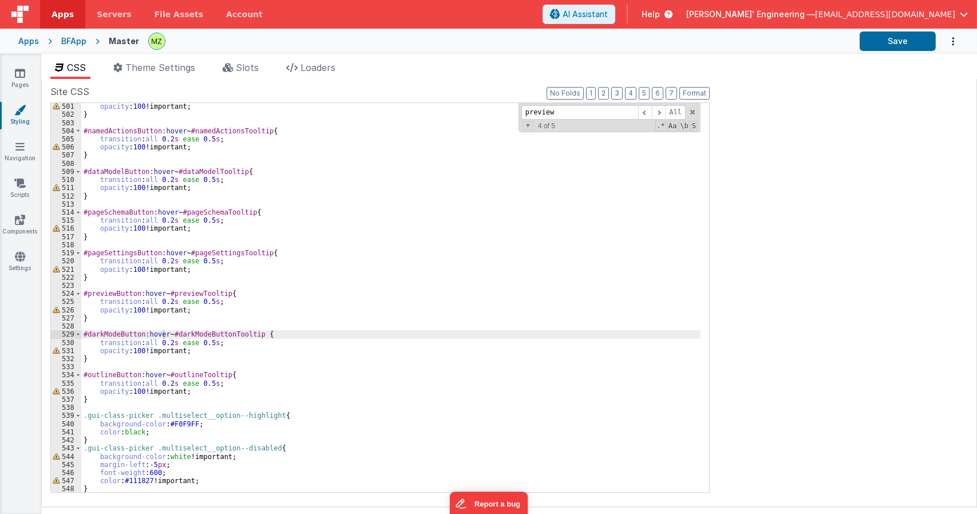
scroll to position [0, 0]
click at [202, 331] on div "opacity : 100 !important; } #namedActionsButton :hover ~ #namedActionsTooltip {…" at bounding box center [391, 305] width 620 height 406
click at [237, 333] on div "opacity : 100 !important; } #namedActionsButton :hover ~ #namedActionsTooltip {…" at bounding box center [391, 297] width 620 height 389
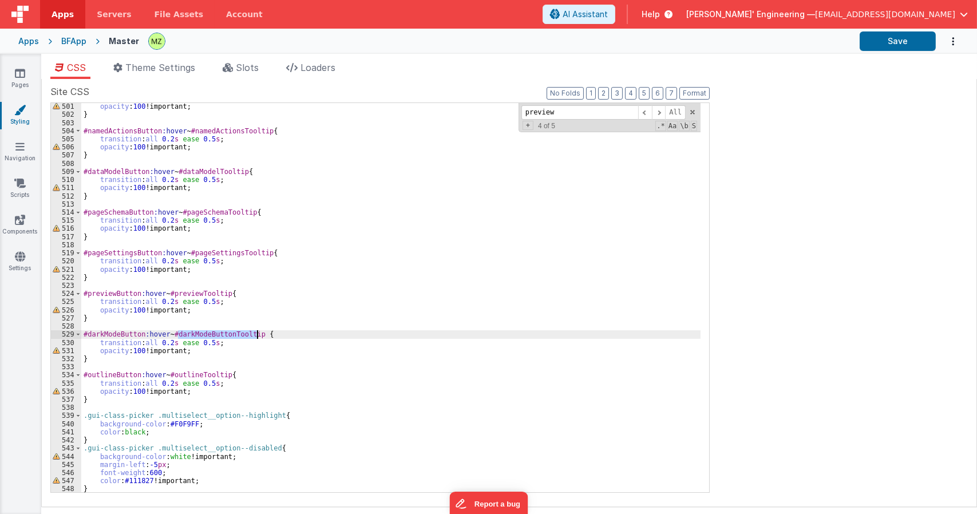
click at [237, 333] on div "opacity : 100 !important; } #namedActionsButton :hover ~ #namedActionsTooltip {…" at bounding box center [391, 305] width 620 height 406
click at [251, 74] on li "Slots" at bounding box center [240, 70] width 45 height 18
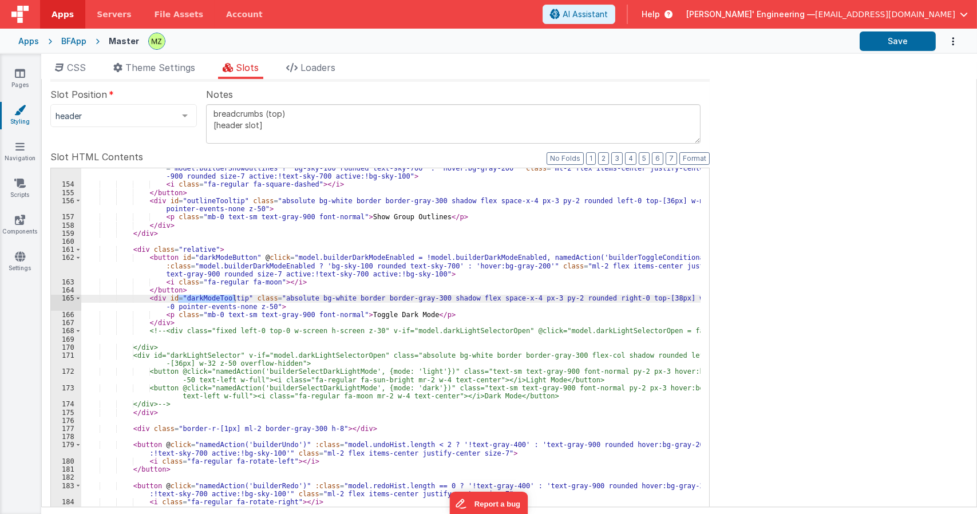
scroll to position [1404, 0]
click at [578, 301] on div "< button id = "outlineButton" @ click = "model.builderShowOutlines = !model.bui…" at bounding box center [391, 362] width 620 height 412
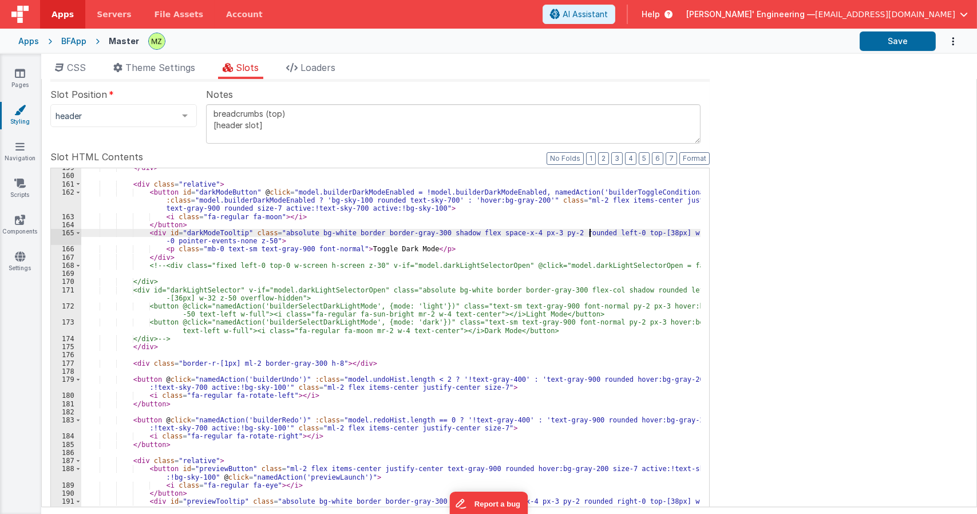
scroll to position [1475, 0]
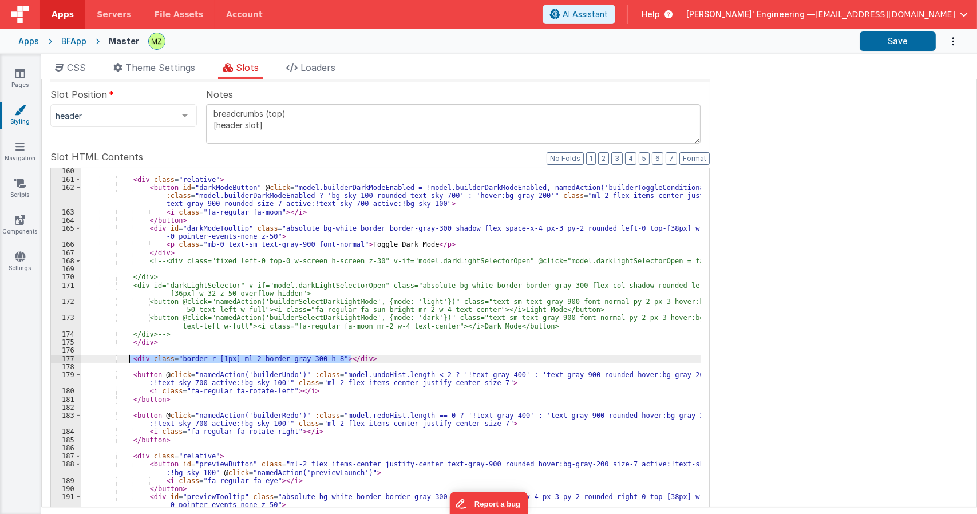
drag, startPoint x: 358, startPoint y: 357, endPoint x: 129, endPoint y: 356, distance: 229.0
click at [129, 356] on div "< div class = "relative" > < button id = "darkModeButton" @ click = "model.buil…" at bounding box center [391, 360] width 620 height 387
click at [171, 341] on div "< div class = "relative" > < button id = "darkModeButton" @ click = "model.buil…" at bounding box center [391, 360] width 620 height 387
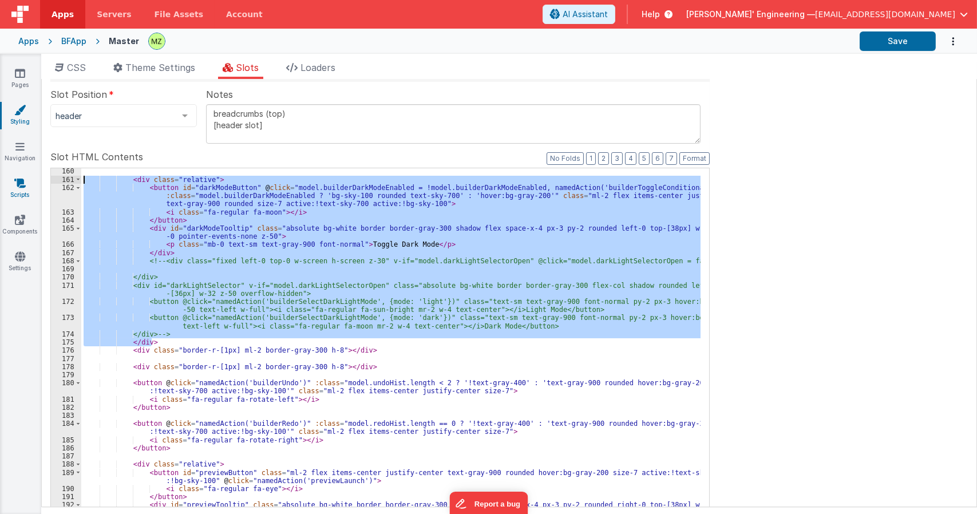
drag, startPoint x: 156, startPoint y: 343, endPoint x: 18, endPoint y: 180, distance: 213.3
click at [18, 180] on section "Pages Styling Navigation Scripts Components Settings CSS Theme Settings Slots L…" at bounding box center [488, 284] width 977 height 460
click at [357, 354] on div "< div class = "relative" > < button id = "darkModeButton" @ click = "model.buil…" at bounding box center [391, 360] width 620 height 387
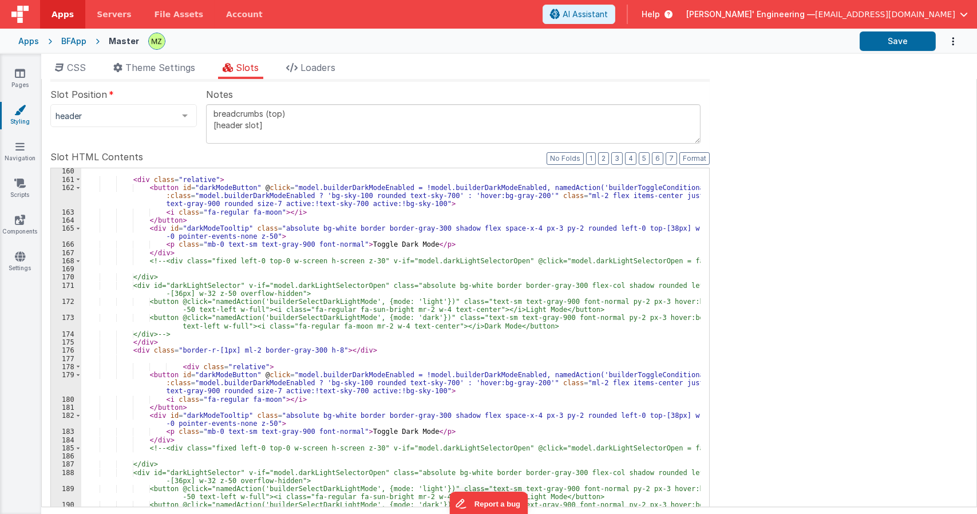
click at [173, 368] on div "< div class = "relative" > < button id = "darkModeButton" @ click = "model.buil…" at bounding box center [391, 360] width 620 height 387
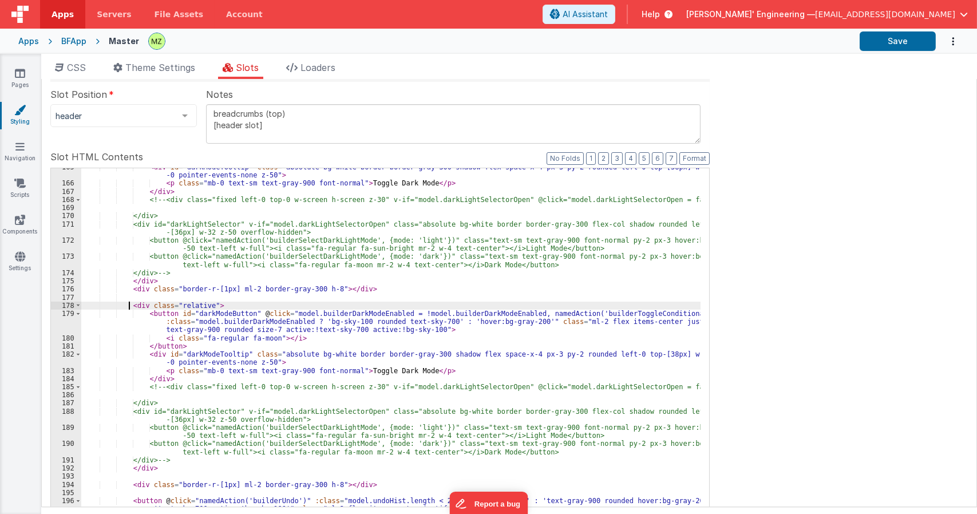
scroll to position [1536, 0]
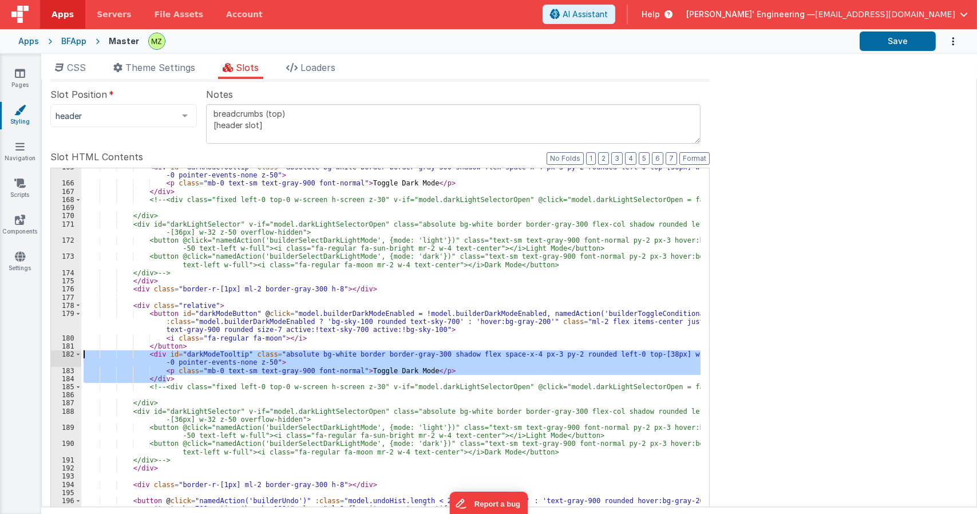
drag, startPoint x: 186, startPoint y: 377, endPoint x: 65, endPoint y: 357, distance: 122.5
click at [65, 357] on div "165 166 167 168 169 170 171 172 173 174 175 176 177 178 179 180 181 182 183 184…" at bounding box center [380, 354] width 660 height 372
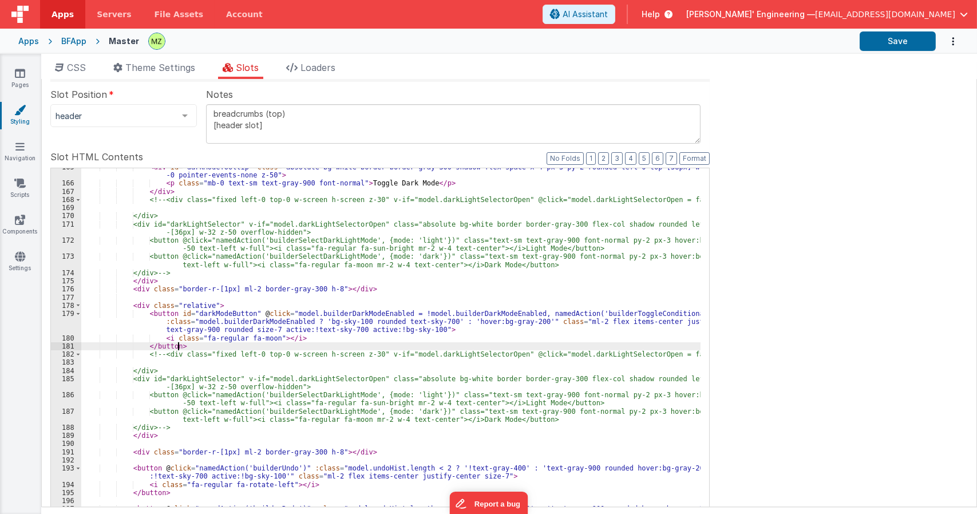
click at [159, 354] on div "< div id = "darkModeTooltip" class = "absolute bg-white border border-gray-300 …" at bounding box center [391, 361] width 620 height 396
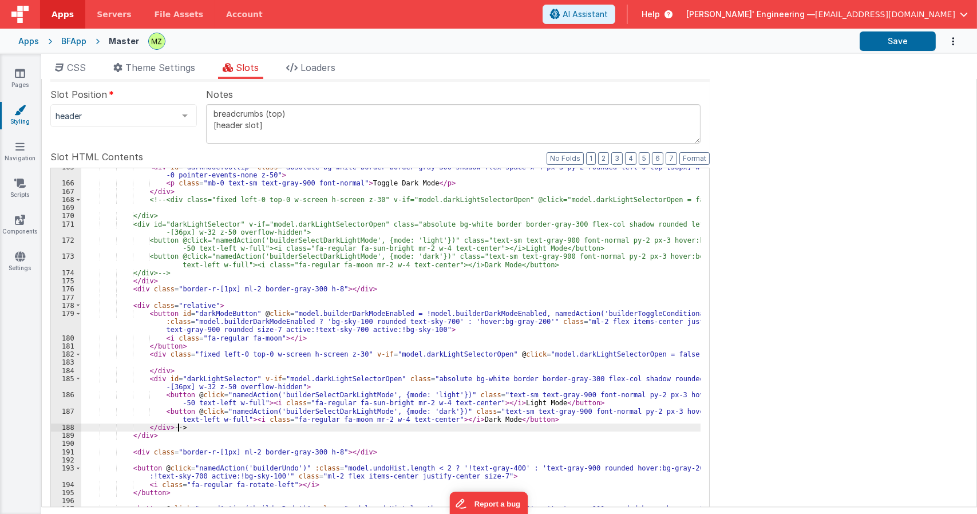
click at [198, 426] on div "< div id = "darkModeTooltip" class = "absolute bg-white border border-gray-300 …" at bounding box center [391, 361] width 620 height 396
click at [421, 356] on div "< div id = "darkModeTooltip" class = "absolute bg-white border border-gray-300 …" at bounding box center [391, 361] width 620 height 396
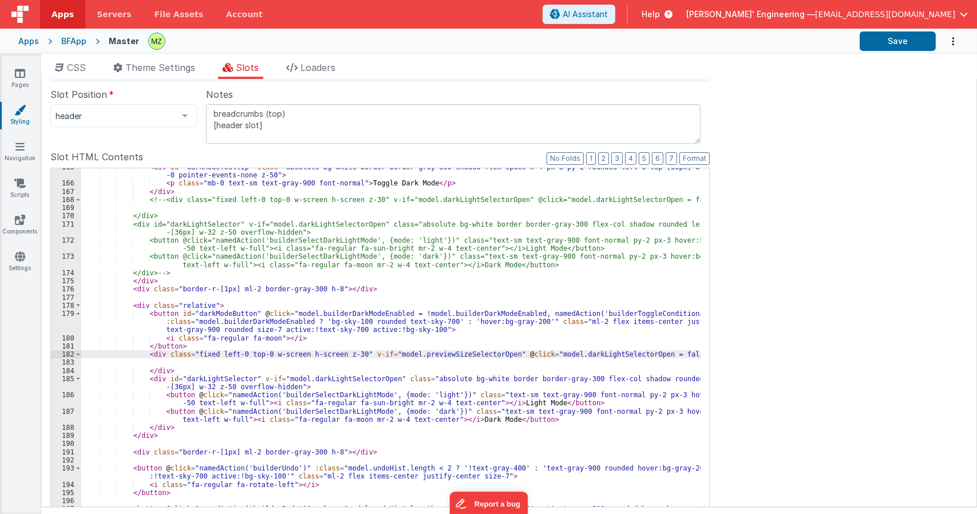
click at [461, 354] on div "< div id = "darkModeTooltip" class = "absolute bg-white border border-gray-300 …" at bounding box center [391, 361] width 620 height 396
click at [580, 353] on div "< div id = "darkModeTooltip" class = "absolute bg-white border border-gray-300 …" at bounding box center [391, 361] width 620 height 396
click at [212, 313] on div "< div id = "darkModeTooltip" class = "absolute bg-white border border-gray-300 …" at bounding box center [391, 361] width 620 height 396
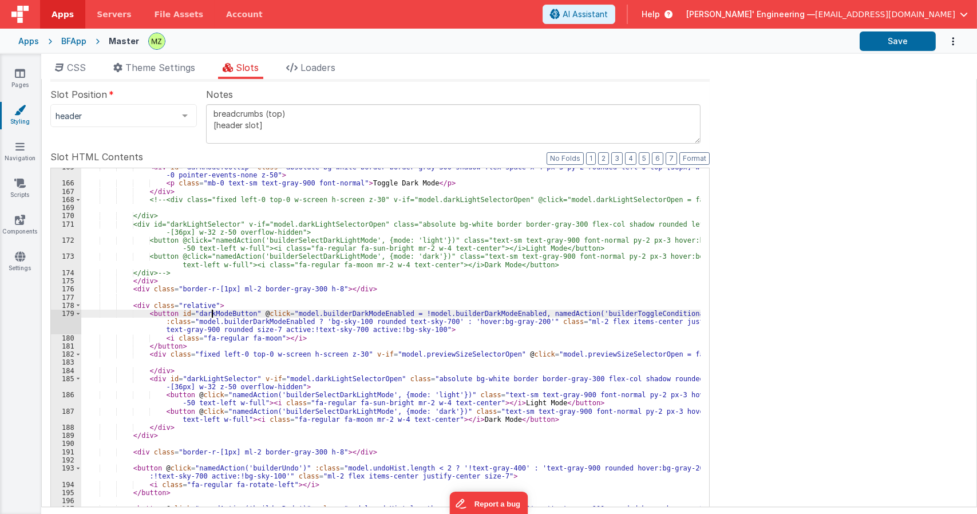
click at [212, 313] on div "< div id = "darkModeTooltip" class = "absolute bg-white border border-gray-300 …" at bounding box center [391, 361] width 620 height 396
paste textarea
click at [220, 311] on div "< div id = "darkModeTooltip" class = "absolute bg-white border border-gray-300 …" at bounding box center [391, 361] width 620 height 396
click at [566, 353] on div "< div id = "darkModeTooltip" class = "absolute bg-white border border-gray-300 …" at bounding box center [391, 361] width 620 height 396
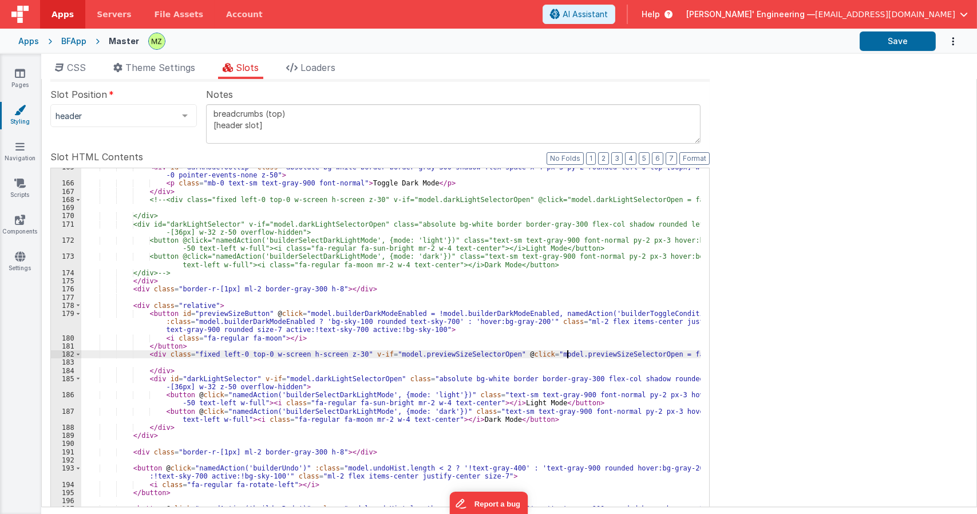
click at [566, 353] on div "< div id = "darkModeTooltip" class = "absolute bg-white border border-gray-300 …" at bounding box center [391, 361] width 620 height 396
click at [332, 314] on div "< div id = "darkModeTooltip" class = "absolute bg-white border border-gray-300 …" at bounding box center [391, 361] width 620 height 396
drag, startPoint x: 404, startPoint y: 317, endPoint x: 520, endPoint y: 313, distance: 116.3
click at [520, 313] on div "< div id = "darkModeTooltip" class = "absolute bg-white border border-gray-300 …" at bounding box center [391, 361] width 620 height 396
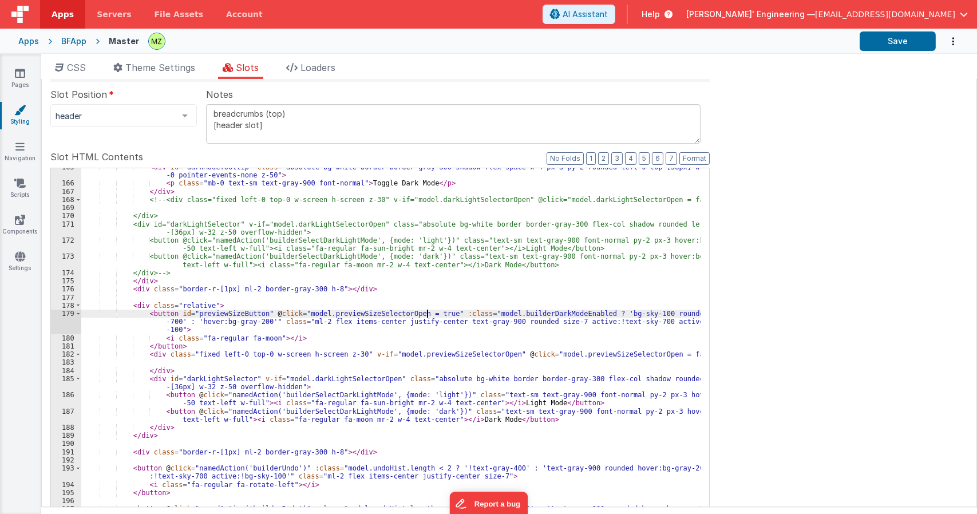
click at [371, 316] on div "< div id = "darkModeTooltip" class = "absolute bg-white border border-gray-300 …" at bounding box center [391, 361] width 620 height 396
click at [509, 313] on div "< div id = "darkModeTooltip" class = "absolute bg-white border border-gray-300 …" at bounding box center [391, 361] width 620 height 396
click at [196, 381] on div "< div id = "darkModeTooltip" class = "absolute bg-white border border-gray-300 …" at bounding box center [391, 361] width 620 height 396
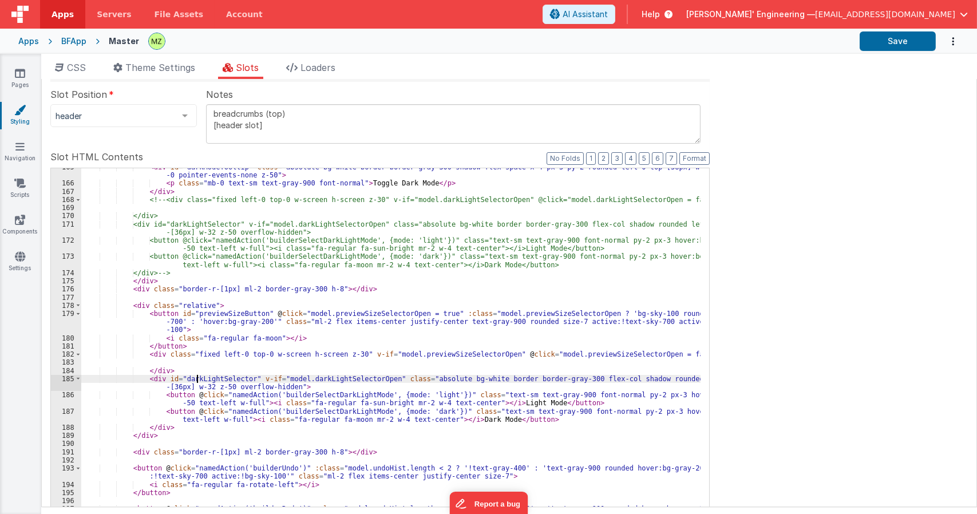
click at [196, 381] on div "< div id = "darkModeTooltip" class = "absolute bg-white border border-gray-300 …" at bounding box center [391, 361] width 620 height 396
click at [345, 314] on div "< div id = "darkModeTooltip" class = "absolute bg-white border border-gray-300 …" at bounding box center [391, 361] width 620 height 396
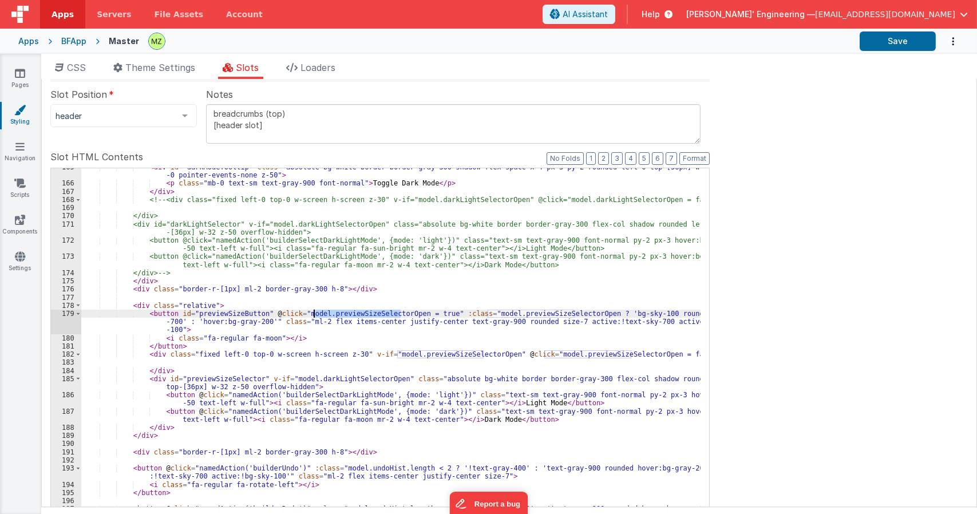
click at [336, 382] on div "< div id = "darkModeTooltip" class = "absolute bg-white border border-gray-300 …" at bounding box center [391, 361] width 620 height 396
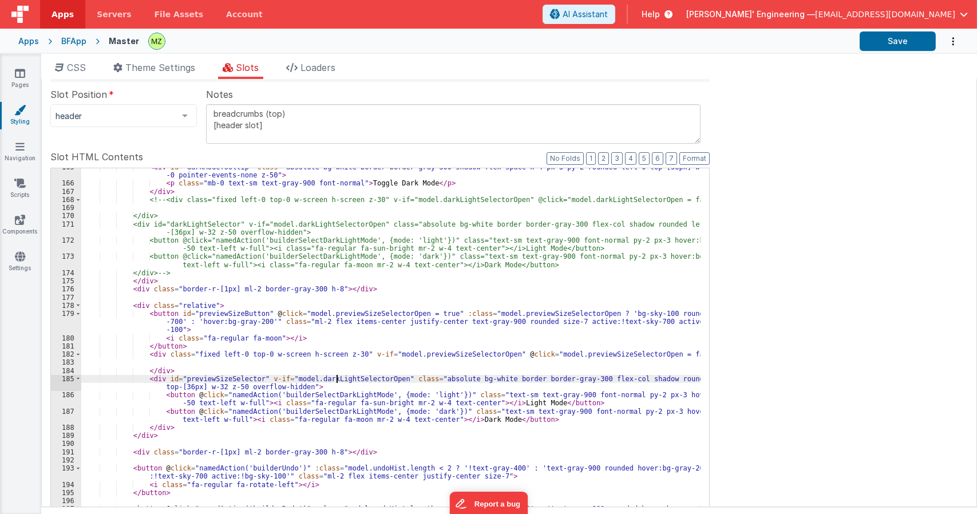
click at [336, 382] on div "< div id = "darkModeTooltip" class = "absolute bg-white border border-gray-300 …" at bounding box center [391, 361] width 620 height 396
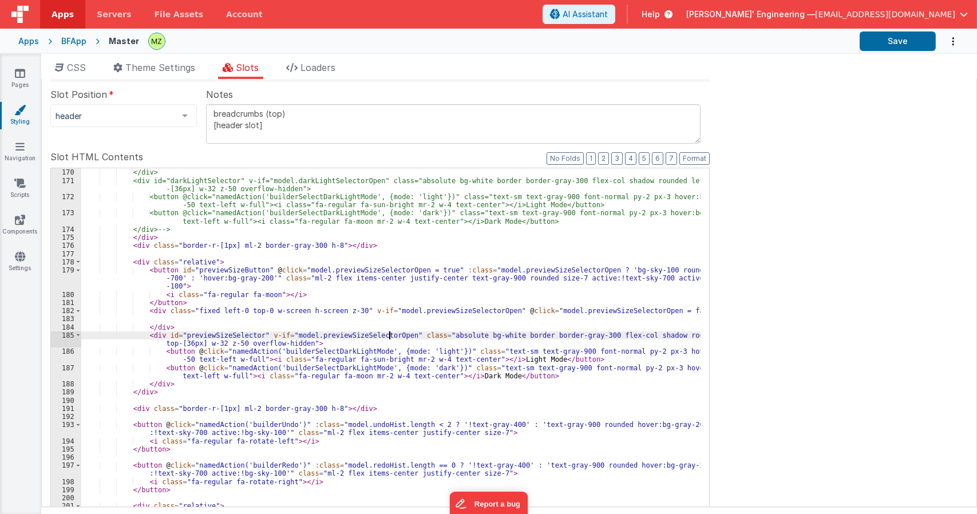
scroll to position [1580, 0]
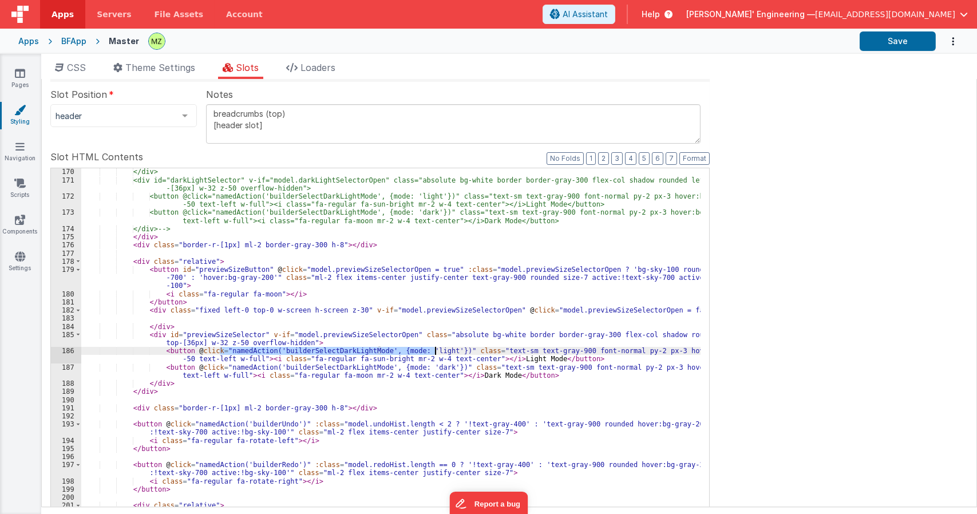
drag, startPoint x: 219, startPoint y: 352, endPoint x: 436, endPoint y: 351, distance: 217.0
click at [436, 351] on div "</div> <div id="darkLightSelector" v-if="model.darkLightSelectorOpen" class="ab…" at bounding box center [391, 366] width 620 height 396
click at [294, 348] on div "</div> <div id="darkLightSelector" v-if="model.darkLightSelectorOpen" class="ab…" at bounding box center [391, 353] width 620 height 371
click at [294, 348] on div "</div> <div id="darkLightSelector" v-if="model.darkLightSelectorOpen" class="ab…" at bounding box center [391, 366] width 620 height 396
click at [307, 344] on div "</div> <div id="darkLightSelector" v-if="model.darkLightSelectorOpen" class="ab…" at bounding box center [391, 366] width 620 height 396
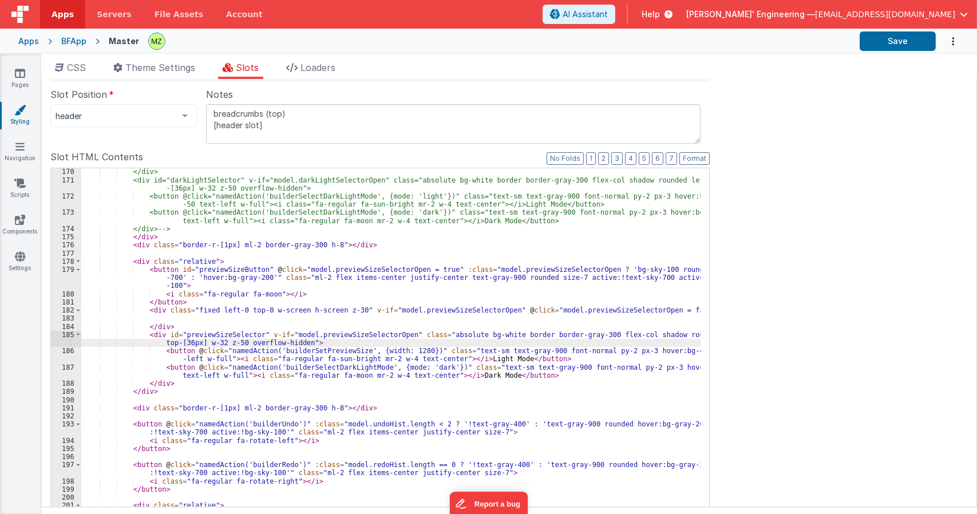
click at [483, 360] on div "</div> <div id="darkLightSelector" v-if="model.darkLightSelectorOpen" class="ab…" at bounding box center [391, 366] width 620 height 396
click at [355, 360] on div "</div> <div id="darkLightSelector" v-if="model.darkLightSelectorOpen" class="ab…" at bounding box center [391, 366] width 620 height 396
click at [357, 357] on div "</div> <div id="darkLightSelector" v-if="model.darkLightSelectorOpen" class="ab…" at bounding box center [391, 366] width 620 height 396
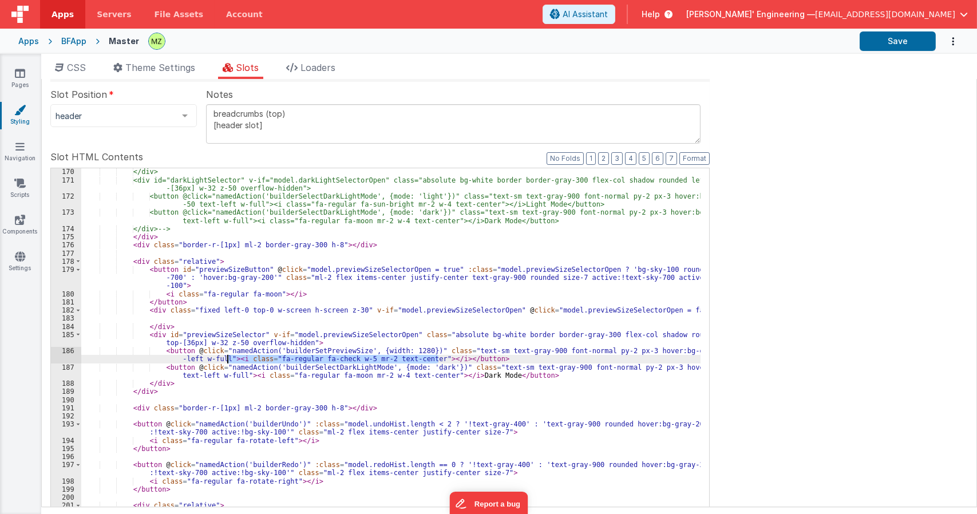
drag, startPoint x: 439, startPoint y: 361, endPoint x: 226, endPoint y: 361, distance: 213.0
click at [226, 361] on div "</div> <div id="darkLightSelector" v-if="model.darkLightSelectorOpen" class="ab…" at bounding box center [391, 366] width 620 height 396
click at [439, 360] on div "</div> <div id="darkLightSelector" v-if="model.darkLightSelectorOpen" class="ab…" at bounding box center [391, 353] width 620 height 371
paste textarea
click at [419, 361] on div "</div> <div id="darkLightSelector" v-if="model.darkLightSelectorOpen" class="ab…" at bounding box center [391, 366] width 620 height 396
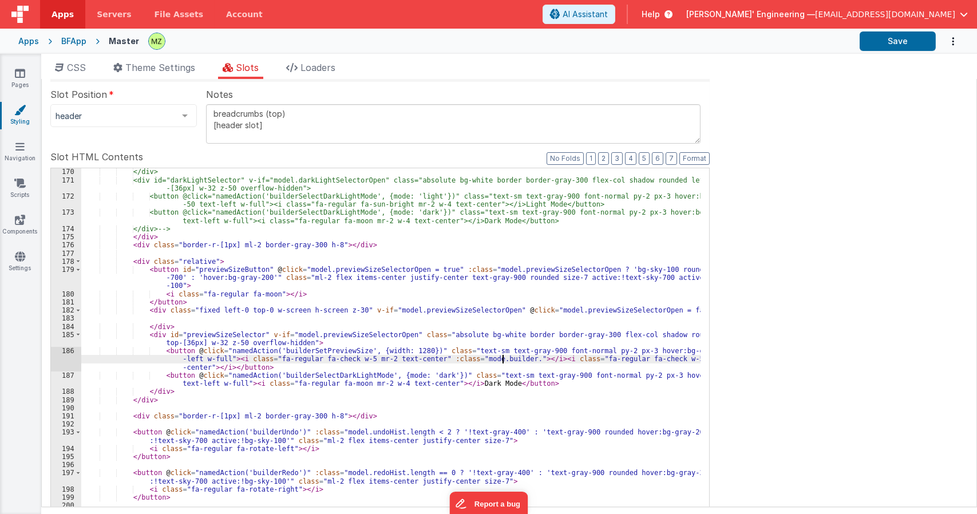
paste textarea
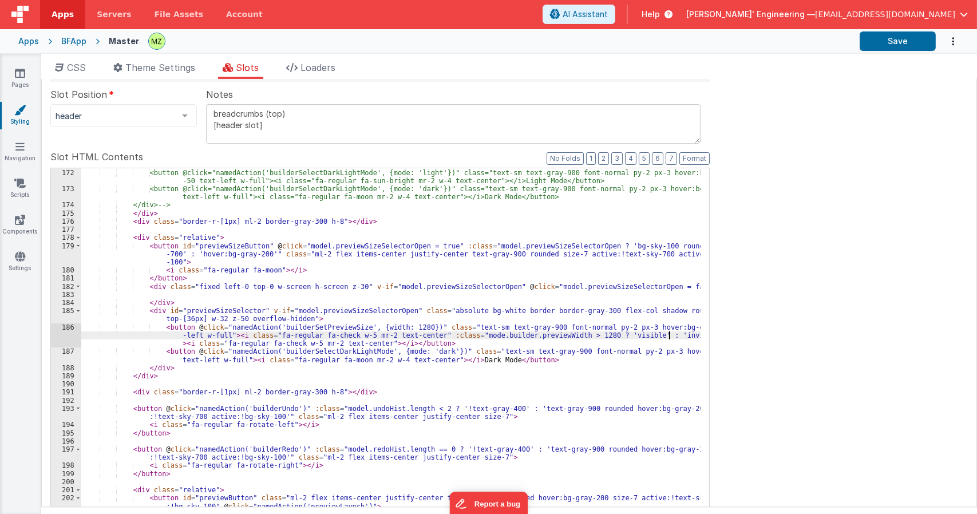
scroll to position [1616, 0]
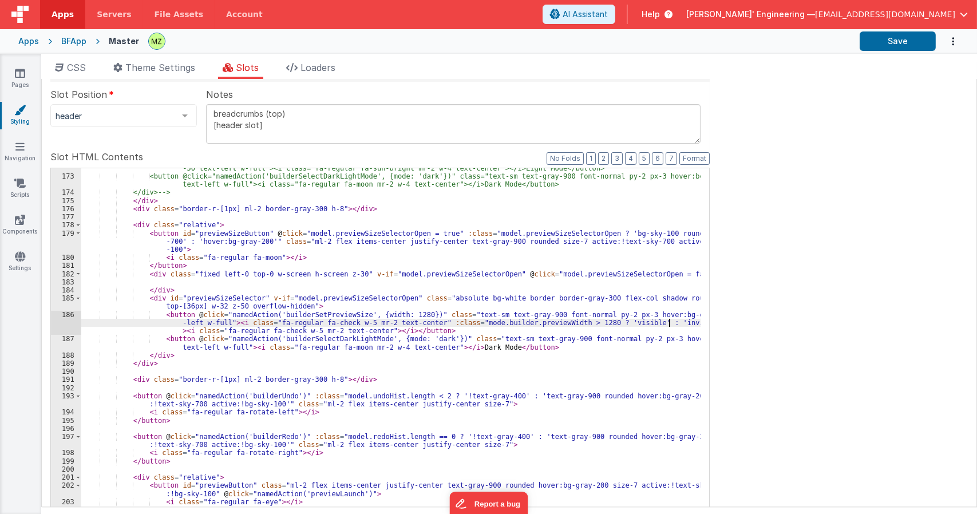
click at [279, 332] on div "<button @click="namedAction('builderSelectDarkLightMode', {mode: 'light'})" cla…" at bounding box center [391, 354] width 620 height 396
click at [397, 330] on div "<button @click="namedAction('builderSelectDarkLightMode', {mode: 'light'})" cla…" at bounding box center [391, 354] width 620 height 396
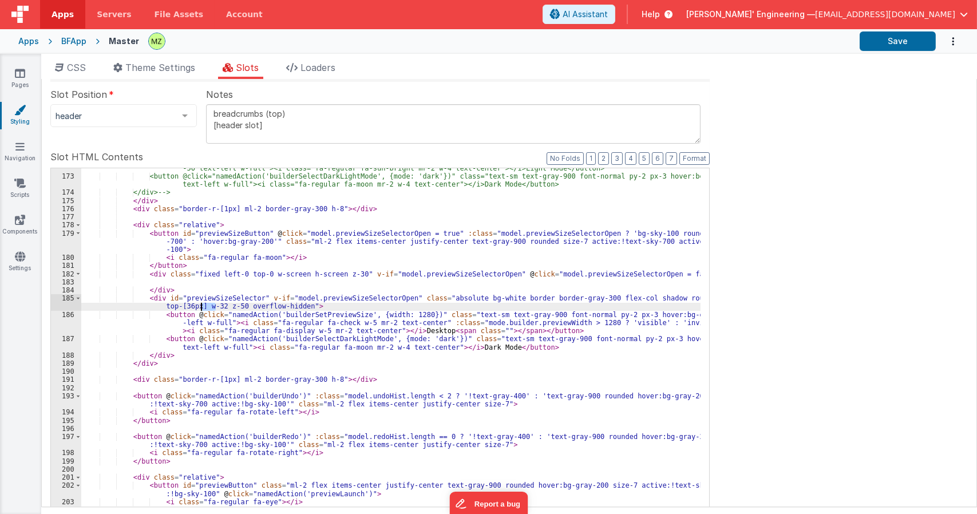
drag, startPoint x: 216, startPoint y: 305, endPoint x: 199, endPoint y: 306, distance: 16.6
click at [199, 306] on div "<button @click="namedAction('builderSelectDarkLightMode', {mode: 'light'})" cla…" at bounding box center [391, 354] width 620 height 396
click at [417, 325] on div "<button @click="namedAction('builderSelectDarkLightMode', {mode: 'light'})" cla…" at bounding box center [391, 354] width 620 height 396
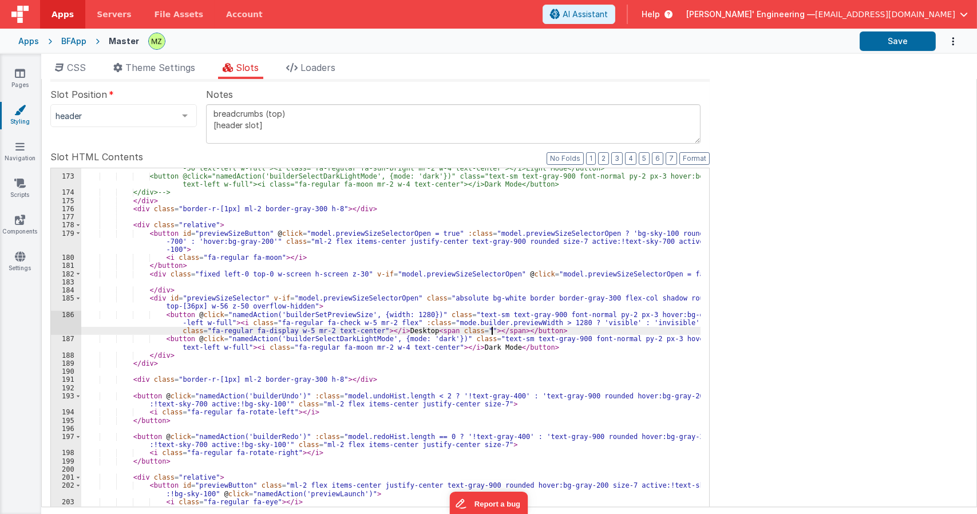
click at [492, 330] on div "<button @click="namedAction('builderSelectDarkLightMode', {mode: 'light'})" cla…" at bounding box center [391, 354] width 620 height 396
click at [461, 331] on div "<button @click="namedAction('builderSelectDarkLightMode', {mode: 'light'})" cla…" at bounding box center [391, 354] width 620 height 396
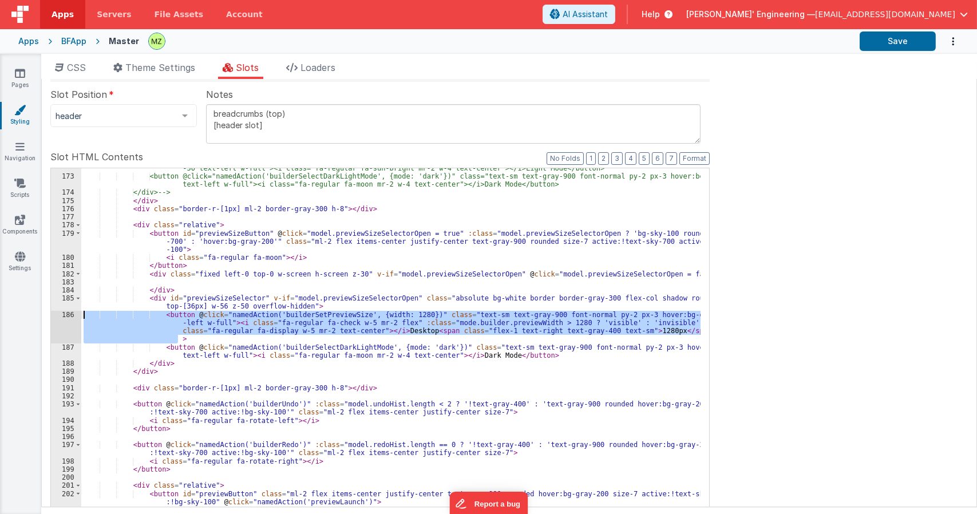
drag, startPoint x: 192, startPoint y: 342, endPoint x: 74, endPoint y: 315, distance: 121.4
click at [74, 315] on div "172 173 174 175 176 177 178 179 180 181 182 183 184 185 186 187 188 189 190 191…" at bounding box center [380, 354] width 660 height 372
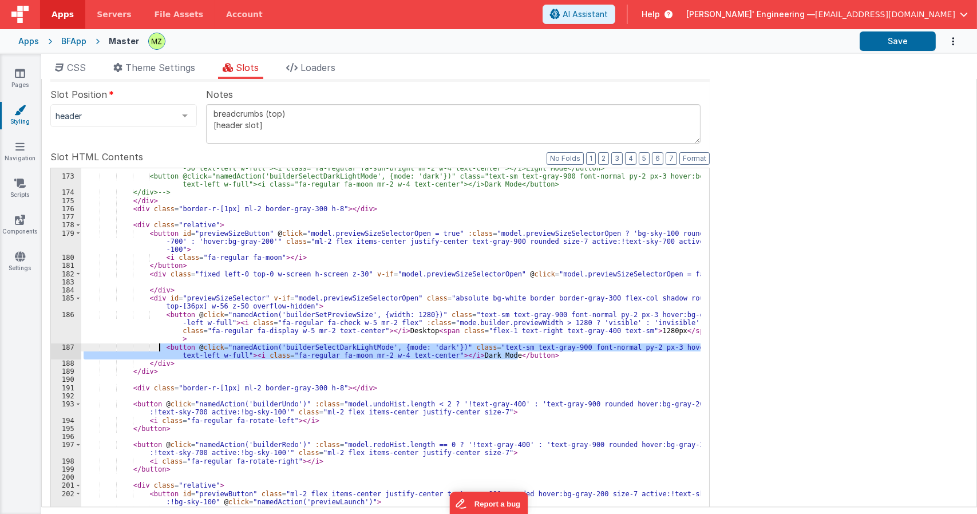
drag, startPoint x: 523, startPoint y: 357, endPoint x: 160, endPoint y: 346, distance: 363.2
click at [160, 346] on div "<button @click="namedAction('builderSelectDarkLightMode', {mode: 'light'})" cla…" at bounding box center [391, 354] width 620 height 396
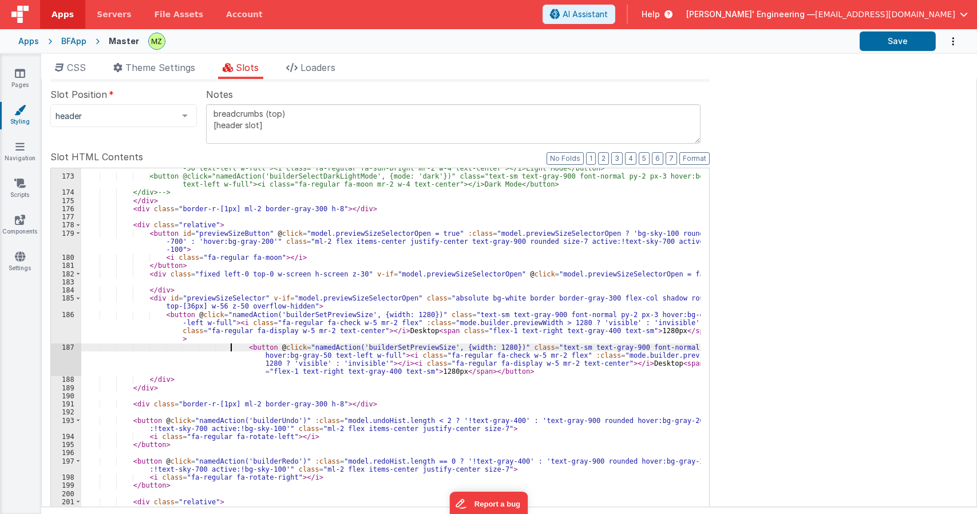
click at [232, 346] on div "<button @click="namedAction('builderSelectDarkLightMode', {mode: 'light'})" cla…" at bounding box center [391, 358] width 620 height 404
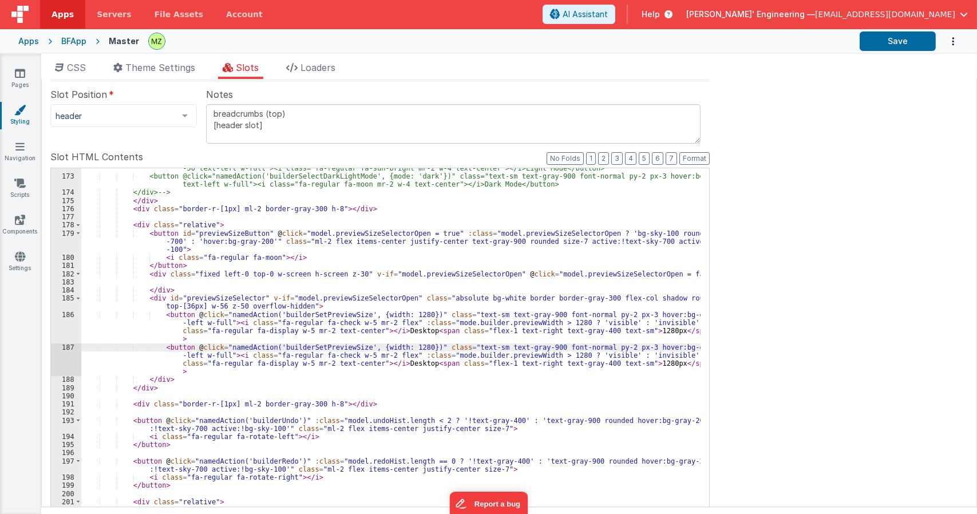
click at [398, 347] on div "<button @click="namedAction('builderSelectDarkLightMode', {mode: 'light'})" cla…" at bounding box center [391, 358] width 620 height 404
click at [396, 363] on div "<button @click="namedAction('builderSelectDarkLightMode', {mode: 'light'})" cla…" at bounding box center [391, 358] width 620 height 404
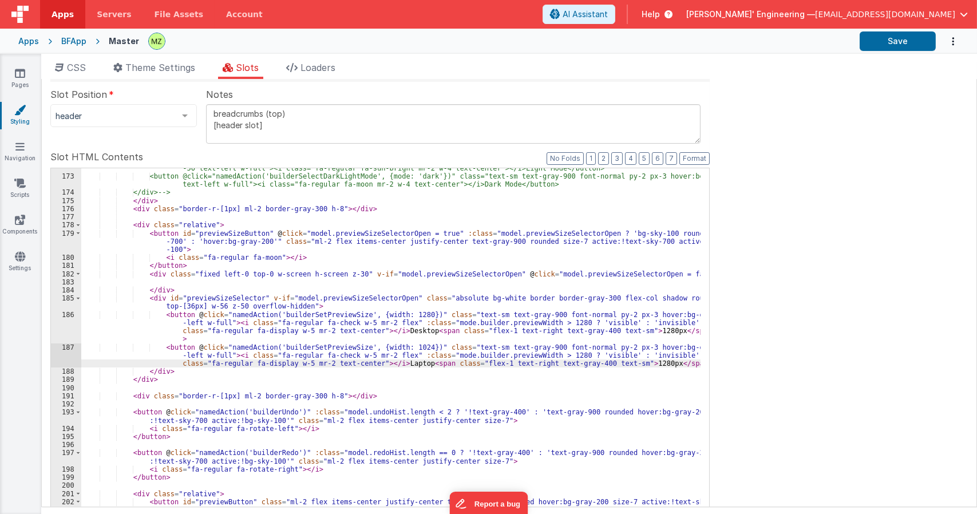
click at [628, 364] on div "<button @click="namedAction('builderSelectDarkLightMode', {mode: 'light'})" cla…" at bounding box center [391, 358] width 620 height 404
click at [263, 365] on div "<button @click="namedAction('builderSelectDarkLightMode', {mode: 'light'})" cla…" at bounding box center [391, 358] width 620 height 404
click at [550, 353] on div "<button @click="namedAction('builderSelectDarkLightMode', {mode: 'light'})" cla…" at bounding box center [391, 358] width 620 height 404
click at [532, 354] on div "<button @click="namedAction('builderSelectDarkLightMode', {mode: 'light'})" cla…" at bounding box center [391, 358] width 620 height 404
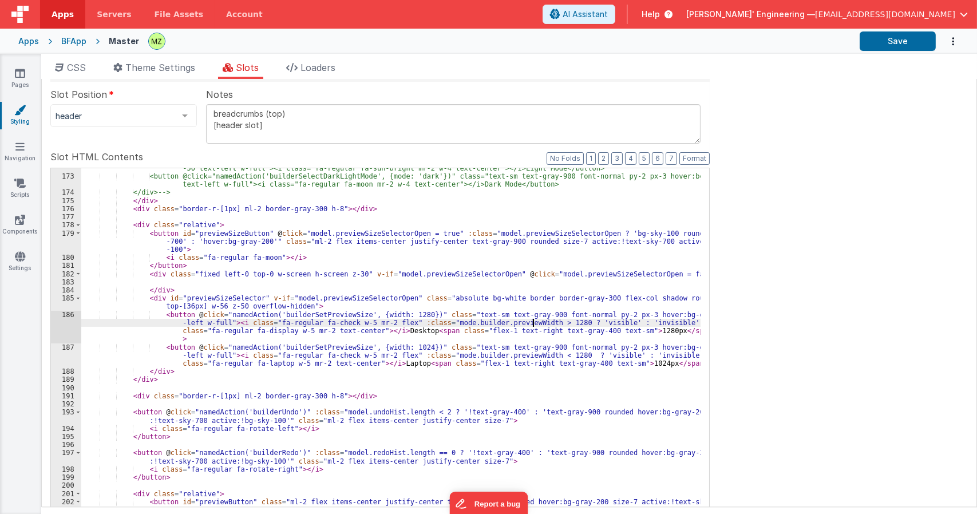
click at [531, 323] on div "<button @click="namedAction('builderSelectDarkLightMode', {mode: 'light'})" cla…" at bounding box center [391, 358] width 620 height 404
click at [549, 357] on div "<button @click="namedAction('builderSelectDarkLightMode', {mode: 'light'})" cla…" at bounding box center [391, 358] width 620 height 404
click at [442, 322] on div "<button @click="namedAction('builderSelectDarkLightMode', {mode: 'light'})" cla…" at bounding box center [391, 358] width 620 height 404
click at [443, 356] on div "<button @click="namedAction('builderSelectDarkLightMode', {mode: 'light'})" cla…" at bounding box center [391, 358] width 620 height 404
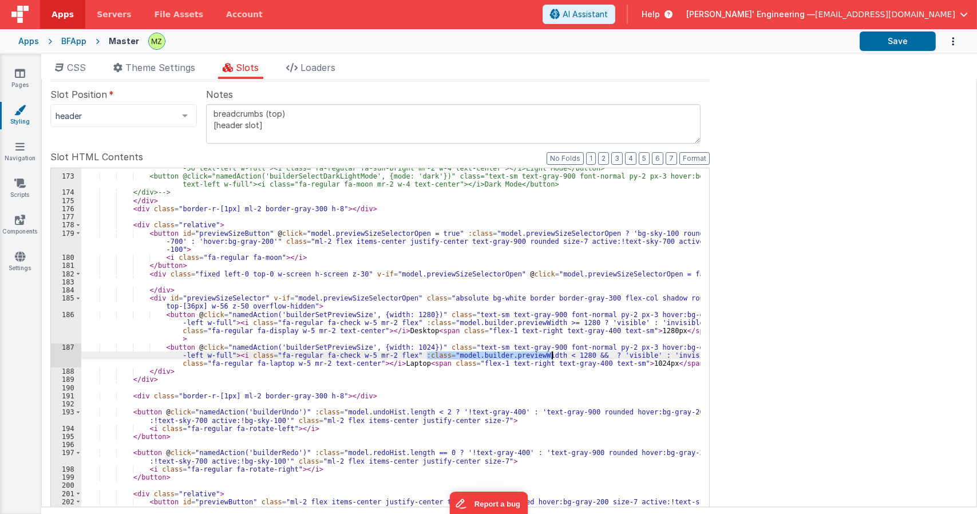
drag, startPoint x: 428, startPoint y: 354, endPoint x: 551, endPoint y: 354, distance: 123.7
click at [551, 354] on div "<button @click="namedAction('builderSelectDarkLightMode', {mode: 'light'})" cla…" at bounding box center [391, 358] width 620 height 404
click at [565, 355] on div "<button @click="namedAction('builderSelectDarkLightMode', {mode: 'light'})" cla…" at bounding box center [391, 358] width 620 height 404
paste textarea
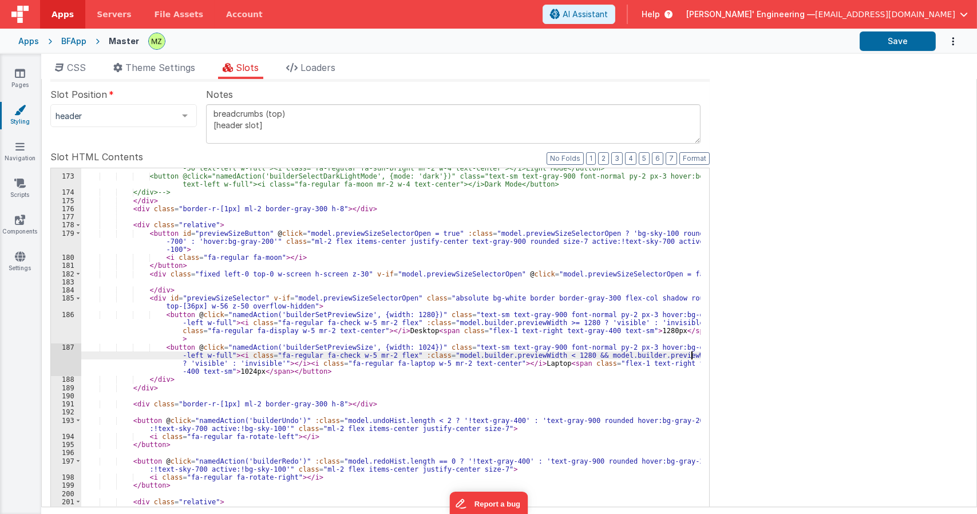
click at [672, 357] on div "<button @click="namedAction('builderSelectDarkLightMode', {mode: 'light'})" cla…" at bounding box center [391, 358] width 620 height 404
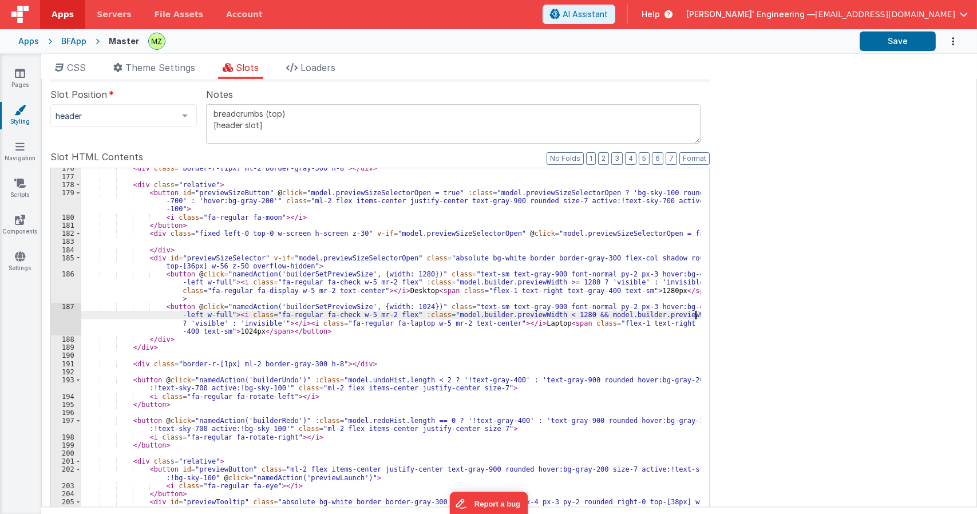
scroll to position [1658, 0]
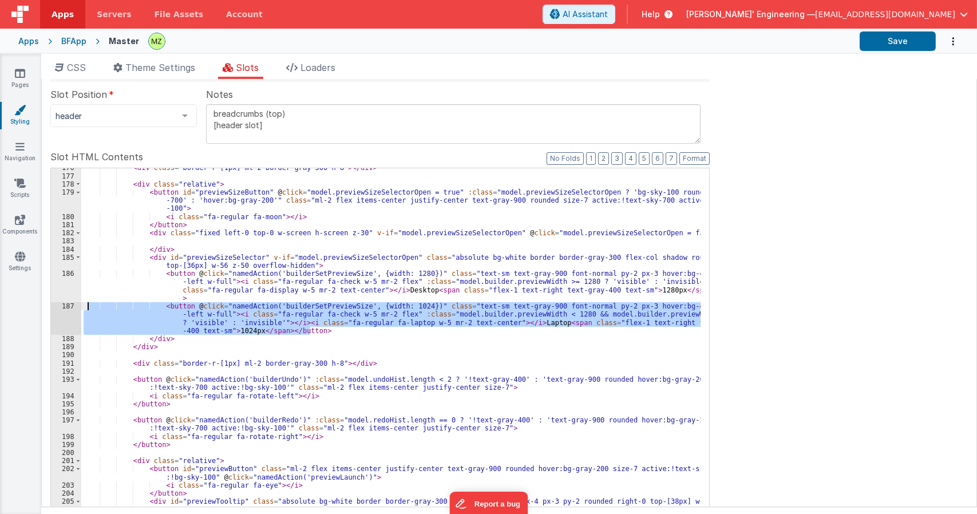
drag, startPoint x: 319, startPoint y: 332, endPoint x: 76, endPoint y: 307, distance: 244.0
click at [76, 307] on div "176 177 178 179 180 181 182 183 184 185 186 187 188 189 190 191 192 193 194 195…" at bounding box center [380, 354] width 660 height 372
click at [328, 330] on div "< div class = "border-r-[1px] ml-2 border-gray-300 h-8" > </ div > < div class …" at bounding box center [391, 353] width 620 height 371
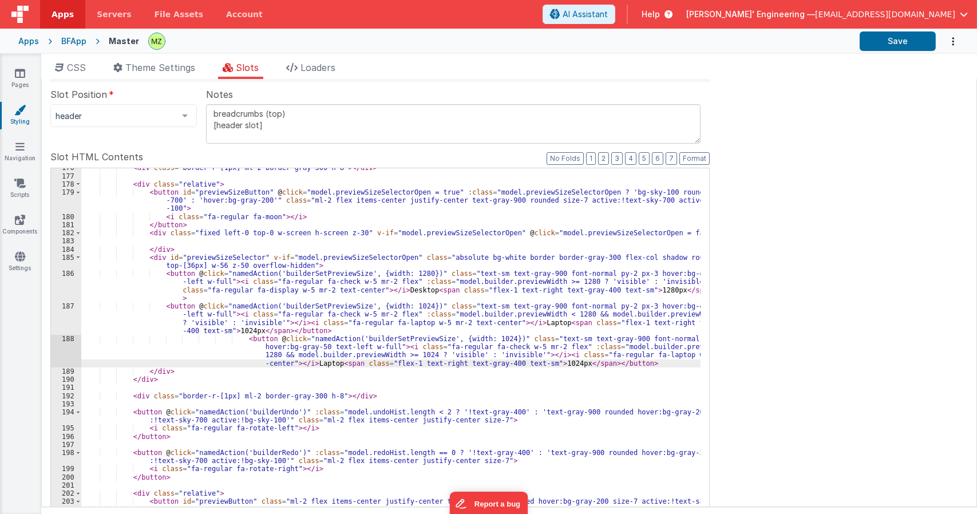
click at [232, 340] on div "< div class = "border-r-[1px] ml-2 border-gray-300 h-8" > </ div > < div class …" at bounding box center [391, 362] width 620 height 396
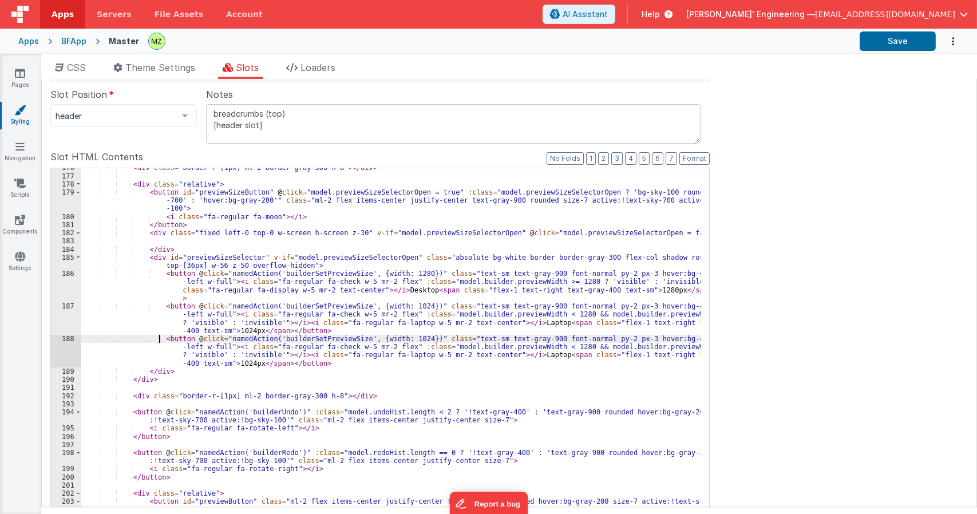
click at [516, 358] on div "< div class = "border-r-[1px] ml-2 border-gray-300 h-8" > </ div > < div class …" at bounding box center [391, 362] width 620 height 396
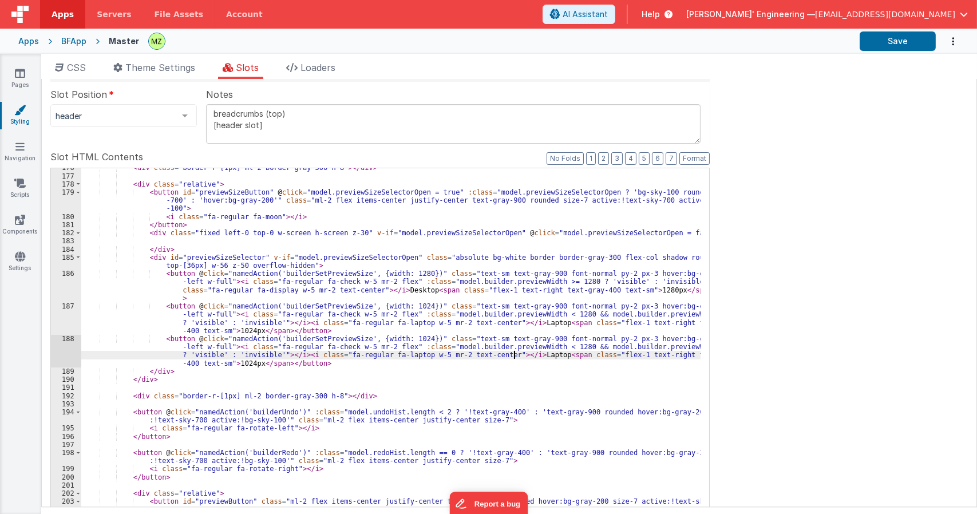
click at [516, 358] on div "< div class = "border-r-[1px] ml-2 border-gray-300 h-8" > </ div > < div class …" at bounding box center [391, 362] width 620 height 396
click at [353, 356] on div "< div class = "border-r-[1px] ml-2 border-gray-300 h-8" > </ div > < div class …" at bounding box center [391, 362] width 620 height 396
click at [399, 340] on div "< div class = "border-r-[1px] ml-2 border-gray-300 h-8" > </ div > < div class …" at bounding box center [391, 362] width 620 height 396
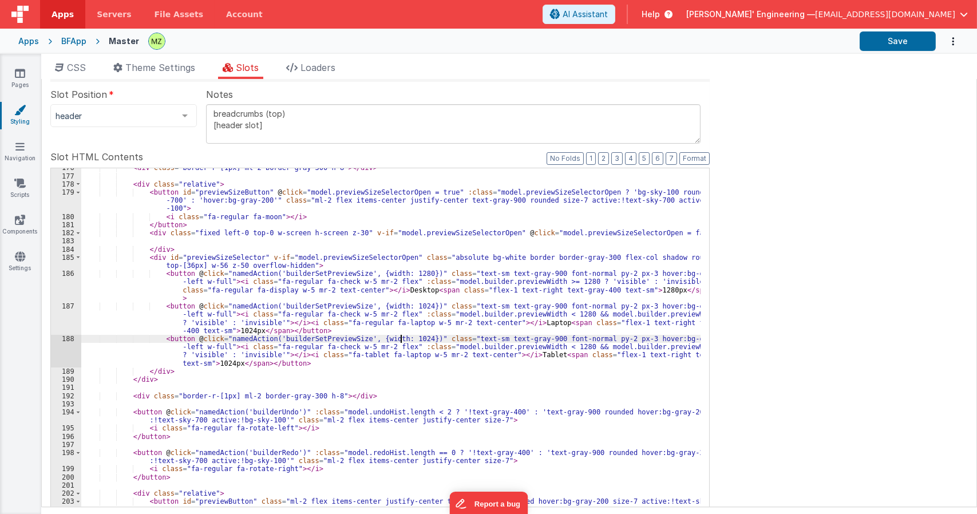
click at [399, 340] on div "< div class = "border-r-[1px] ml-2 border-gray-300 h-8" > </ div > < div class …" at bounding box center [391, 362] width 620 height 396
click at [214, 362] on div "< div class = "border-r-[1px] ml-2 border-gray-300 h-8" > </ div > < div class …" at bounding box center [391, 362] width 620 height 396
click at [545, 348] on div "< div class = "border-r-[1px] ml-2 border-gray-300 h-8" > </ div > < div class …" at bounding box center [391, 362] width 620 height 396
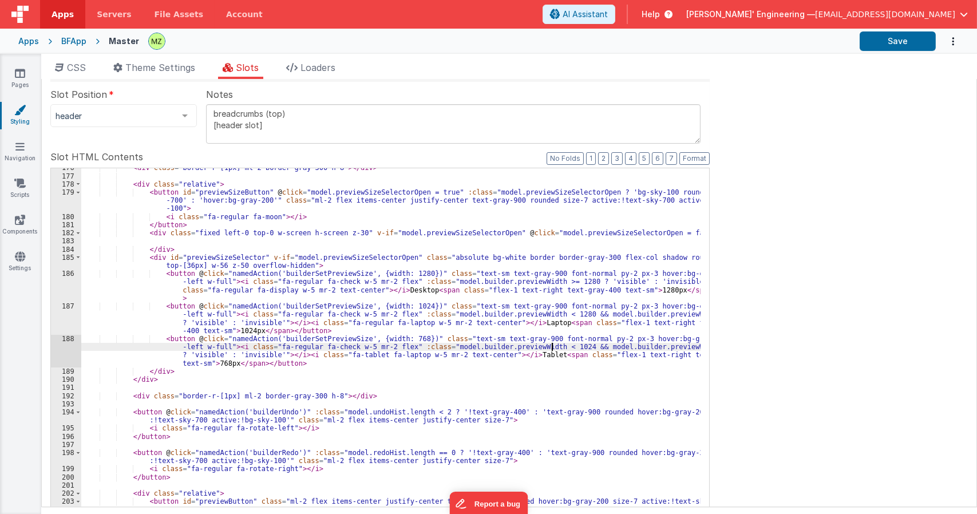
click at [689, 344] on div "< div class = "border-r-[1px] ml-2 border-gray-300 h-8" > </ div > < div class …" at bounding box center [391, 362] width 620 height 396
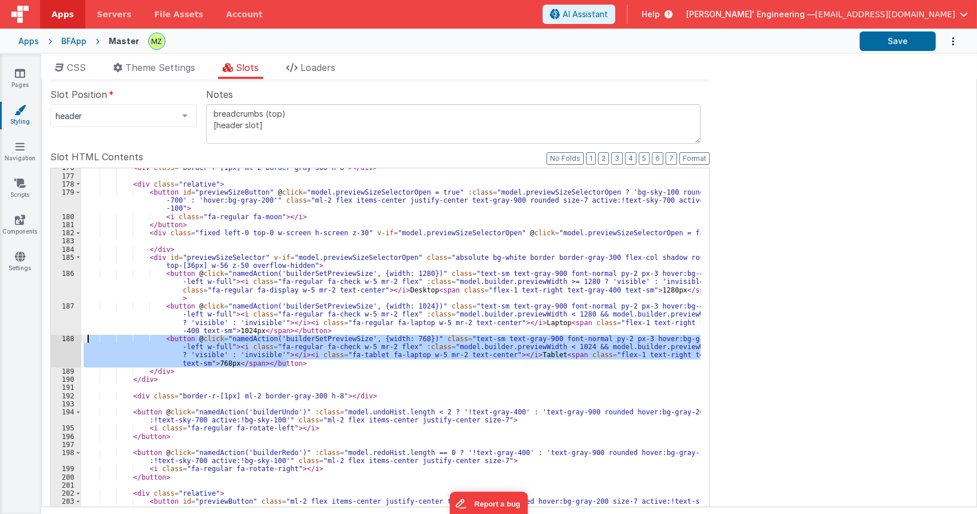
drag, startPoint x: 295, startPoint y: 365, endPoint x: 86, endPoint y: 340, distance: 209.9
click at [86, 340] on div "< div class = "border-r-[1px] ml-2 border-gray-300 h-8" > </ div > < div class …" at bounding box center [391, 362] width 620 height 396
click at [306, 364] on div "< div class = "border-r-[1px] ml-2 border-gray-300 h-8" > </ div > < div class …" at bounding box center [391, 353] width 620 height 371
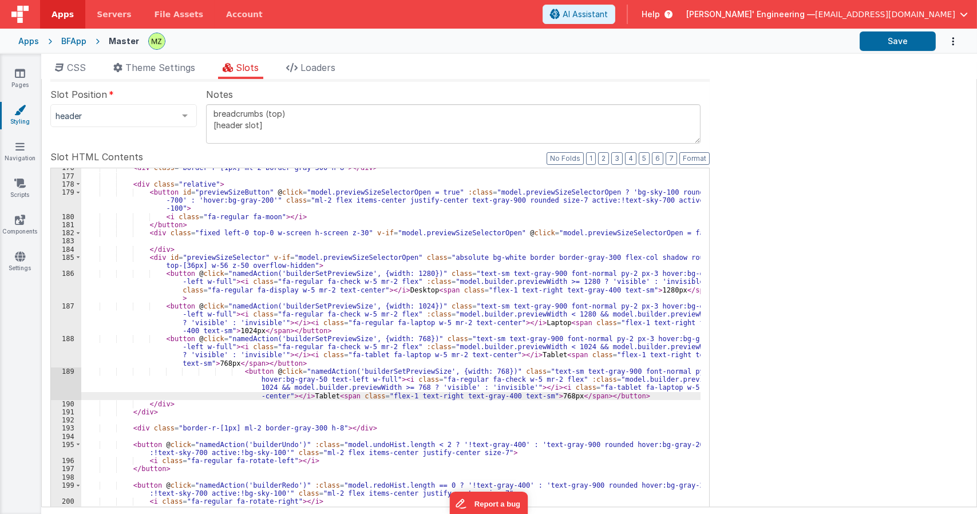
click at [231, 372] on div "< div class = "border-r-[1px] ml-2 border-gray-300 h-8" > </ div > < div class …" at bounding box center [391, 362] width 620 height 396
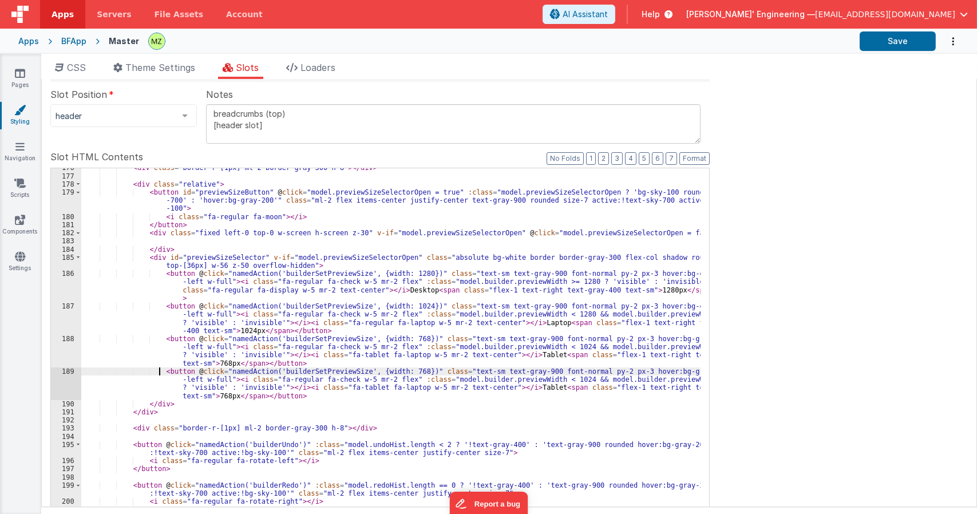
click at [401, 372] on div "< div class = "border-r-[1px] ml-2 border-gray-300 h-8" > </ div > < div class …" at bounding box center [391, 362] width 620 height 396
click at [545, 379] on div "< div class = "border-r-[1px] ml-2 border-gray-300 h-8" > </ div > < div class …" at bounding box center [391, 362] width 620 height 396
click at [684, 378] on div "< div class = "border-r-[1px] ml-2 border-gray-300 h-8" > </ div > < div class …" at bounding box center [391, 362] width 620 height 396
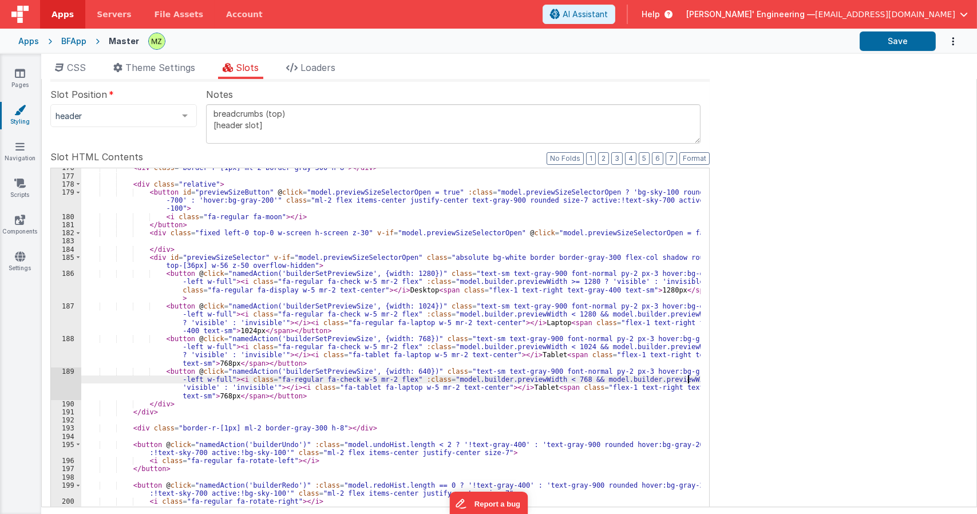
click at [507, 386] on div "< div class = "border-r-[1px] ml-2 border-gray-300 h-8" > </ div > < div class …" at bounding box center [391, 362] width 620 height 396
click at [382, 388] on div "< div class = "border-r-[1px] ml-2 border-gray-300 h-8" > </ div > < div class …" at bounding box center [391, 362] width 620 height 396
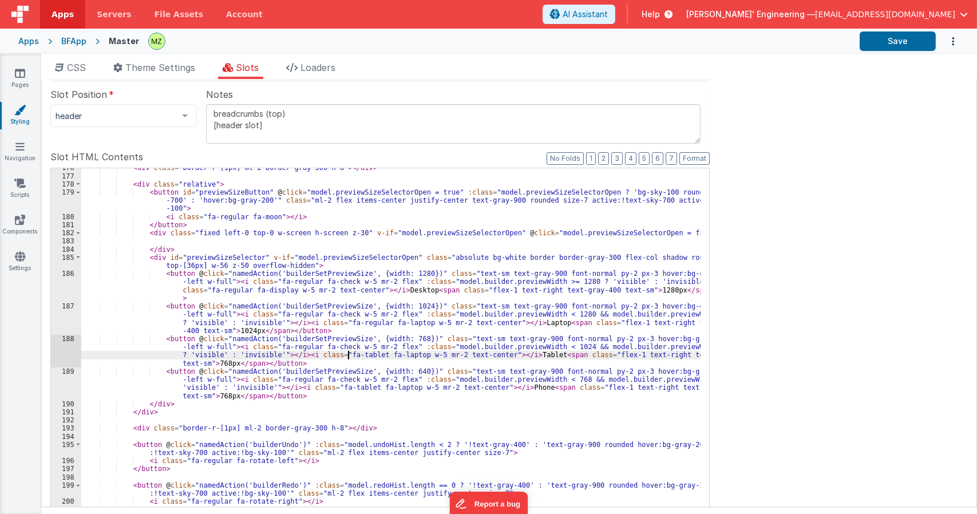
click at [348, 355] on div "< div class = "border-r-[1px] ml-2 border-gray-300 h-8" > </ div > < div class …" at bounding box center [391, 362] width 620 height 396
click at [394, 355] on div "< div class = "border-r-[1px] ml-2 border-gray-300 h-8" > </ div > < div class …" at bounding box center [391, 362] width 620 height 396
click at [380, 387] on div "< div class = "border-r-[1px] ml-2 border-gray-300 h-8" > </ div > < div class …" at bounding box center [391, 362] width 620 height 396
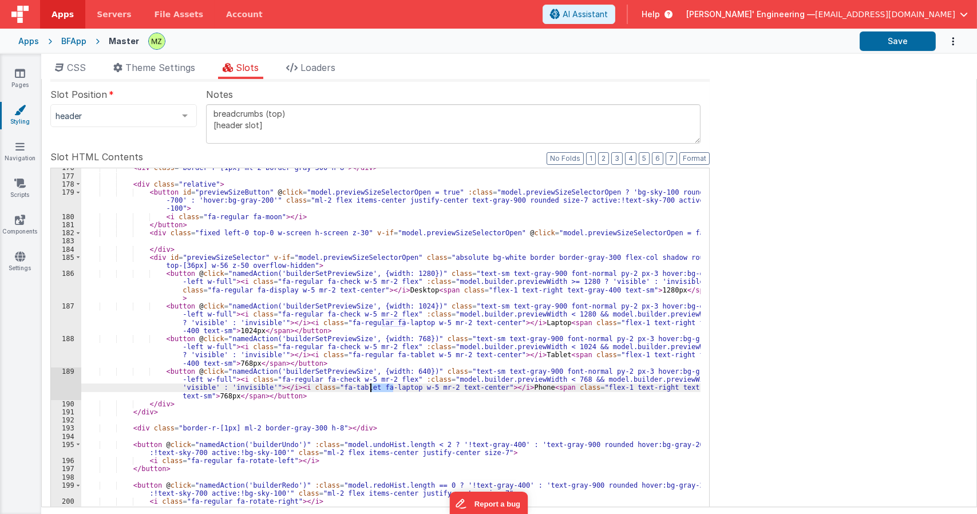
click at [380, 387] on div "< div class = "border-r-[1px] ml-2 border-gray-300 h-8" > </ div > < div class …" at bounding box center [391, 362] width 620 height 396
click at [412, 387] on div "< div class = "border-r-[1px] ml-2 border-gray-300 h-8" > </ div > < div class …" at bounding box center [391, 362] width 620 height 396
click at [420, 358] on div "< div class = "border-r-[1px] ml-2 border-gray-300 h-8" > </ div > < div class …" at bounding box center [391, 362] width 620 height 396
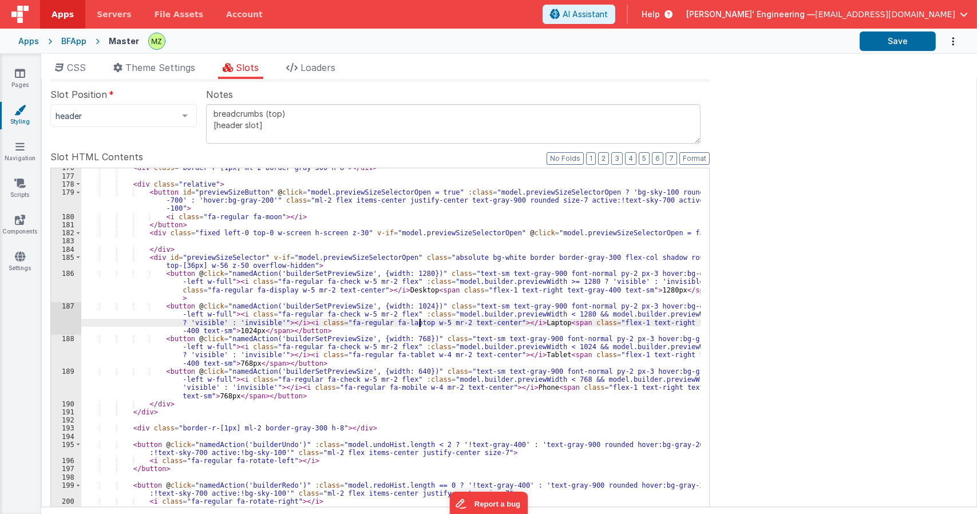
click at [420, 326] on div "< div class = "border-r-[1px] ml-2 border-gray-300 h-8" > </ div > < div class …" at bounding box center [391, 362] width 620 height 396
click at [295, 290] on div "< div class = "border-r-[1px] ml-2 border-gray-300 h-8" > </ div > < div class …" at bounding box center [391, 362] width 620 height 396
click at [542, 380] on div "< div class = "border-r-[1px] ml-2 border-gray-300 h-8" > </ div > < div class …" at bounding box center [391, 362] width 620 height 396
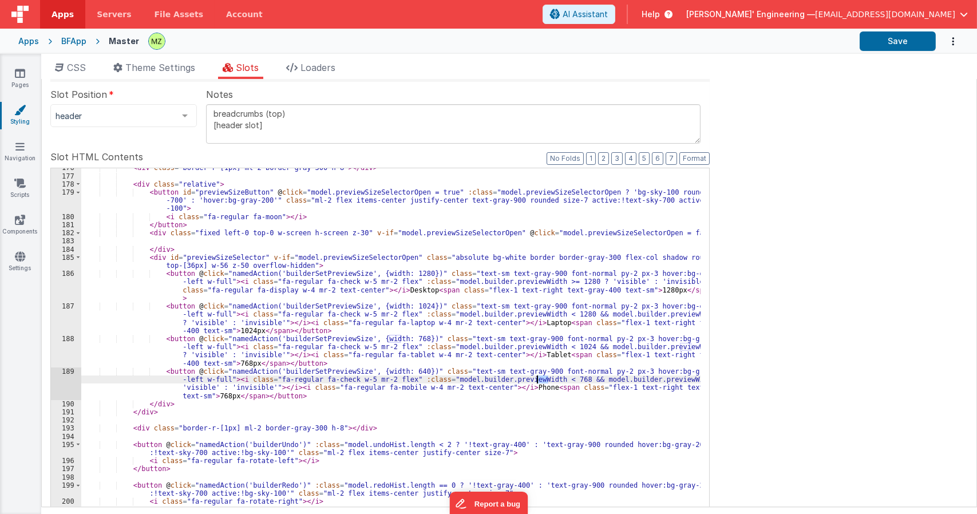
click at [542, 380] on div "< div class = "border-r-[1px] ml-2 border-gray-300 h-8" > </ div > < div class …" at bounding box center [391, 362] width 620 height 396
click at [505, 366] on div "< div class = "border-r-[1px] ml-2 border-gray-300 h-8" > </ div > < div class …" at bounding box center [391, 362] width 620 height 396
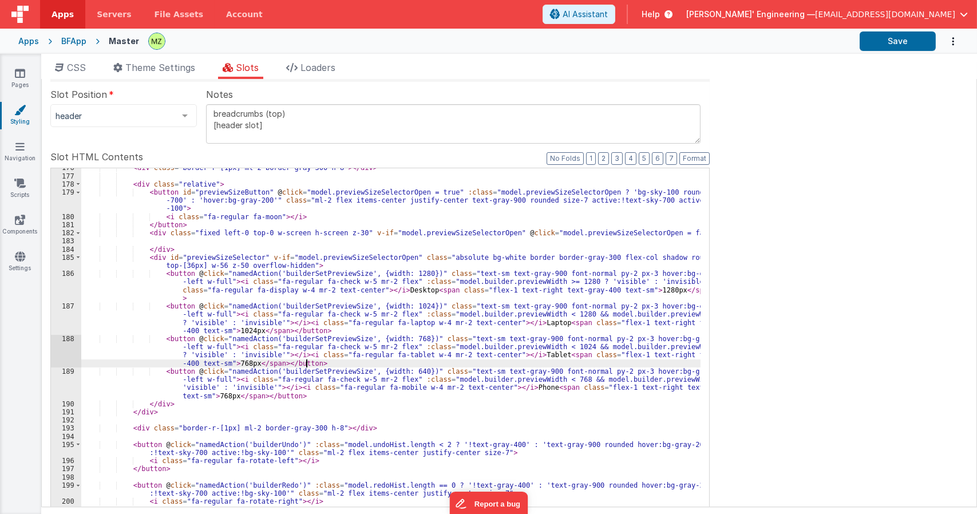
click at [365, 257] on div "< div class = "border-r-[1px] ml-2 border-gray-300 h-8" > </ div > < div class …" at bounding box center [391, 362] width 620 height 396
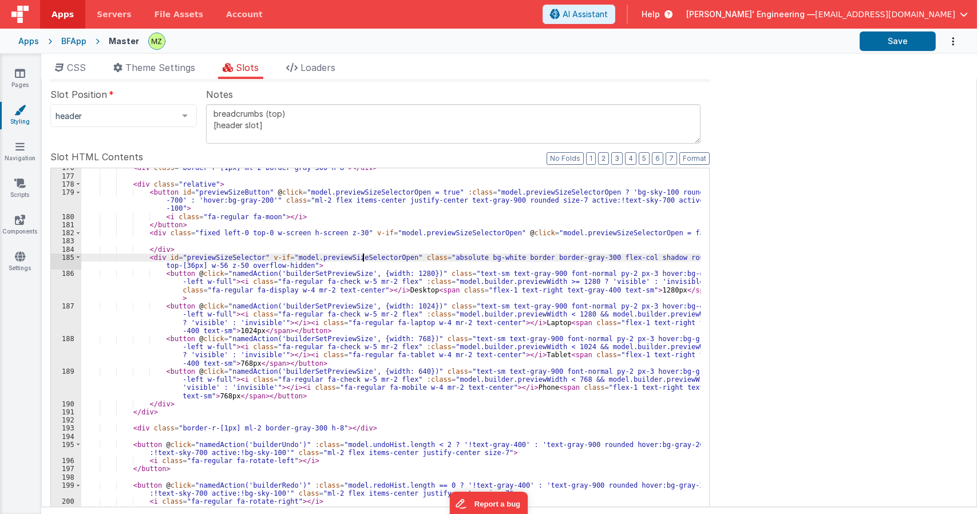
click at [365, 257] on div "< div class = "border-r-[1px] ml-2 border-gray-300 h-8" > </ div > < div class …" at bounding box center [391, 362] width 620 height 396
click at [504, 325] on div "< div class = "border-r-[1px] ml-2 border-gray-300 h-8" > </ div > < div class …" at bounding box center [391, 362] width 620 height 396
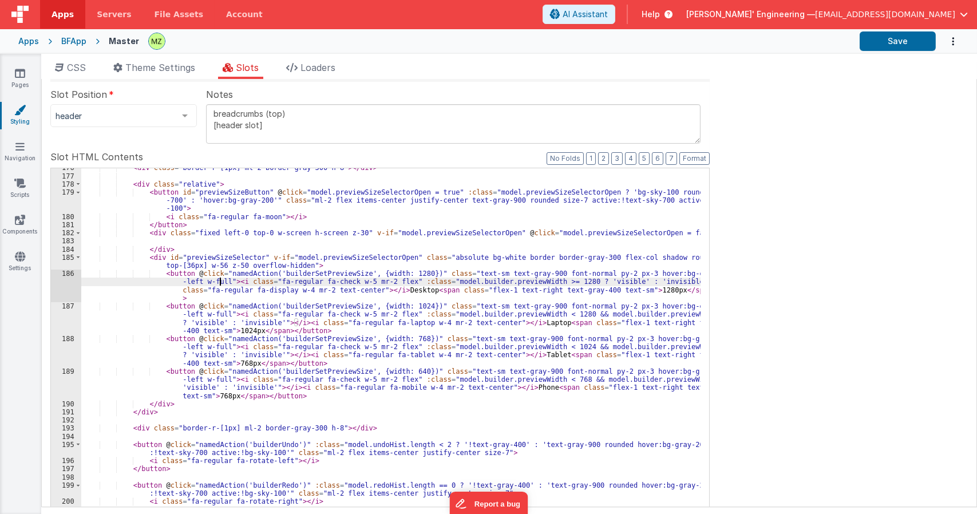
click at [218, 282] on div "< div class = "border-r-[1px] ml-2 border-gray-300 h-8" > </ div > < div class …" at bounding box center [391, 362] width 620 height 396
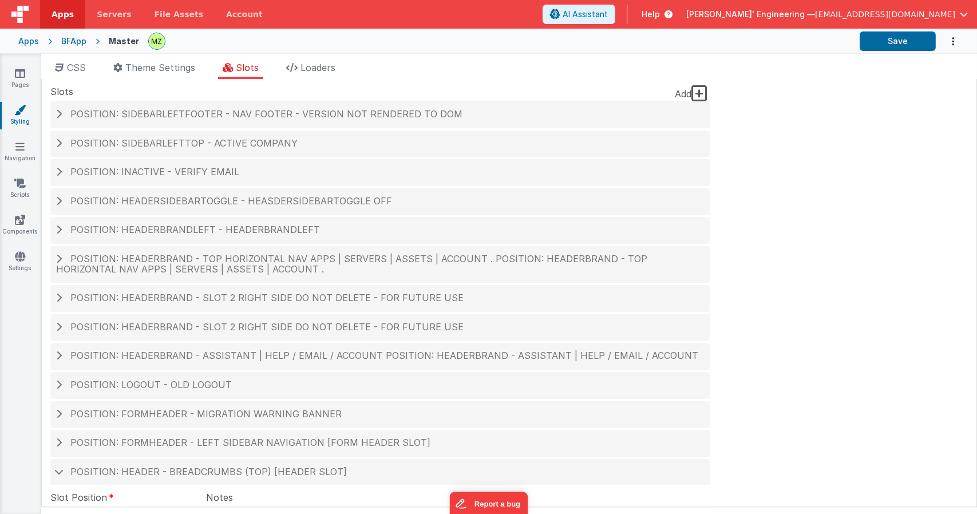
scroll to position [1658, 0]
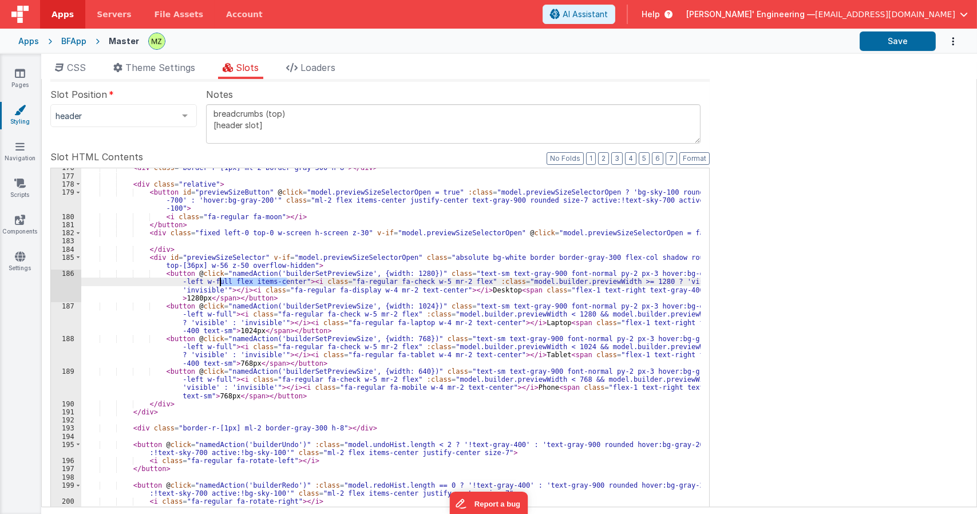
drag, startPoint x: 289, startPoint y: 279, endPoint x: 219, endPoint y: 279, distance: 69.9
click at [219, 279] on div "< div class = "border-r-[1px] ml-2 border-gray-300 h-8" > </ div > < div class …" at bounding box center [391, 362] width 620 height 396
click at [220, 314] on div "< div class = "border-r-[1px] ml-2 border-gray-300 h-8" > </ div > < div class …" at bounding box center [391, 362] width 620 height 396
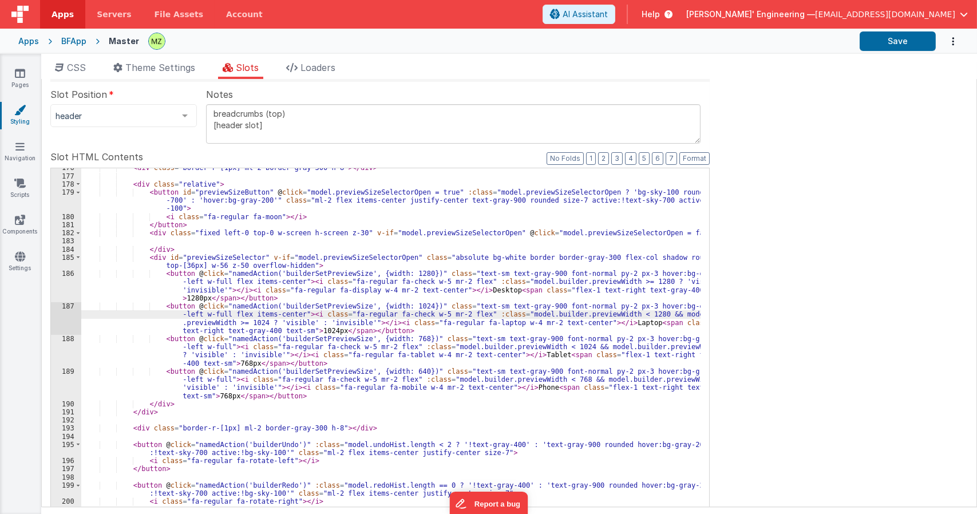
click at [219, 346] on div "< div class = "border-r-[1px] ml-2 border-gray-300 h-8" > </ div > < div class …" at bounding box center [391, 362] width 620 height 396
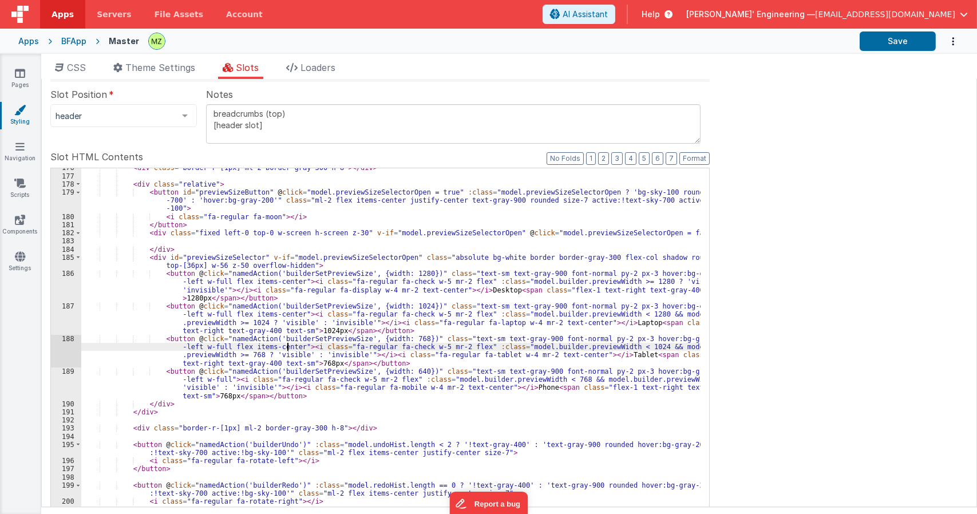
click at [217, 378] on div "< div class = "border-r-[1px] ml-2 border-gray-300 h-8" > </ div > < div class …" at bounding box center [391, 362] width 620 height 396
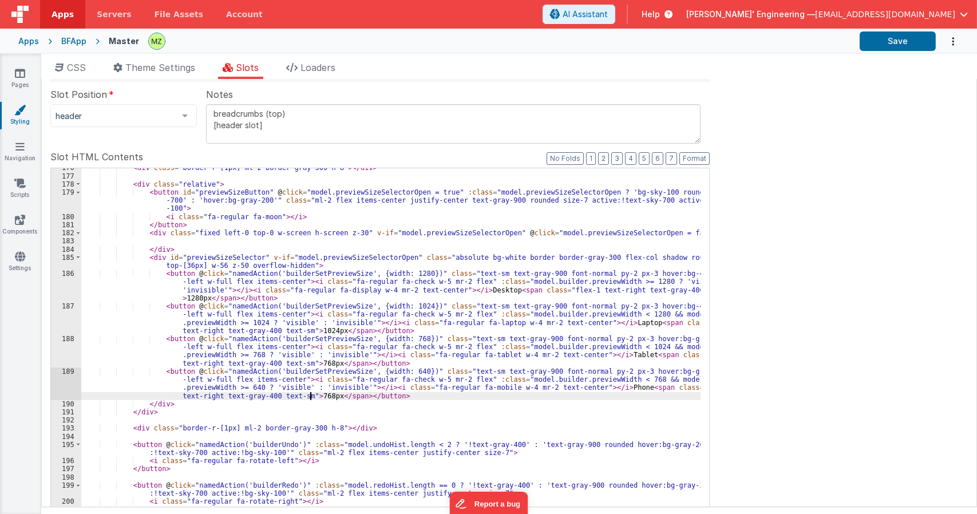
click at [310, 395] on div "< div class = "border-r-[1px] ml-2 border-gray-300 h-8" > </ div > < div class …" at bounding box center [391, 362] width 620 height 396
click at [439, 290] on div "< div class = "border-r-[1px] ml-2 border-gray-300 h-8" > </ div > < div class …" at bounding box center [391, 362] width 620 height 396
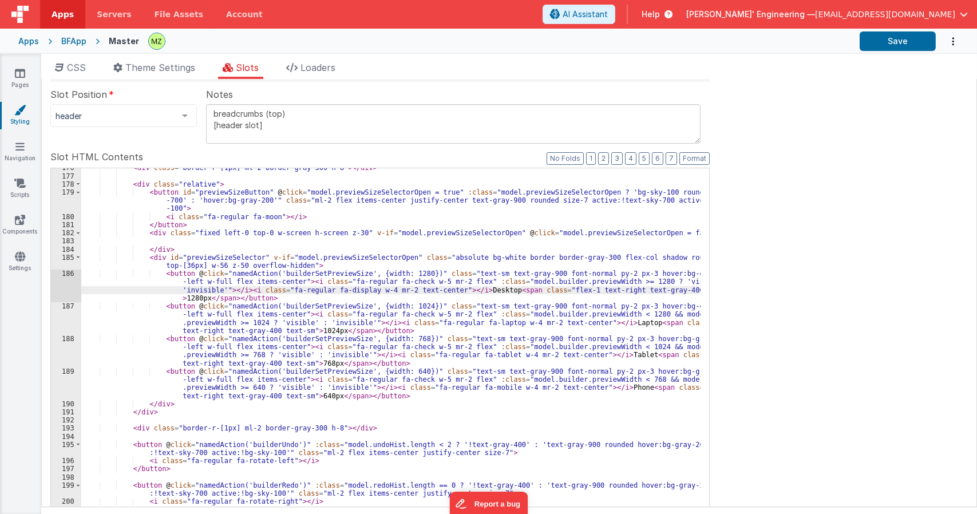
click at [665, 282] on div "< div class = "border-r-[1px] ml-2 border-gray-300 h-8" > </ div > < div class …" at bounding box center [391, 362] width 620 height 396
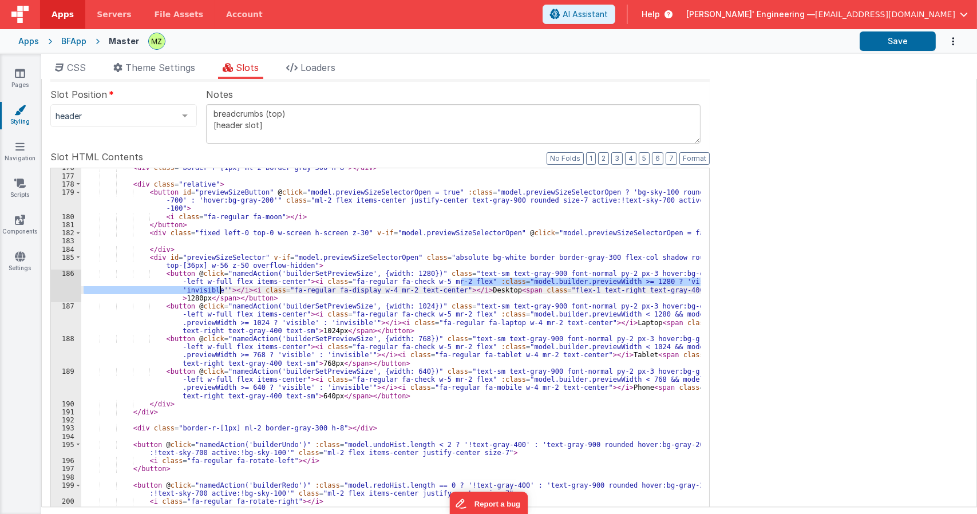
drag, startPoint x: 463, startPoint y: 283, endPoint x: 219, endPoint y: 287, distance: 243.4
click at [219, 287] on div "< div class = "border-r-[1px] ml-2 border-gray-300 h-8" > </ div > < div class …" at bounding box center [391, 362] width 620 height 396
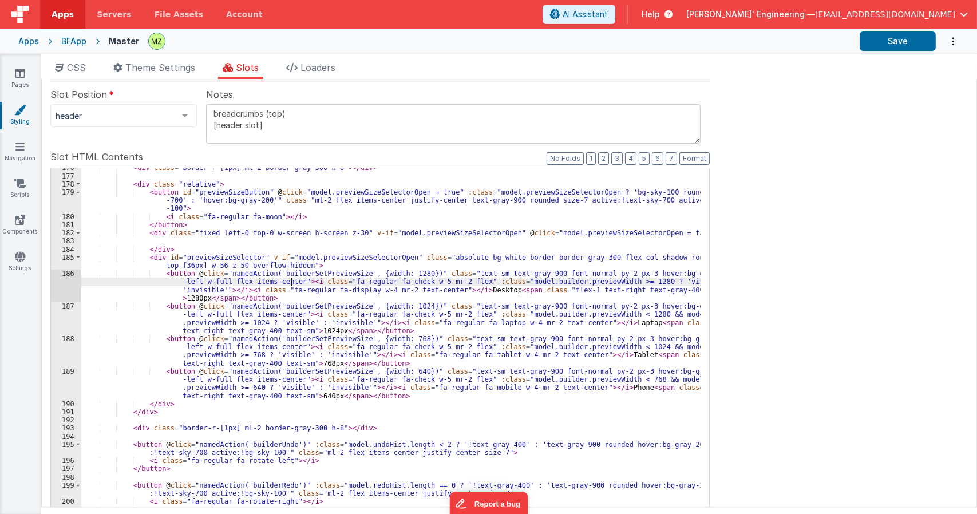
click at [290, 282] on div "< div class = "border-r-[1px] ml-2 border-gray-300 h-8" > </ div > < div class …" at bounding box center [391, 362] width 620 height 396
click at [487, 282] on div "< div class = "border-r-[1px] ml-2 border-gray-300 h-8" > </ div > < div class …" at bounding box center [391, 362] width 620 height 396
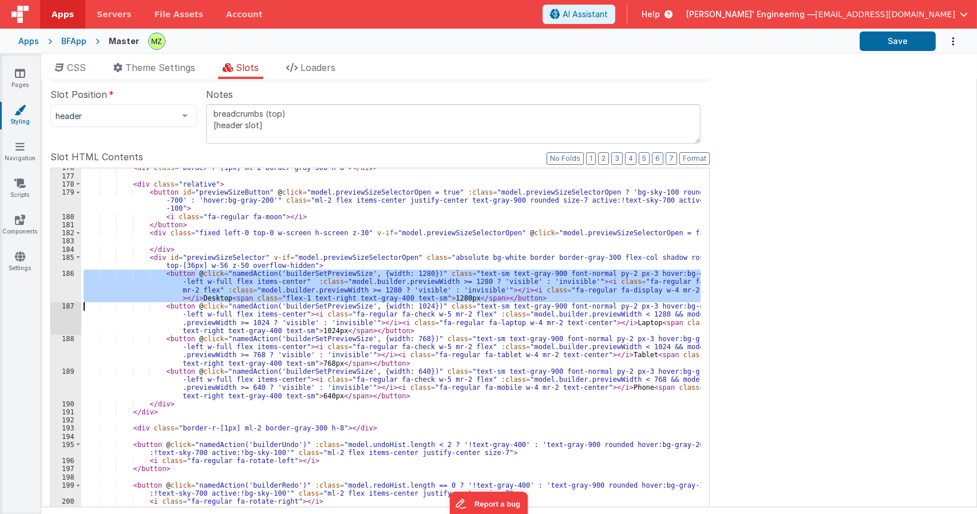
click at [487, 282] on div "< div class = "border-r-[1px] ml-2 border-gray-300 h-8" > </ div > < div class …" at bounding box center [391, 353] width 620 height 371
click at [487, 282] on div "< div class = "border-r-[1px] ml-2 border-gray-300 h-8" > </ div > < div class …" at bounding box center [391, 362] width 620 height 396
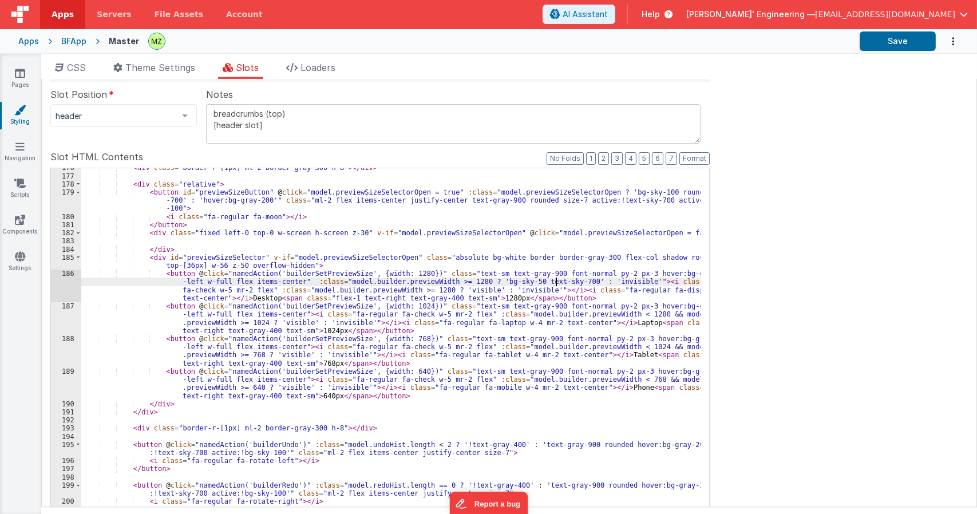
click at [589, 283] on div "< div class = "border-r-[1px] ml-2 border-gray-300 h-8" > </ div > < div class …" at bounding box center [391, 362] width 620 height 396
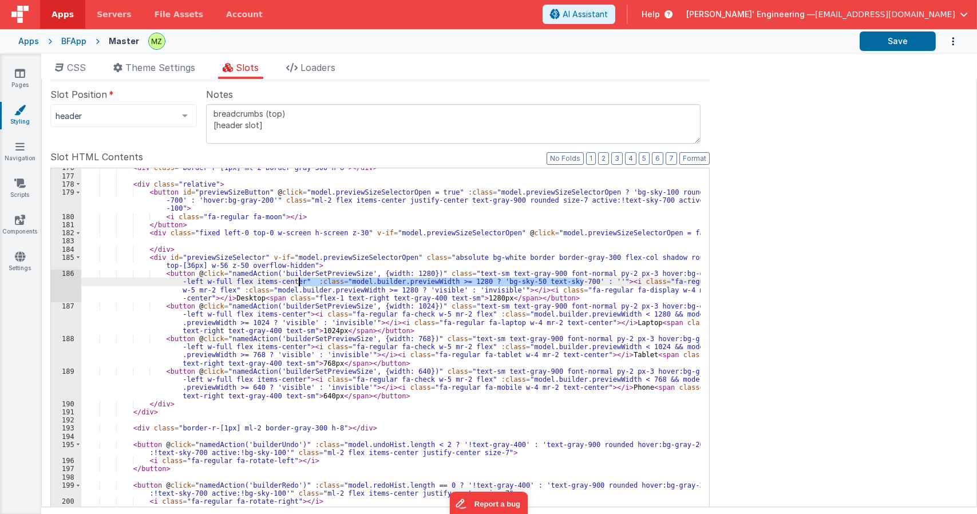
drag, startPoint x: 582, startPoint y: 282, endPoint x: 300, endPoint y: 280, distance: 281.7
click at [300, 280] on div "< div class = "border-r-[1px] ml-2 border-gray-300 h-8" > </ div > < div class …" at bounding box center [391, 362] width 620 height 396
click at [298, 281] on div "< div class = "border-r-[1px] ml-2 border-gray-300 h-8" > </ div > < div class …" at bounding box center [391, 353] width 620 height 371
click at [290, 315] on div "< div class = "border-r-[1px] ml-2 border-gray-300 h-8" > </ div > < div class …" at bounding box center [391, 362] width 620 height 396
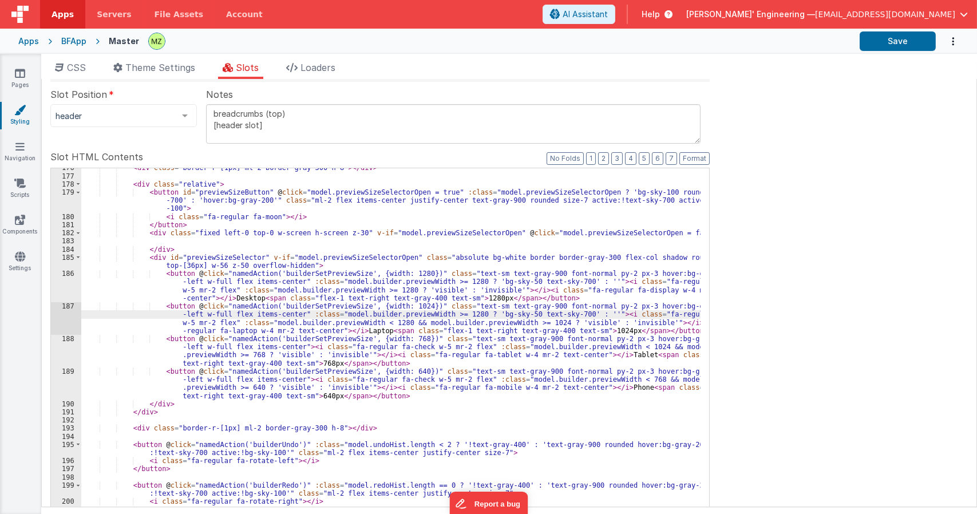
click at [291, 348] on div "< div class = "border-r-[1px] ml-2 border-gray-300 h-8" > </ div > < div class …" at bounding box center [391, 362] width 620 height 396
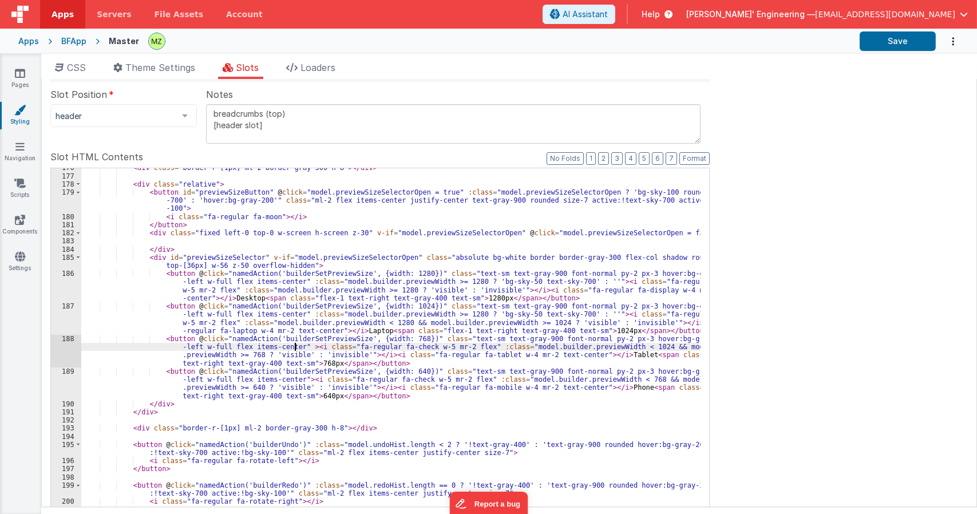
paste textarea
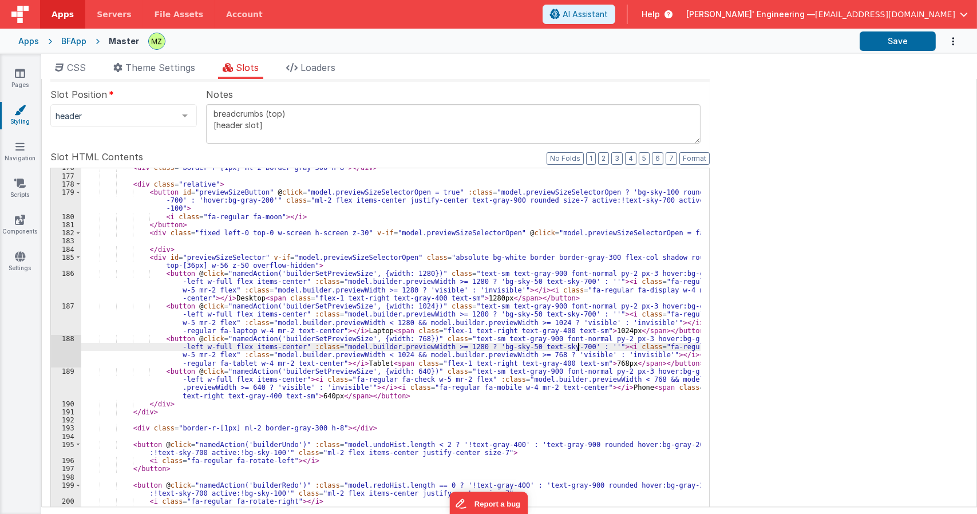
click at [290, 379] on div "< div class = "border-r-[1px] ml-2 border-gray-300 h-8" > </ div > < div class …" at bounding box center [391, 362] width 620 height 396
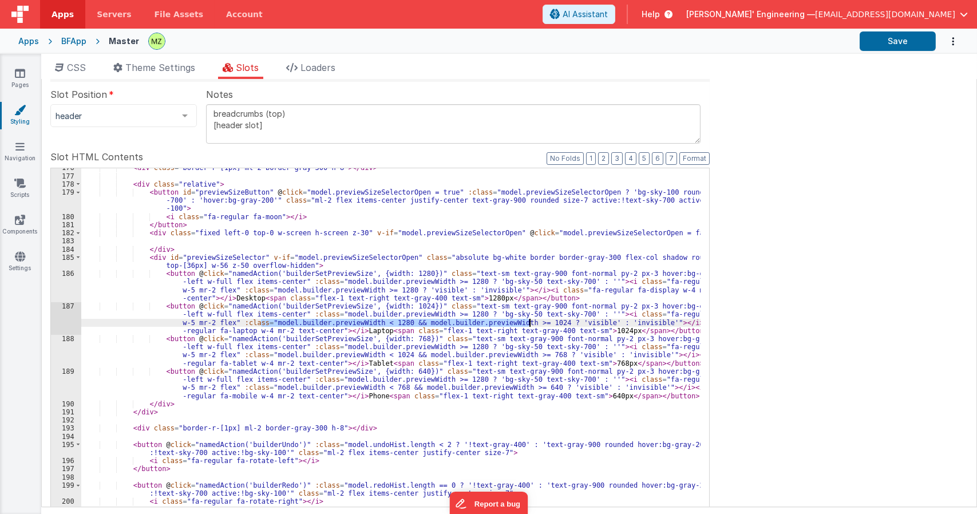
drag, startPoint x: 261, startPoint y: 323, endPoint x: 529, endPoint y: 320, distance: 268.0
click at [529, 320] on div "< div class = "border-r-[1px] ml-2 border-gray-300 h-8" > </ div > < div class …" at bounding box center [391, 362] width 620 height 396
drag, startPoint x: 454, startPoint y: 313, endPoint x: 326, endPoint y: 313, distance: 127.7
click at [326, 313] on div "< div class = "border-r-[1px] ml-2 border-gray-300 h-8" > </ div > < div class …" at bounding box center [391, 362] width 620 height 396
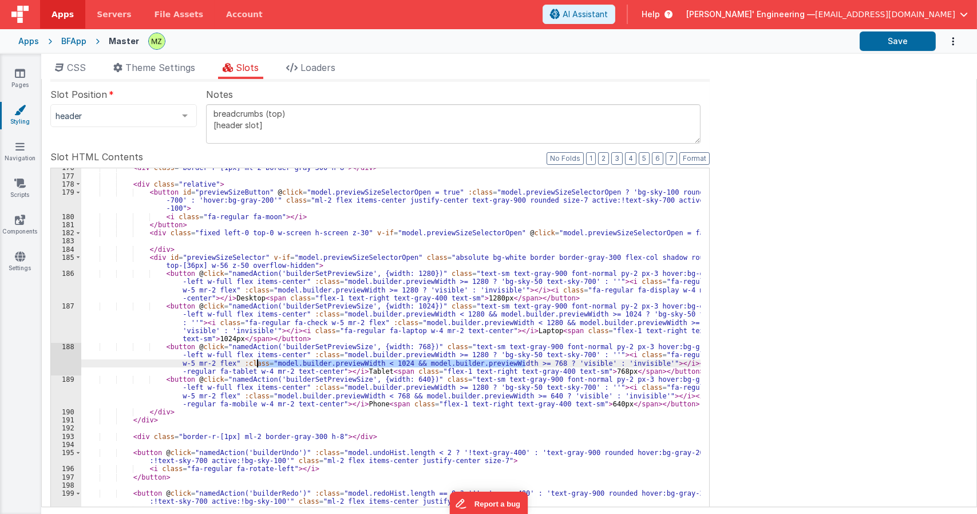
drag, startPoint x: 525, startPoint y: 364, endPoint x: 258, endPoint y: 361, distance: 266.8
click at [258, 361] on div "< div class = "border-r-[1px] ml-2 border-gray-300 h-8" > </ div > < div class …" at bounding box center [391, 362] width 620 height 396
click at [258, 361] on div "< div class = "border-r-[1px] ml-2 border-gray-300 h-8" > </ div > < div class …" at bounding box center [391, 353] width 620 height 371
drag, startPoint x: 259, startPoint y: 362, endPoint x: 363, endPoint y: 363, distance: 104.2
click at [363, 363] on div "< div class = "border-r-[1px] ml-2 border-gray-300 h-8" > </ div > < div class …" at bounding box center [391, 362] width 620 height 396
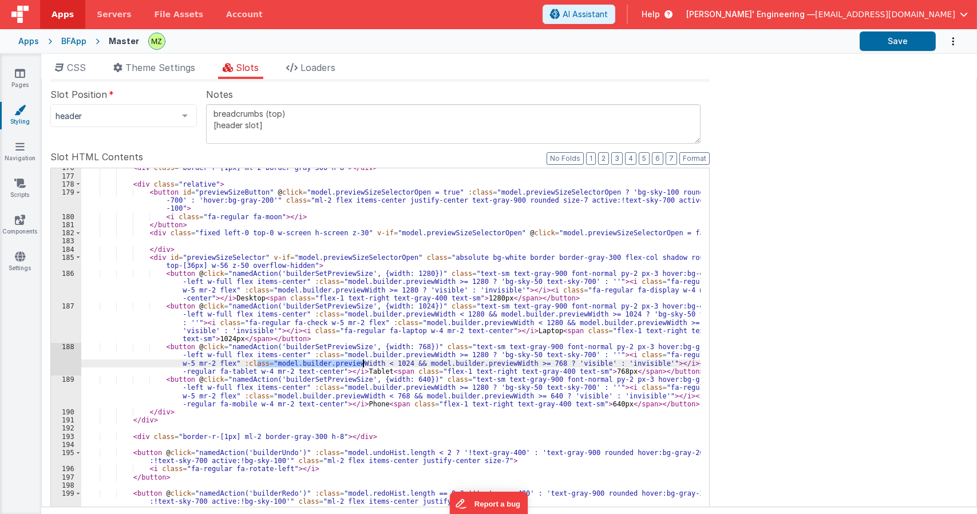
click at [363, 363] on div "< div class = "border-r-[1px] ml-2 border-gray-300 h-8" > </ div > < div class …" at bounding box center [391, 353] width 620 height 371
drag, startPoint x: 262, startPoint y: 362, endPoint x: 527, endPoint y: 361, distance: 265.1
click at [527, 361] on div "< div class = "border-r-[1px] ml-2 border-gray-300 h-8" > </ div > < div class …" at bounding box center [391, 362] width 620 height 396
drag, startPoint x: 454, startPoint y: 356, endPoint x: 326, endPoint y: 352, distance: 128.3
click at [326, 352] on div "< div class = "border-r-[1px] ml-2 border-gray-300 h-8" > </ div > < div class …" at bounding box center [391, 362] width 620 height 396
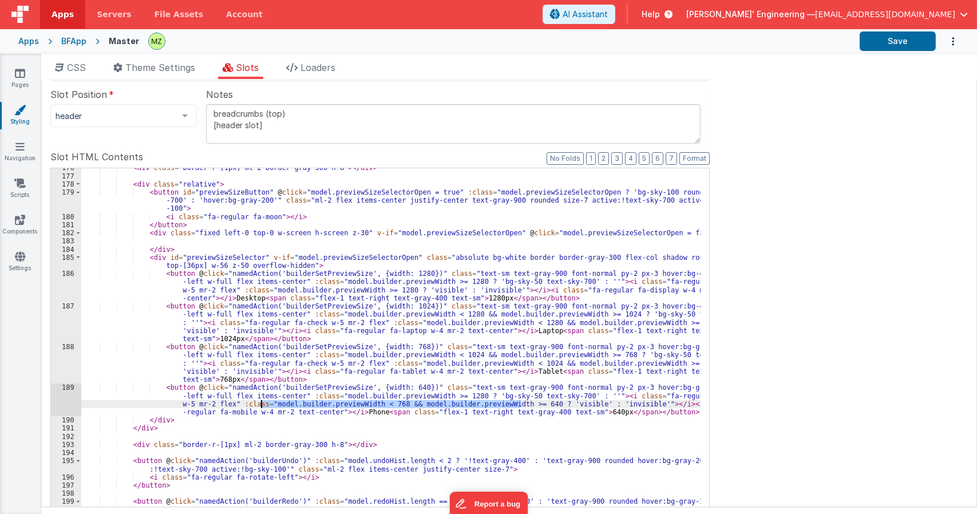
drag, startPoint x: 522, startPoint y: 405, endPoint x: 262, endPoint y: 403, distance: 260.5
click at [262, 403] on div "< div class = "border-r-[1px] ml-2 border-gray-300 h-8" > </ div > < div class …" at bounding box center [391, 357] width 620 height 387
drag, startPoint x: 453, startPoint y: 397, endPoint x: 326, endPoint y: 396, distance: 127.1
click at [326, 396] on div "< div class = "border-r-[1px] ml-2 border-gray-300 h-8" > </ div > < div class …" at bounding box center [391, 357] width 620 height 387
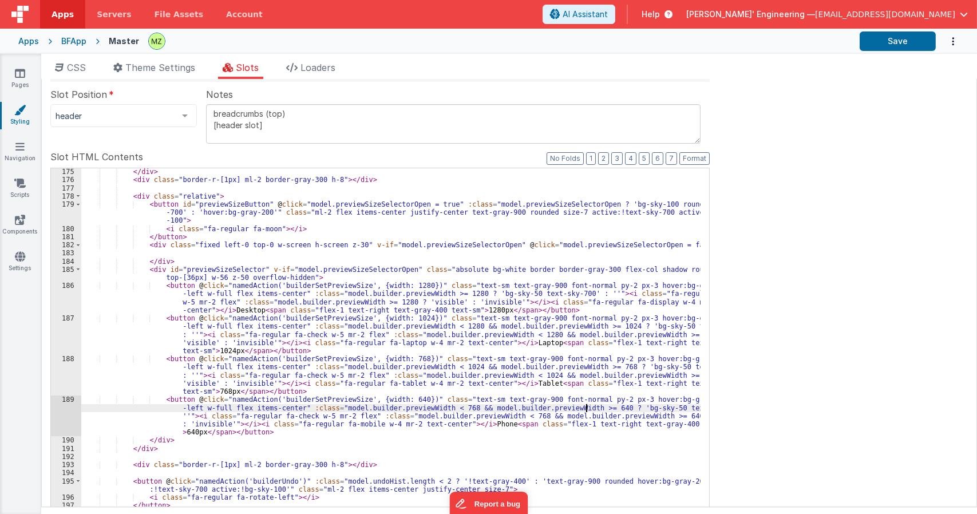
scroll to position [1644, 0]
click at [255, 228] on div "</div> --> </ div > < div class = "border-r-[1px] ml-2 border-gray-300 h-8" > <…" at bounding box center [391, 354] width 620 height 387
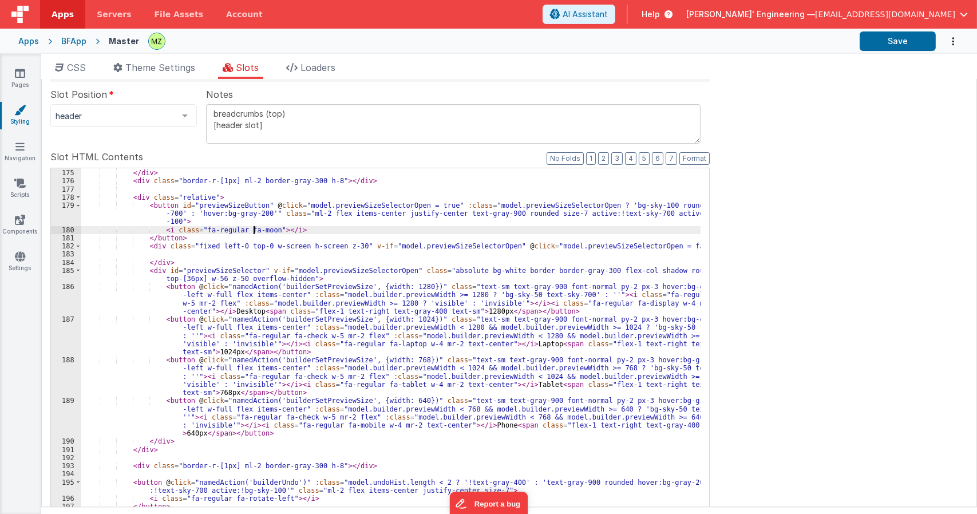
click at [255, 228] on div "</div> --> </ div > < div class = "border-r-[1px] ml-2 border-gray-300 h-8" > <…" at bounding box center [391, 354] width 620 height 387
click at [321, 287] on div "</div> --> </ div > < div class = "border-r-[1px] ml-2 border-gray-300 h-8" > <…" at bounding box center [391, 354] width 620 height 387
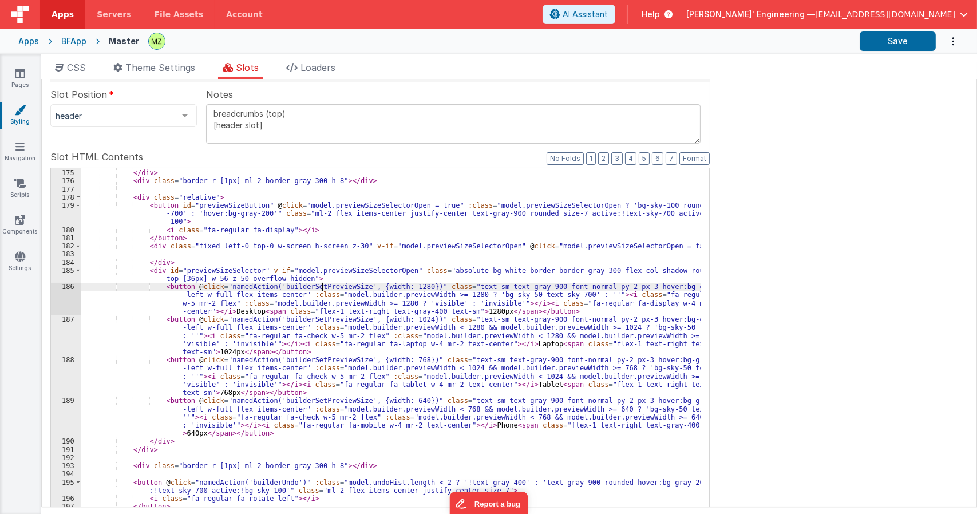
click at [321, 287] on div "</div> --> </ div > < div class = "border-r-[1px] ml-2 border-gray-300 h-8" > <…" at bounding box center [391, 354] width 620 height 387
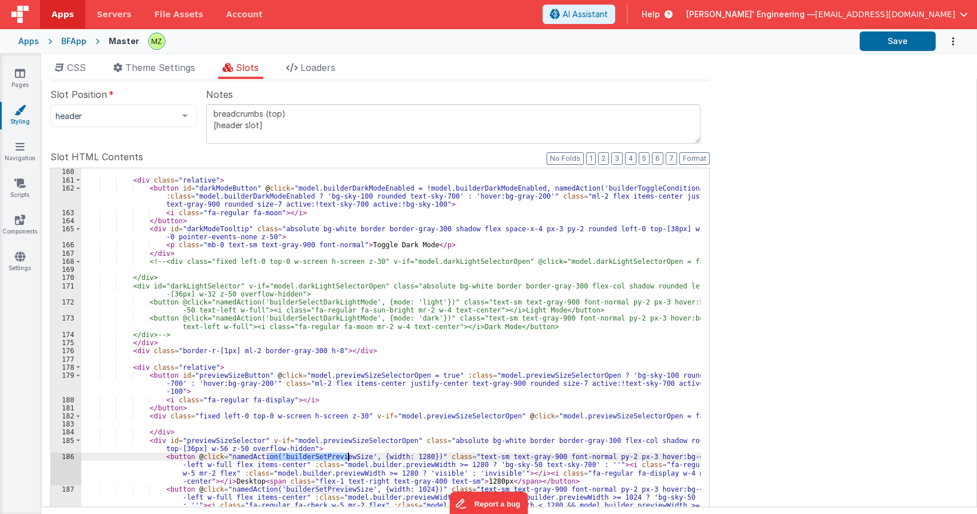
scroll to position [1474, 0]
click at [356, 443] on div "< div class = "relative" > < button id = "darkModeButton" @ click = "model.buil…" at bounding box center [391, 378] width 620 height 420
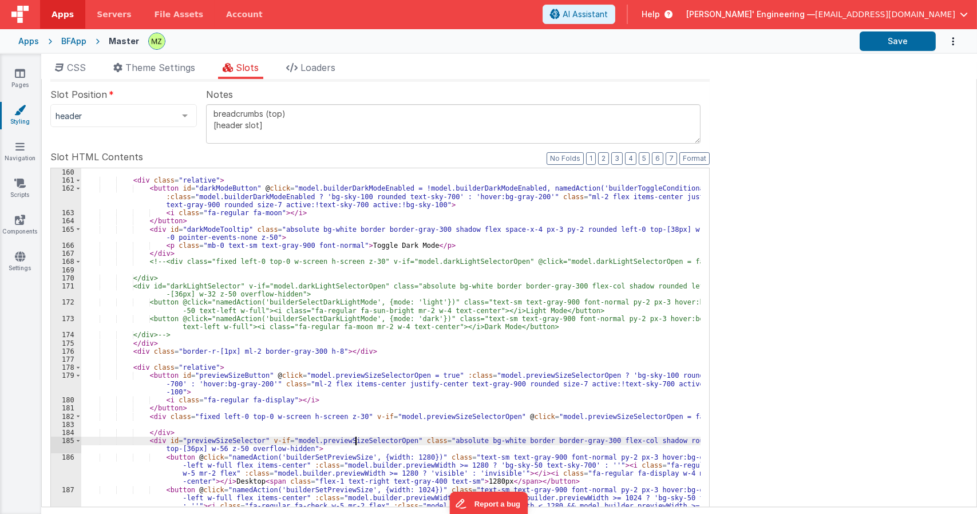
click at [356, 443] on div "< div class = "relative" > < button id = "darkModeButton" @ click = "model.buil…" at bounding box center [391, 378] width 620 height 420
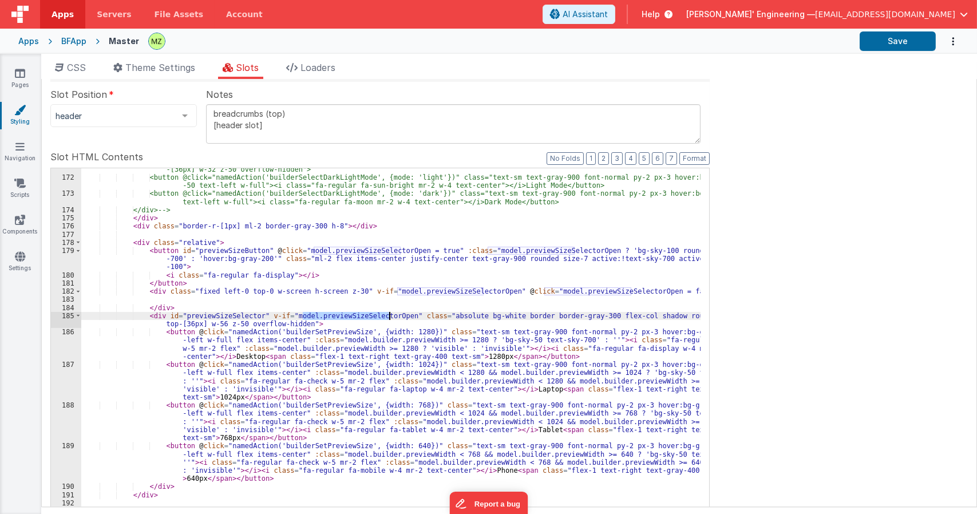
scroll to position [1599, 0]
